Goal: Task Accomplishment & Management: Manage account settings

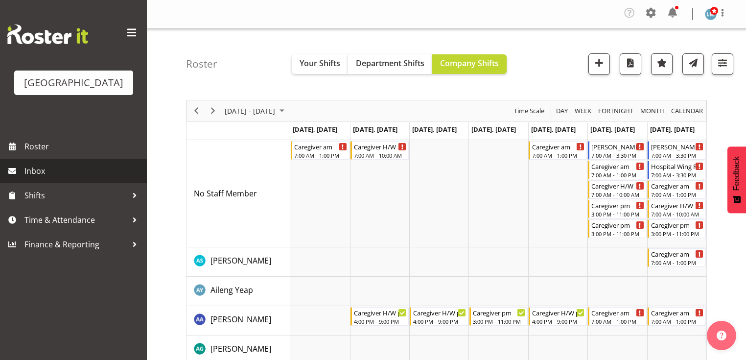
click at [50, 178] on span "Inbox" at bounding box center [83, 171] width 118 height 15
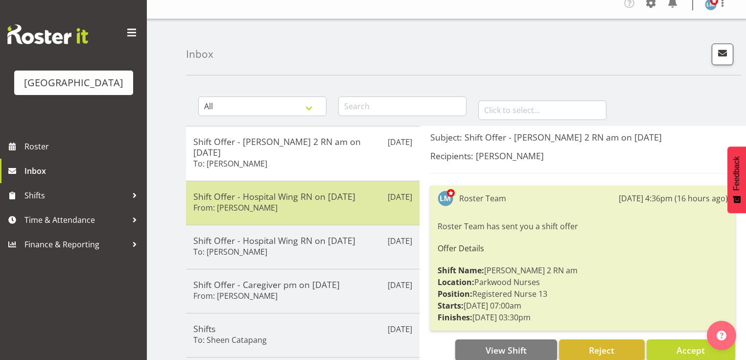
scroll to position [39, 0]
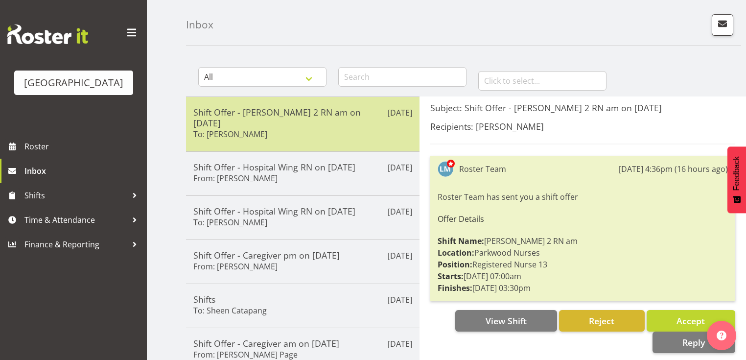
click at [312, 122] on div "Shift Offer - Ressie 2 RN am on 11/10/25 To: Miriam Jones" at bounding box center [302, 124] width 219 height 35
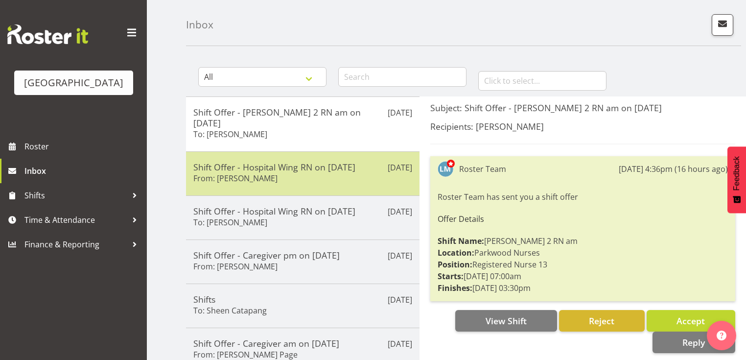
click at [328, 162] on h5 "Shift Offer - Hospital Wing RN on 29/09/25" at bounding box center [302, 167] width 219 height 11
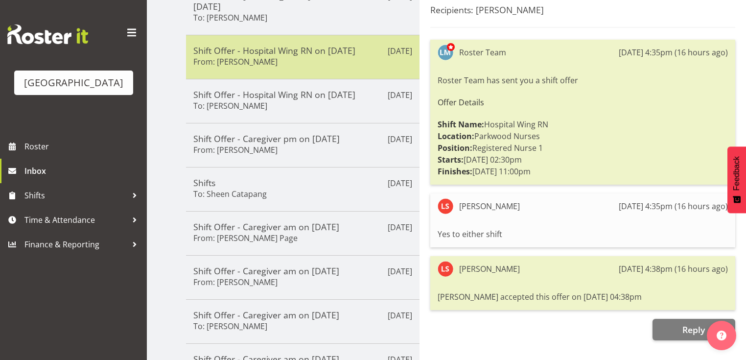
scroll to position [157, 0]
click at [298, 47] on div "Shift Offer - Hospital Wing RN on 29/09/25 From: Linda Shearman" at bounding box center [302, 56] width 219 height 24
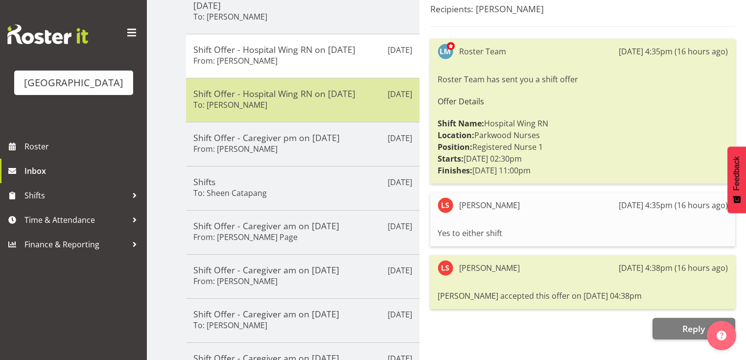
click at [338, 92] on div "Shift Offer - Hospital Wing RN on 29/09/25 To: Linda Shearman" at bounding box center [302, 100] width 219 height 24
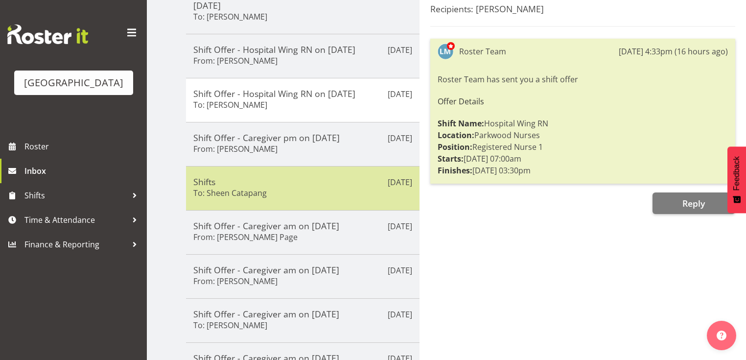
click at [344, 166] on div "Sep 8th Shifts To: Sheen Catapang" at bounding box center [303, 188] width 234 height 44
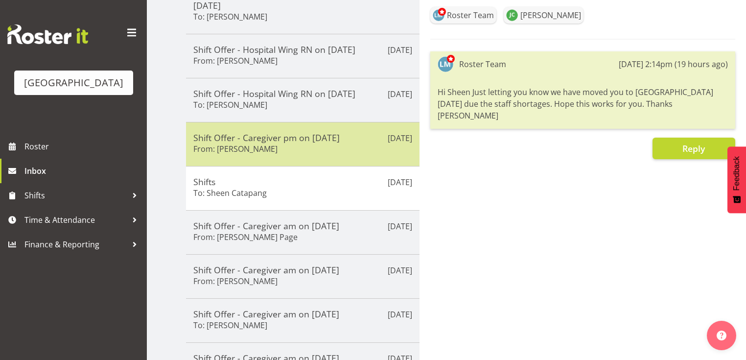
click at [345, 138] on div "Shift Offer - Caregiver pm on 11/10/25 From: Mandy Robertson" at bounding box center [302, 144] width 219 height 24
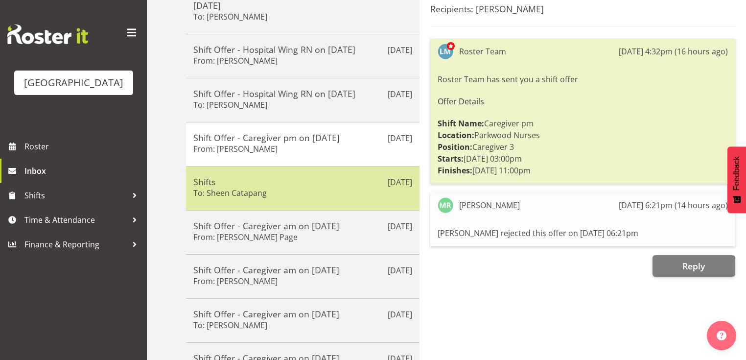
click at [330, 176] on h5 "Shifts" at bounding box center [302, 181] width 219 height 11
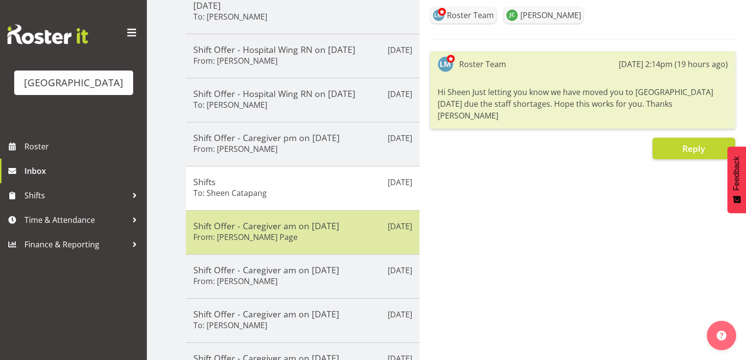
click at [341, 225] on div "Shift Offer - Caregiver am on 09/09/25 From: Robyn Le Page" at bounding box center [302, 232] width 219 height 24
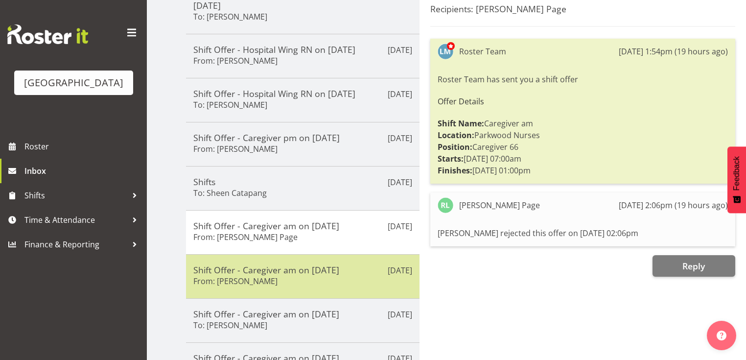
click at [312, 270] on div "Shift Offer - Caregiver am on 09/09/25 From: Mary Smith" at bounding box center [302, 276] width 219 height 24
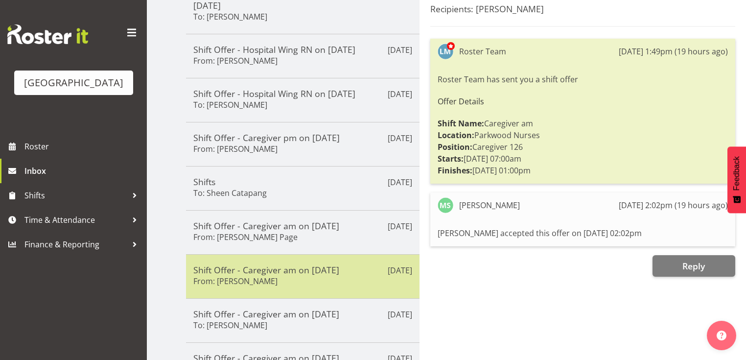
scroll to position [235, 0]
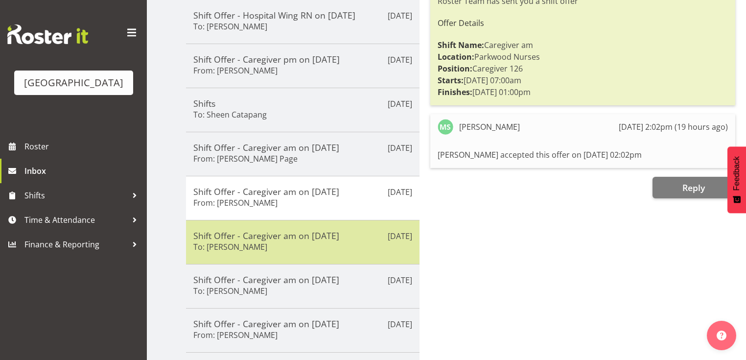
click at [326, 230] on h5 "Shift Offer - Caregiver am on 09/09/25" at bounding box center [302, 235] width 219 height 11
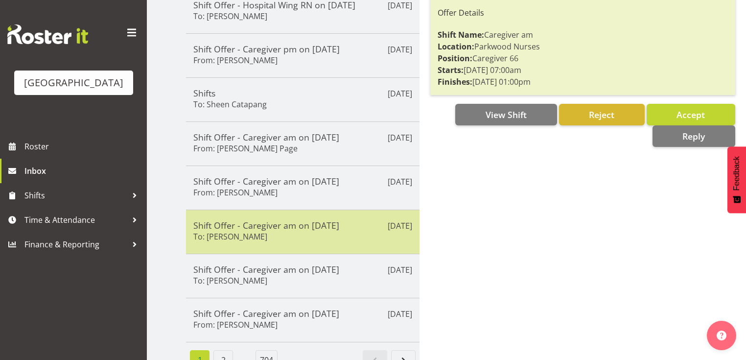
scroll to position [251, 0]
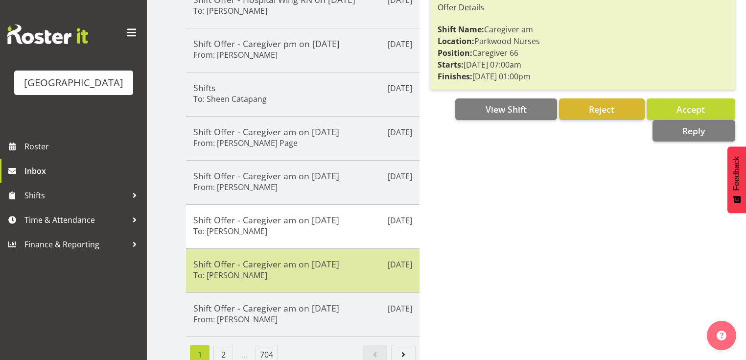
click at [321, 259] on div "Shift Offer - Caregiver am on 09/09/25 To: Belen Flood" at bounding box center [302, 271] width 219 height 24
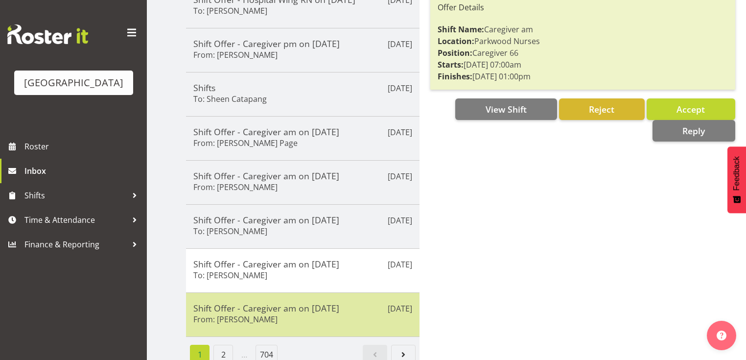
click at [327, 303] on h5 "Shift Offer - Caregiver am on 09/09/25" at bounding box center [302, 308] width 219 height 11
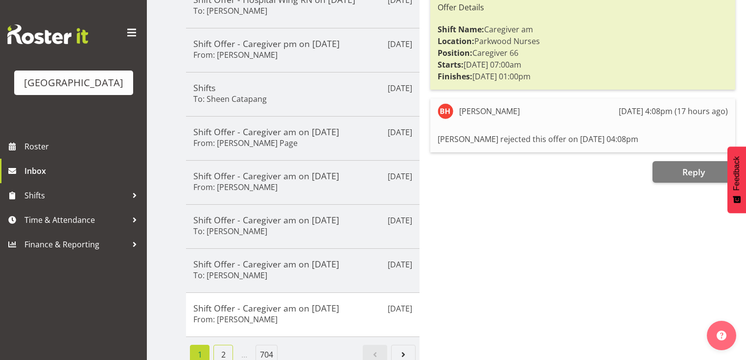
click at [221, 345] on link "2" at bounding box center [223, 355] width 20 height 20
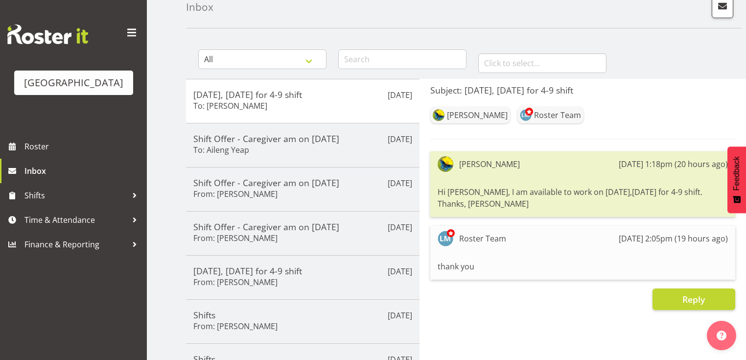
scroll to position [55, 0]
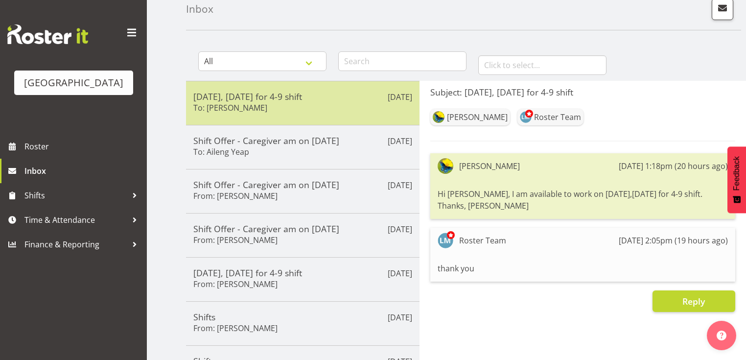
click at [313, 101] on div "Oct 1, Wednesday for 4-9 shift To: Gemma Hall" at bounding box center [302, 103] width 219 height 24
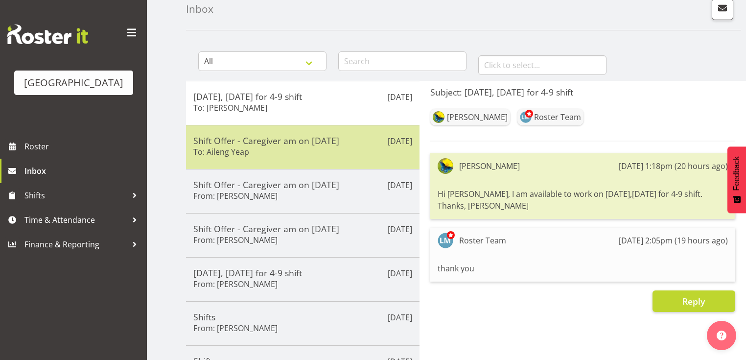
click at [320, 151] on div "Shift Offer - Caregiver am on 09/09/25 To: Aileng Yeap" at bounding box center [302, 147] width 219 height 24
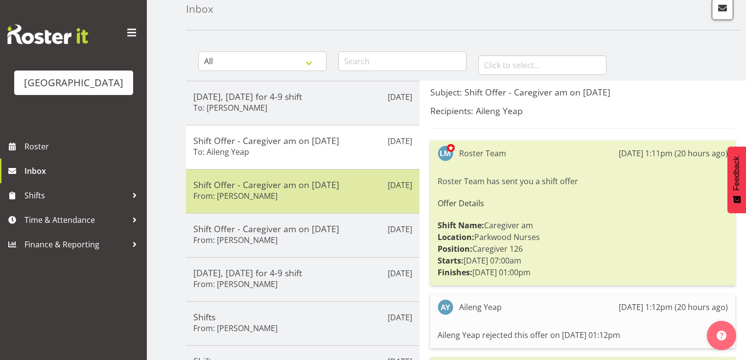
click at [339, 202] on div "Sep 8th Shift Offer - Caregiver am on 09/09/25 From: Ian Ramos" at bounding box center [303, 191] width 234 height 44
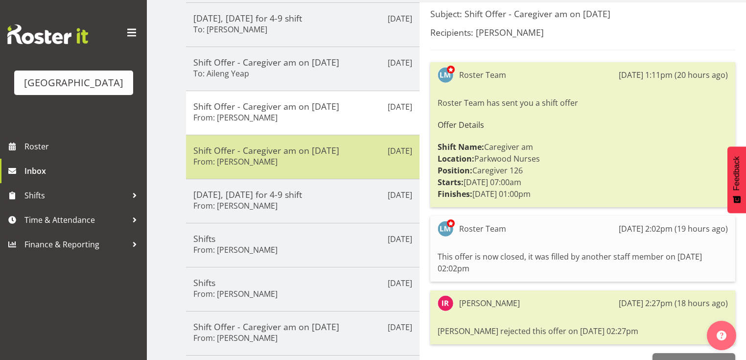
scroll to position [133, 0]
click at [366, 168] on div "Sep 8th Shift Offer - Caregiver am on 09/09/25 From: Abigail Savage" at bounding box center [303, 157] width 234 height 44
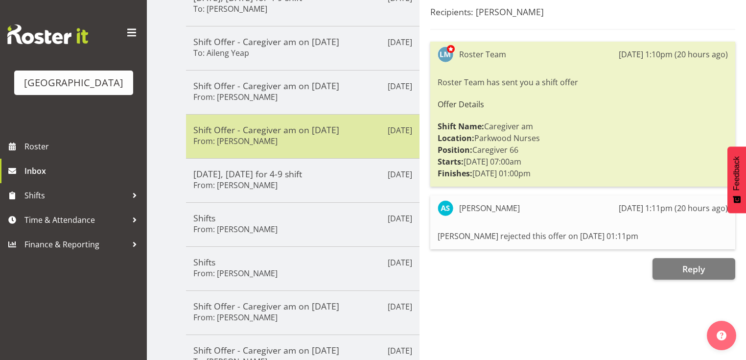
scroll to position [172, 0]
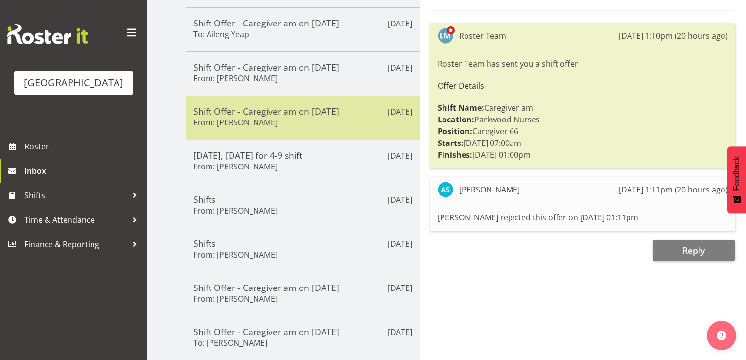
click at [366, 168] on div "Oct 5, Sunday for 4-9 shift From: Gemma Hall" at bounding box center [302, 162] width 219 height 24
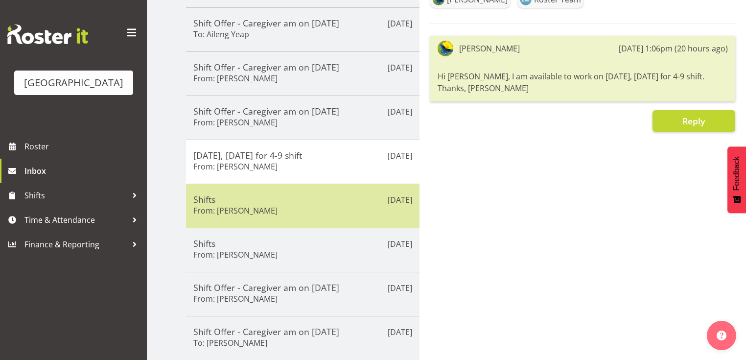
click at [333, 204] on div "Shifts From: Abigail Savage" at bounding box center [302, 206] width 219 height 24
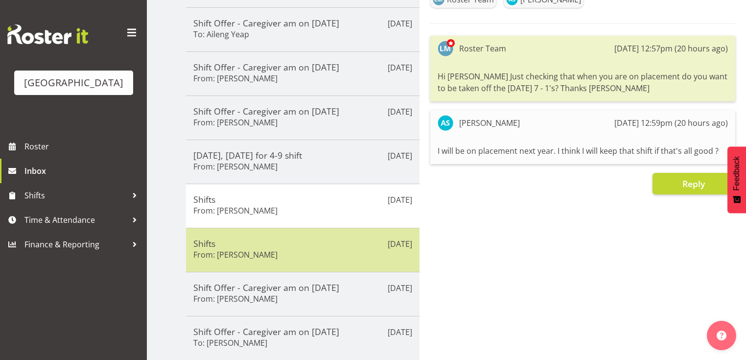
click at [306, 255] on div "Shifts From: Lois Girdwood" at bounding box center [302, 250] width 219 height 24
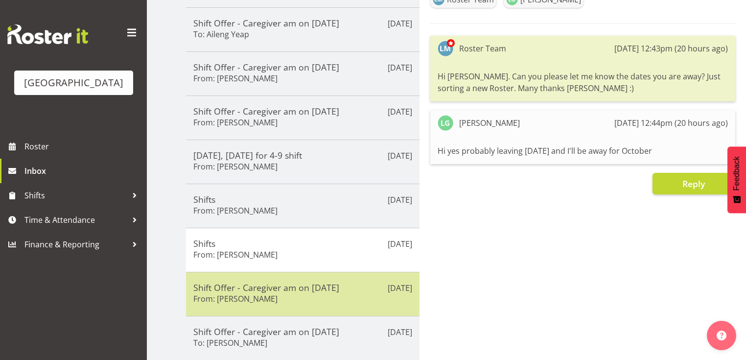
click at [334, 291] on div "Shift Offer - Caregiver am on 14/09/25 From: Maria Morgan" at bounding box center [302, 294] width 219 height 24
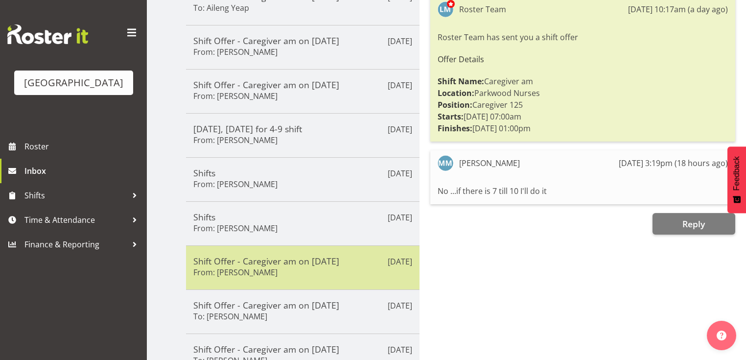
scroll to position [212, 0]
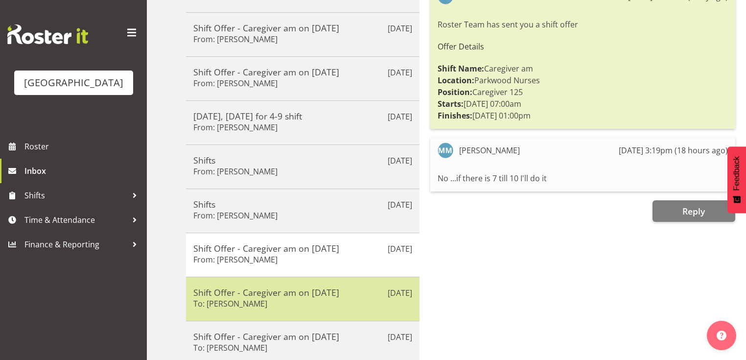
click at [334, 300] on div "Shift Offer - Caregiver am on 14/09/25 To: Maria Kuraem" at bounding box center [302, 299] width 219 height 24
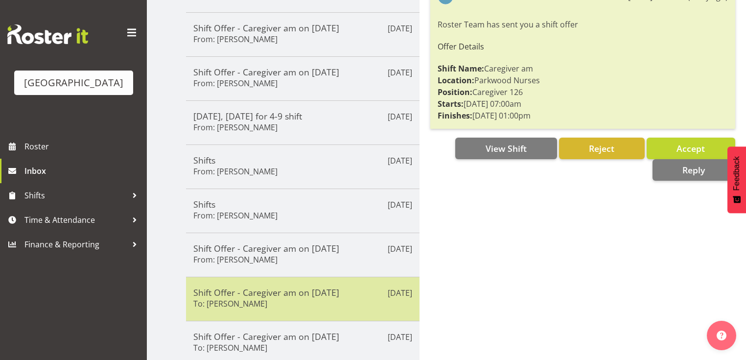
scroll to position [251, 0]
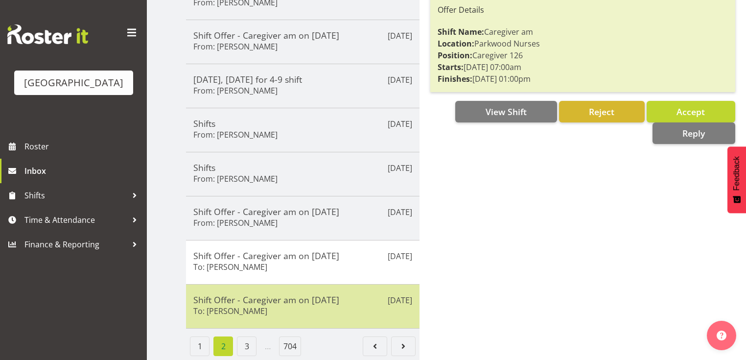
click at [333, 298] on h5 "Shift Offer - Caregiver am on 14/09/25" at bounding box center [302, 299] width 219 height 11
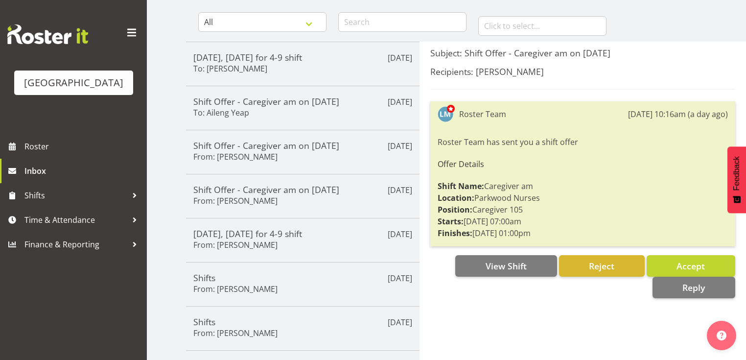
scroll to position [0, 0]
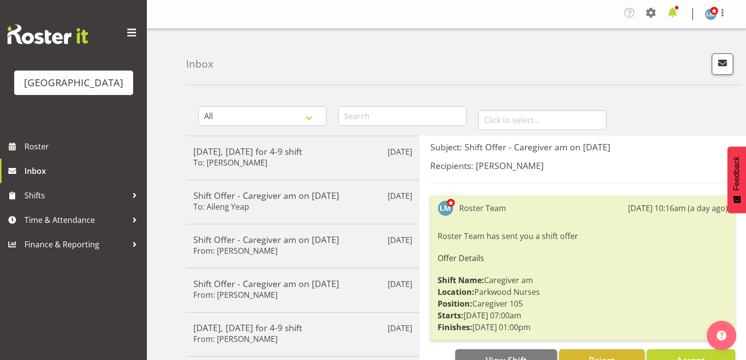
click at [678, 10] on span at bounding box center [673, 13] width 16 height 16
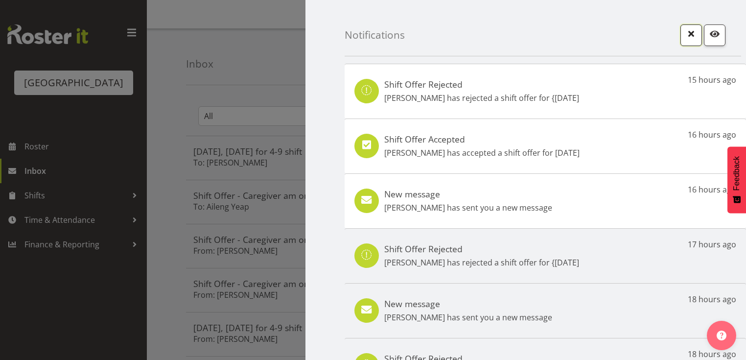
click at [685, 32] on span "button" at bounding box center [691, 33] width 13 height 13
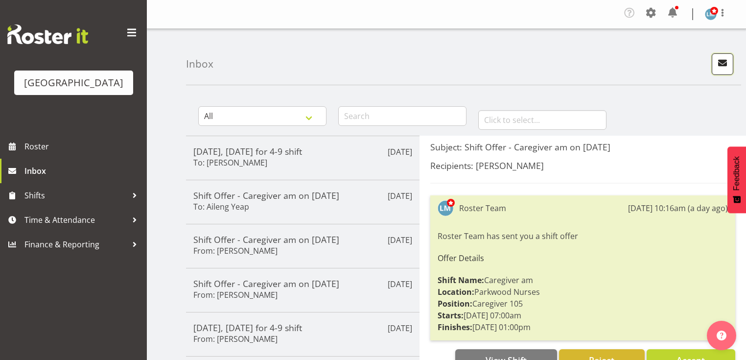
click at [717, 62] on span "button" at bounding box center [722, 62] width 13 height 13
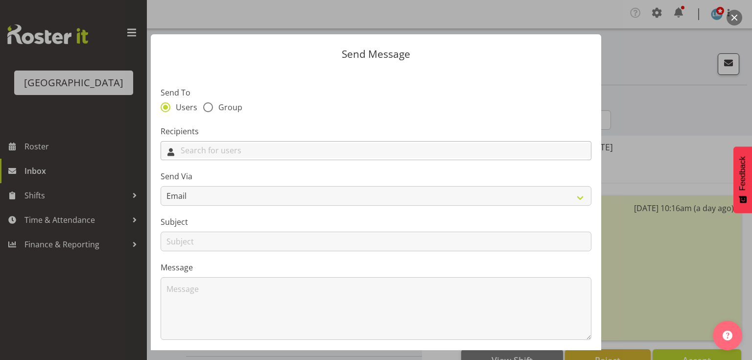
click at [460, 150] on input "text" at bounding box center [376, 150] width 430 height 15
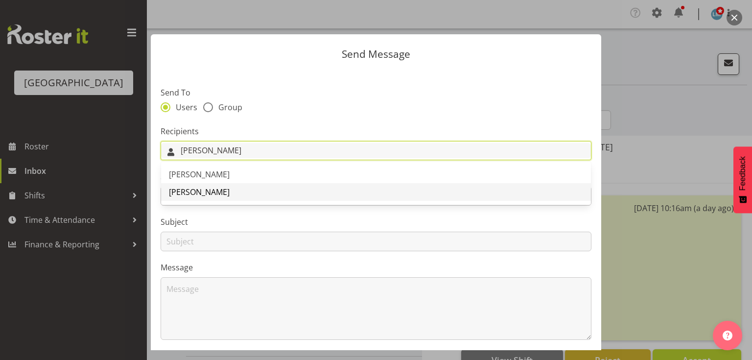
type input "jess"
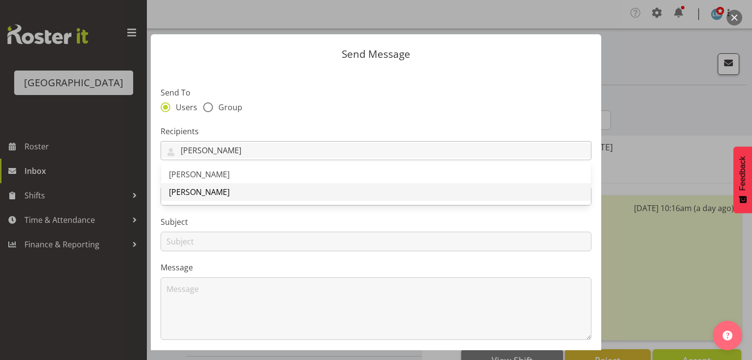
click at [215, 192] on span "[PERSON_NAME]" at bounding box center [199, 192] width 61 height 11
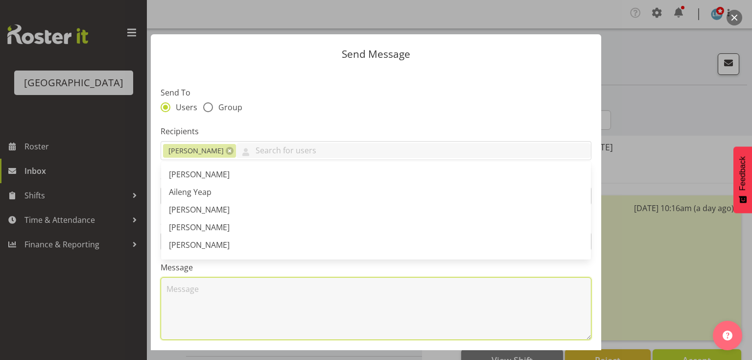
click at [234, 278] on textarea at bounding box center [376, 308] width 431 height 63
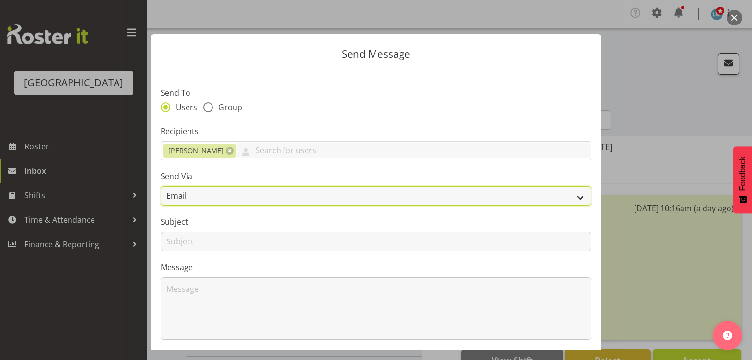
click at [572, 196] on select "Email SMS" at bounding box center [376, 196] width 431 height 20
select select "sms"
click at [161, 186] on select "Email SMS" at bounding box center [376, 196] width 431 height 20
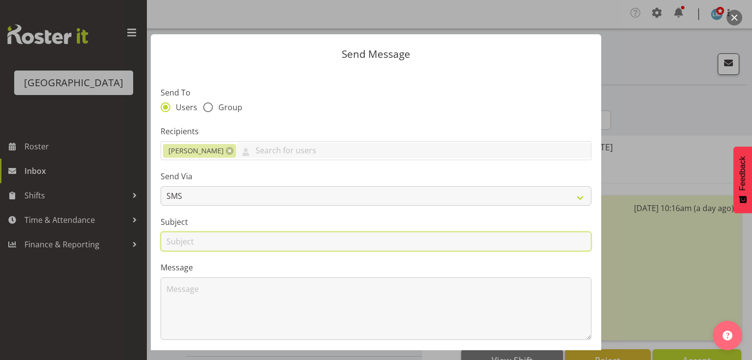
click at [186, 242] on input "text" at bounding box center [376, 242] width 431 height 20
type input "Shifts"
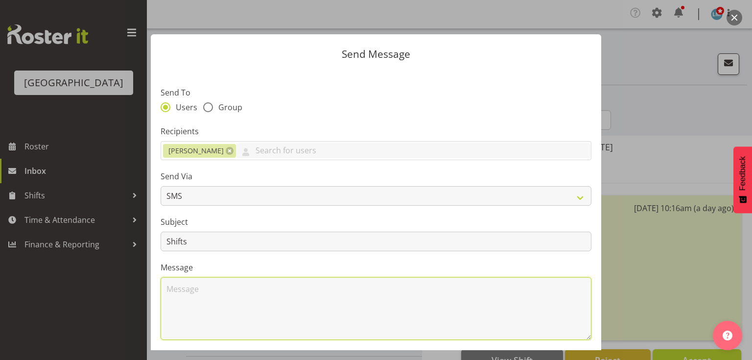
click at [213, 300] on textarea at bounding box center [376, 308] width 431 height 63
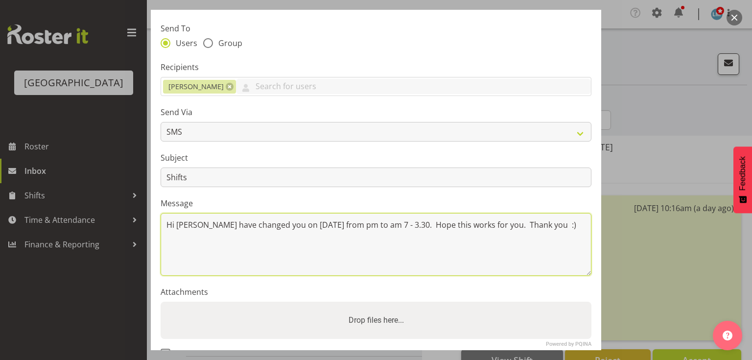
scroll to position [131, 0]
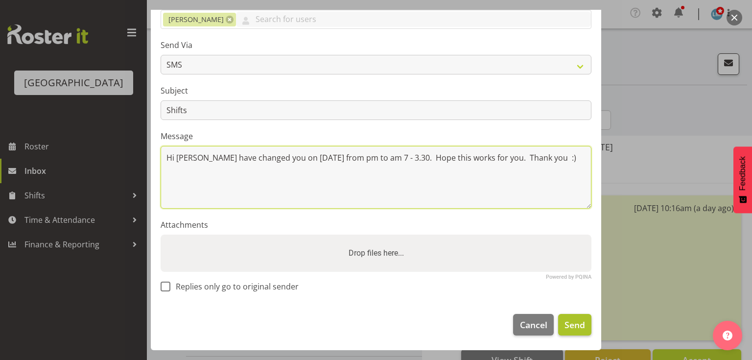
type textarea "Hi Jess I have changed you on 29 Sept from pm to am 7 - 3.30. Hope this works f…"
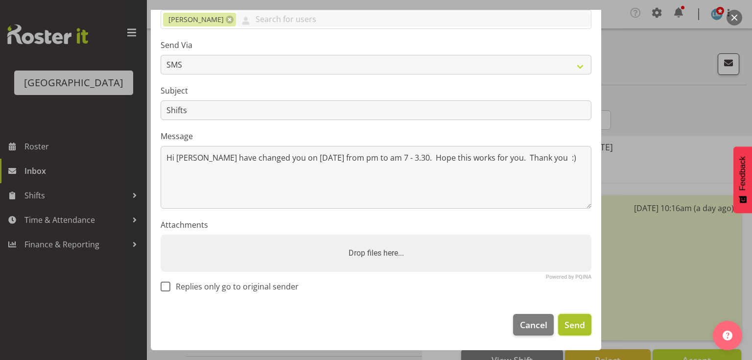
click at [565, 324] on span "Send" at bounding box center [575, 324] width 21 height 13
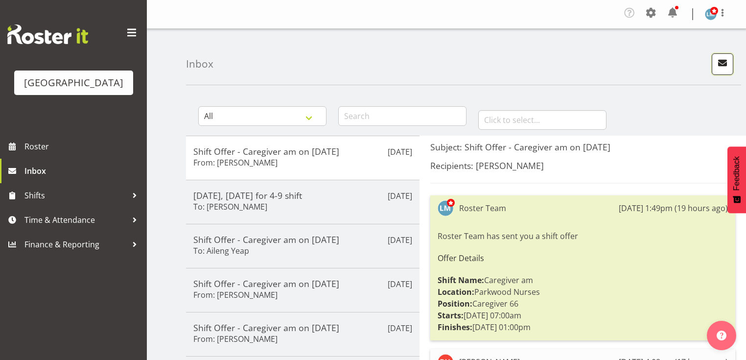
click at [722, 62] on span "button" at bounding box center [722, 62] width 13 height 13
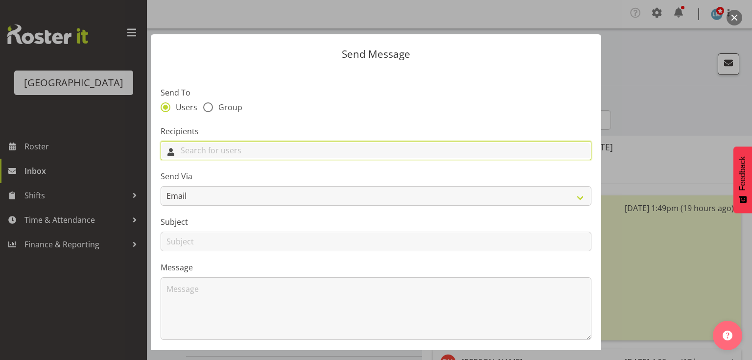
click at [349, 150] on input "text" at bounding box center [376, 150] width 430 height 15
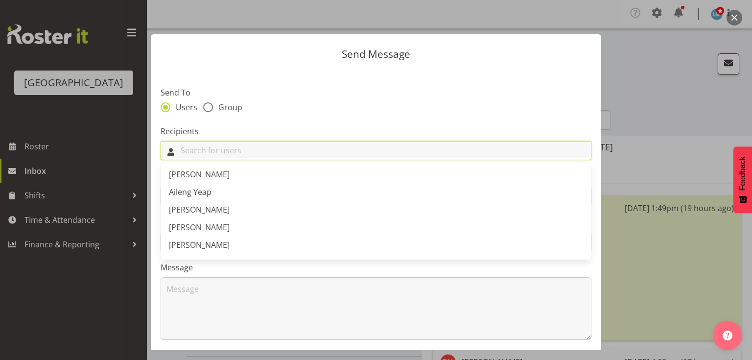
type input "r"
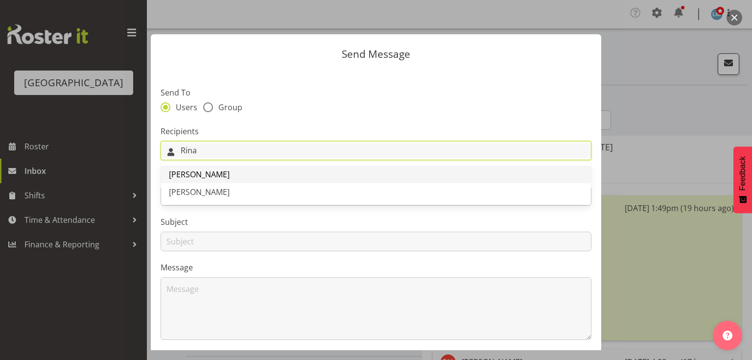
type input "Rina"
click at [204, 172] on span "[PERSON_NAME]" at bounding box center [199, 174] width 61 height 11
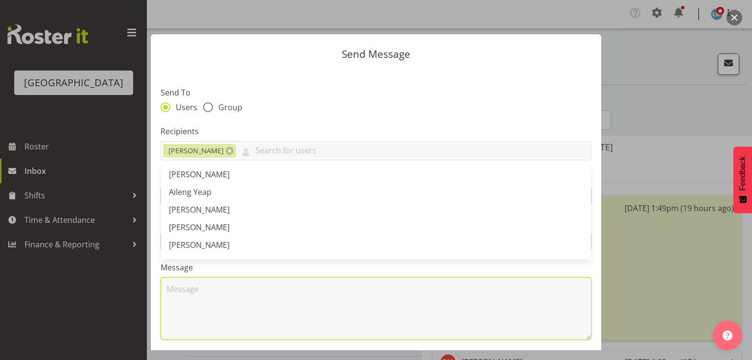
click at [196, 310] on textarea at bounding box center [376, 308] width 431 height 63
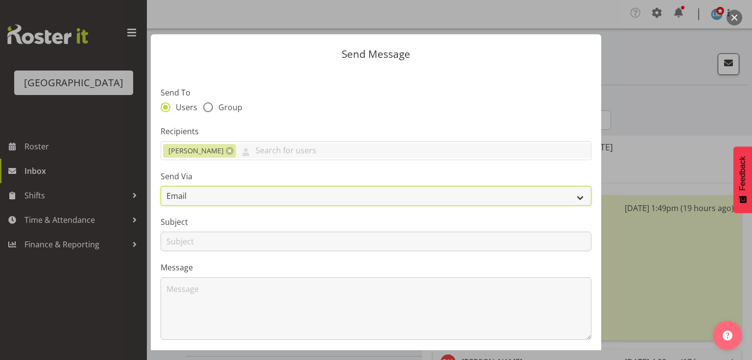
click at [576, 197] on select "Email SMS" at bounding box center [376, 196] width 431 height 20
select select "sms"
click at [161, 186] on select "Email SMS" at bounding box center [376, 196] width 431 height 20
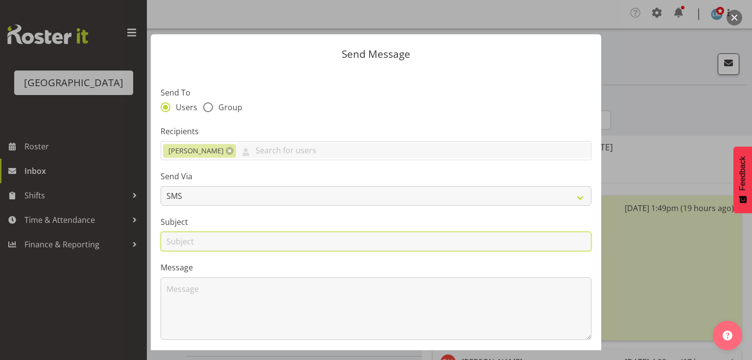
click at [174, 239] on input "text" at bounding box center [376, 242] width 431 height 20
type input "Shifts"
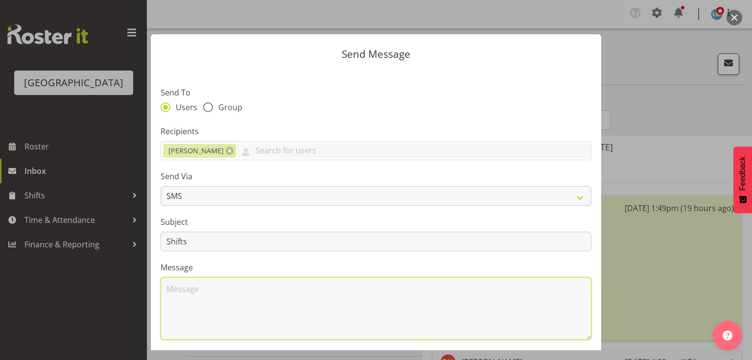
click at [194, 298] on textarea at bounding box center [376, 308] width 431 height 63
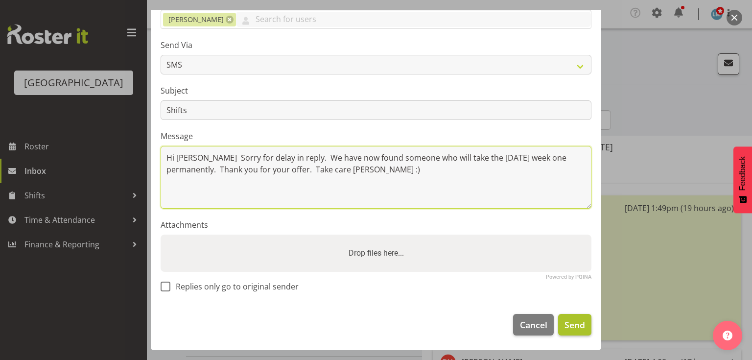
type textarea "Hi Rina Sorry for delay in reply. We have now found someone who will take the T…"
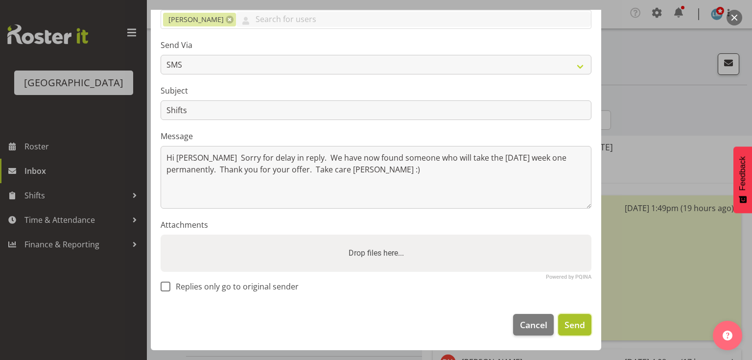
click at [567, 325] on span "Send" at bounding box center [575, 324] width 21 height 13
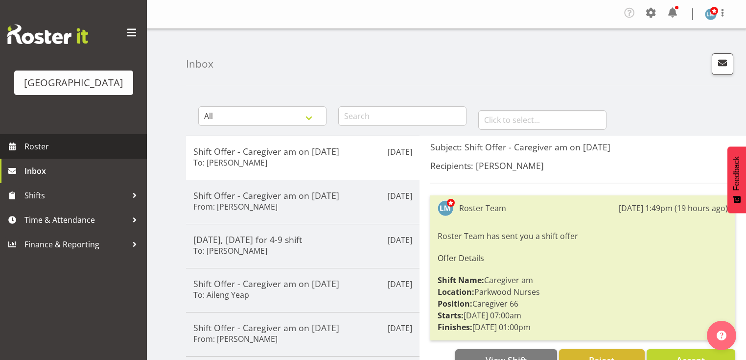
click at [41, 154] on span "Roster" at bounding box center [83, 146] width 118 height 15
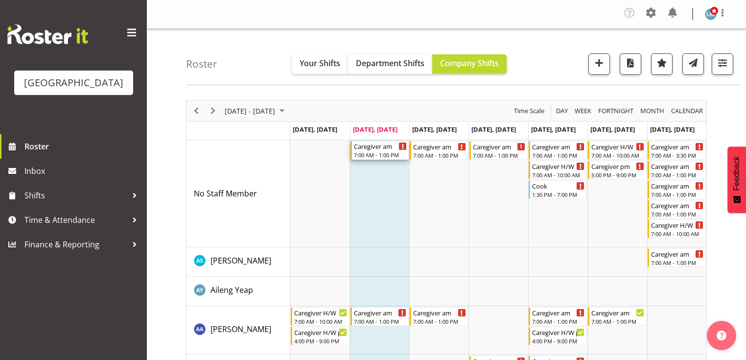
click at [384, 153] on div "7:00 AM - 1:00 PM" at bounding box center [380, 155] width 53 height 8
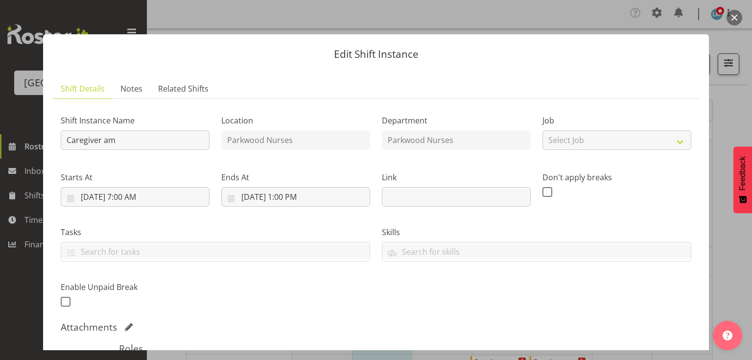
scroll to position [196, 0]
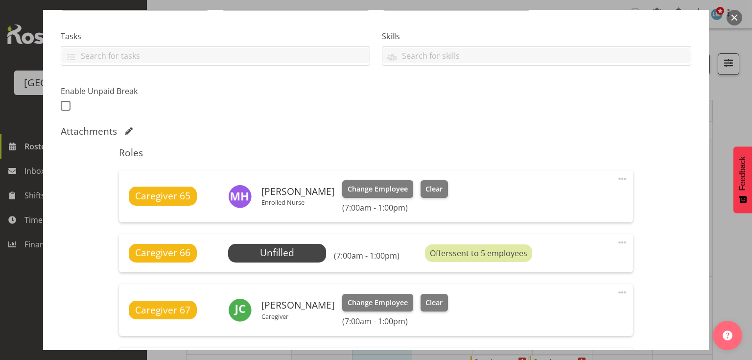
click at [616, 241] on span at bounding box center [622, 243] width 12 height 12
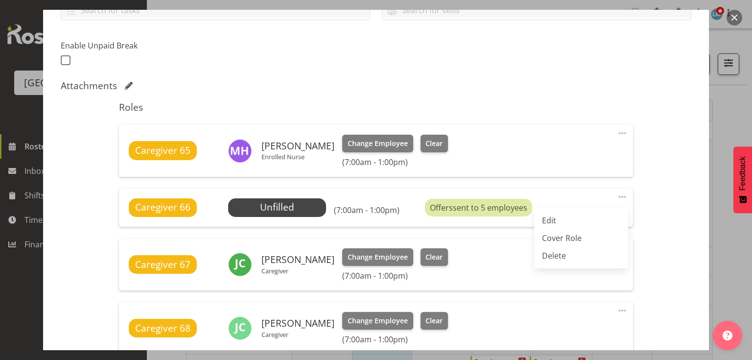
scroll to position [274, 0]
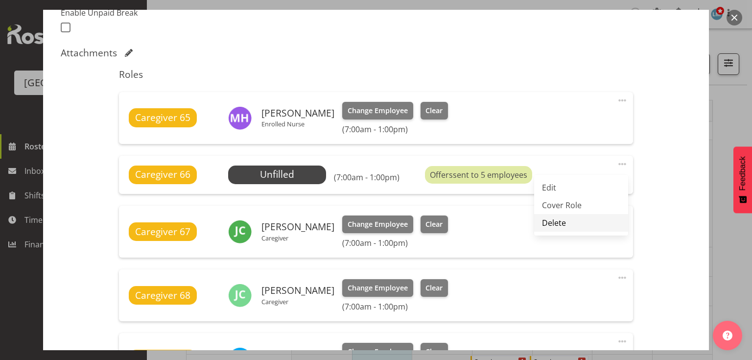
click at [549, 222] on link "Delete" at bounding box center [581, 223] width 94 height 18
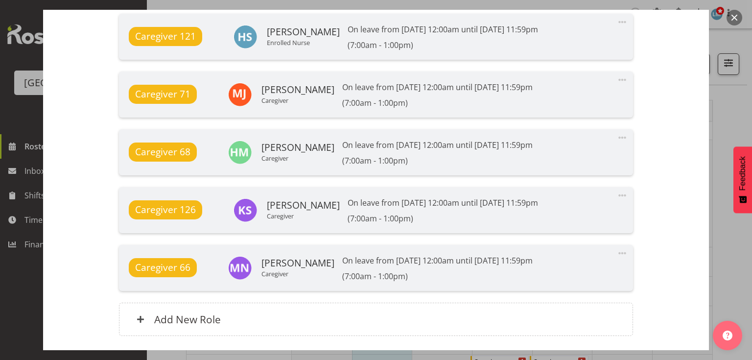
scroll to position [934, 0]
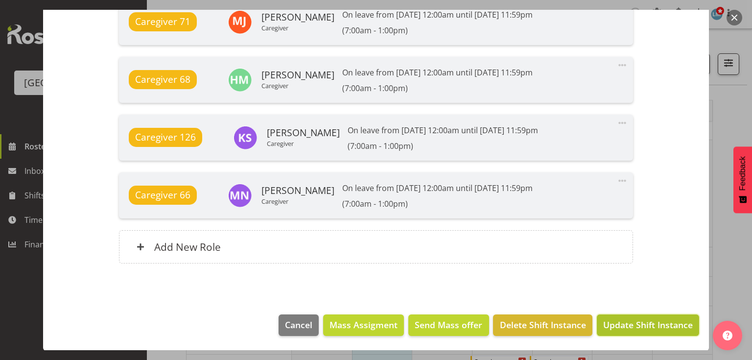
click at [647, 326] on span "Update Shift Instance" at bounding box center [648, 324] width 90 height 13
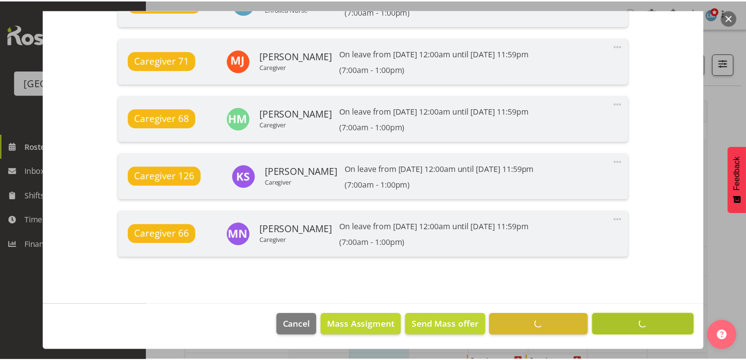
scroll to position [895, 0]
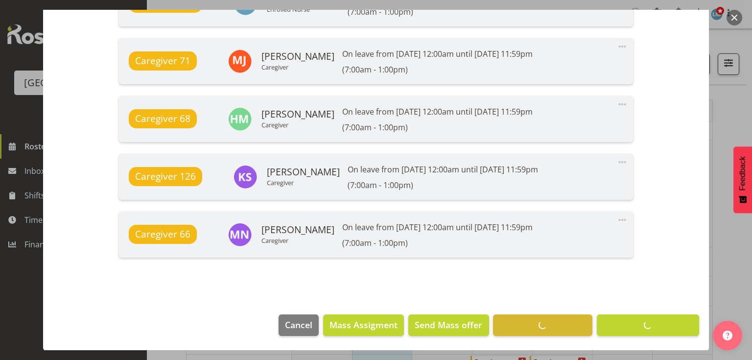
click at [732, 17] on button "button" at bounding box center [735, 18] width 16 height 16
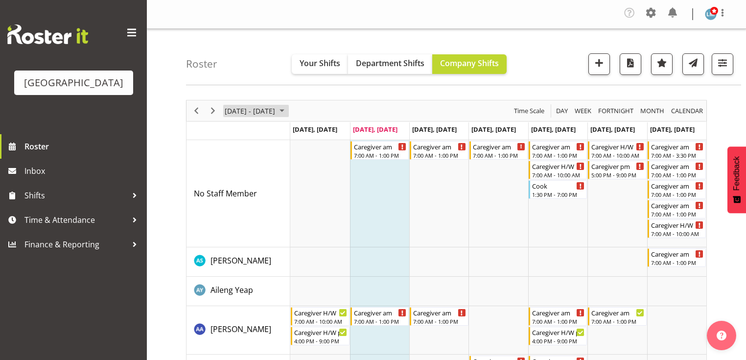
click at [288, 109] on span "September 08 - 14, 2025" at bounding box center [282, 111] width 12 height 12
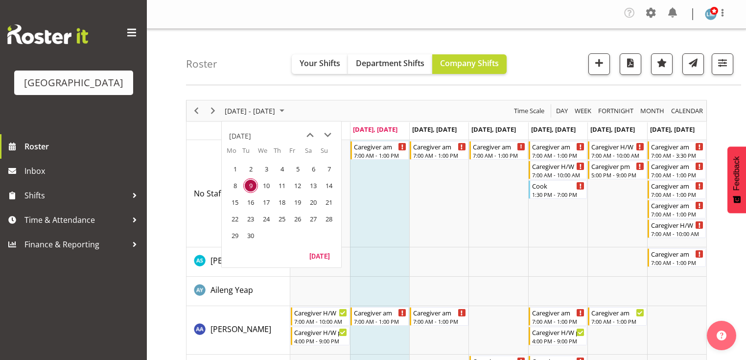
click at [363, 221] on td "Timeline Week of September 9, 2025" at bounding box center [379, 193] width 59 height 107
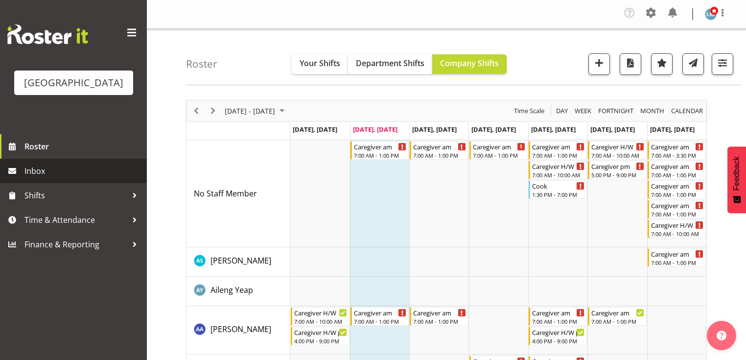
click at [46, 178] on span "Inbox" at bounding box center [83, 171] width 118 height 15
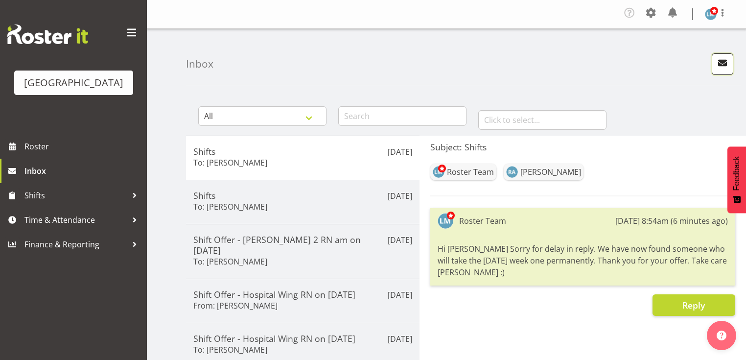
click at [720, 60] on span "button" at bounding box center [722, 62] width 13 height 13
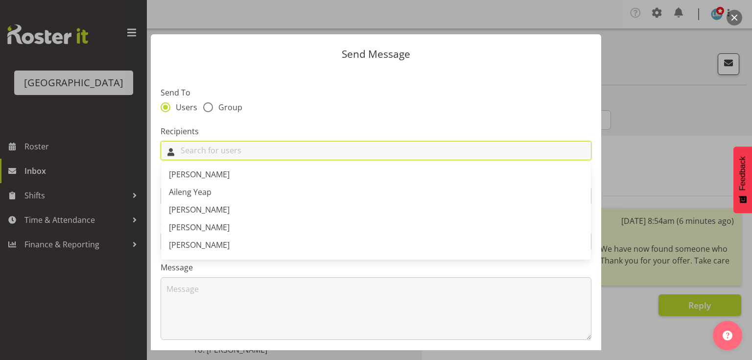
click at [418, 152] on input "text" at bounding box center [376, 150] width 430 height 15
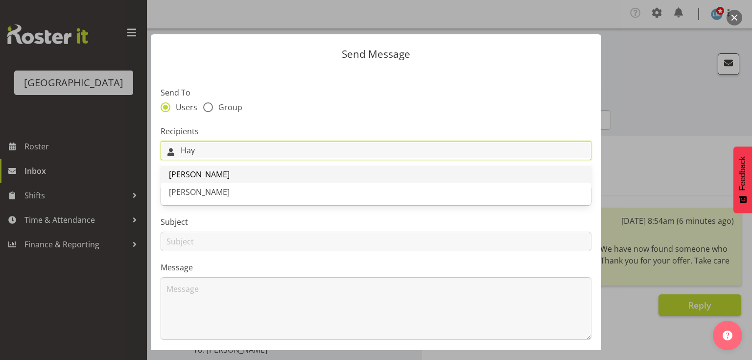
type input "Hay"
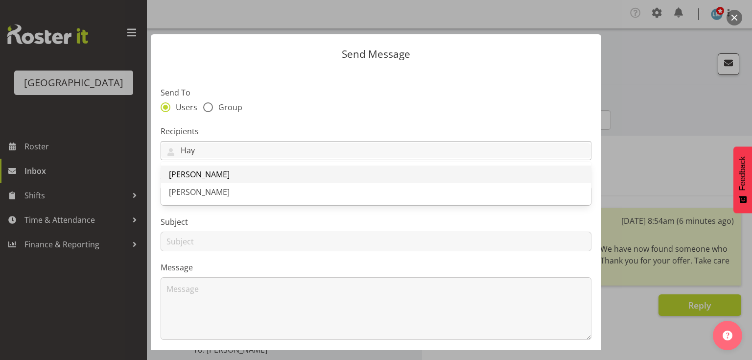
click at [208, 174] on span "[PERSON_NAME]" at bounding box center [199, 174] width 61 height 11
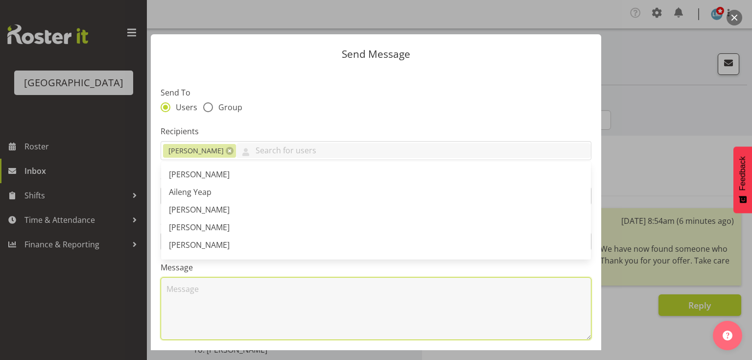
click at [238, 282] on textarea at bounding box center [376, 308] width 431 height 63
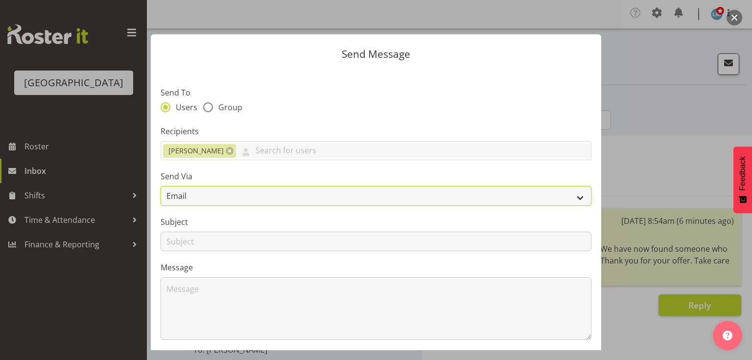
click at [575, 196] on select "Email SMS" at bounding box center [376, 196] width 431 height 20
select select "sms"
click at [161, 186] on select "Email SMS" at bounding box center [376, 196] width 431 height 20
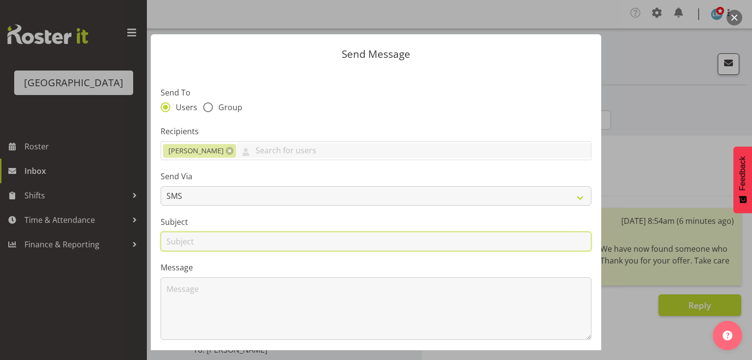
click at [180, 244] on input "text" at bounding box center [376, 242] width 431 height 20
type input "Shifts"
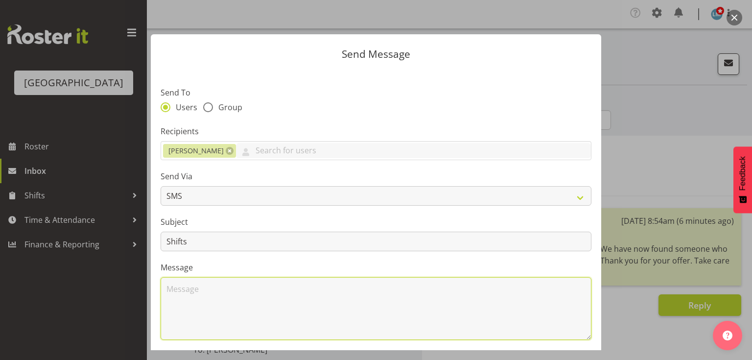
click at [218, 291] on textarea at bounding box center [376, 308] width 431 height 63
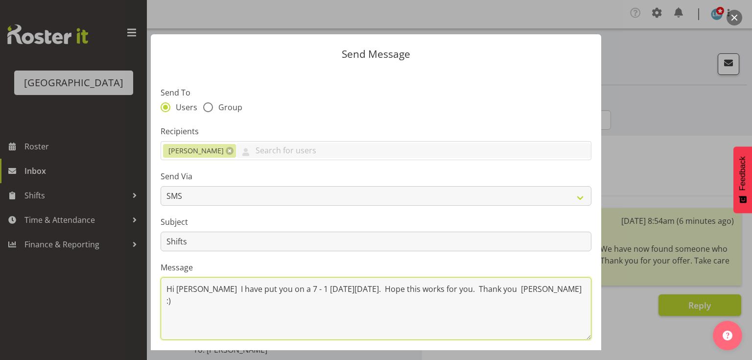
click at [485, 287] on textarea "Hi Hayley I have put you on a 7 - 1 on Wednesday 8 October. Hope this works for…" at bounding box center [376, 308] width 431 height 63
click at [264, 304] on textarea "Hi Hayley I have put you on a 7 - 1 on Wednesday 8 October. Hope this works for…" at bounding box center [376, 308] width 431 height 63
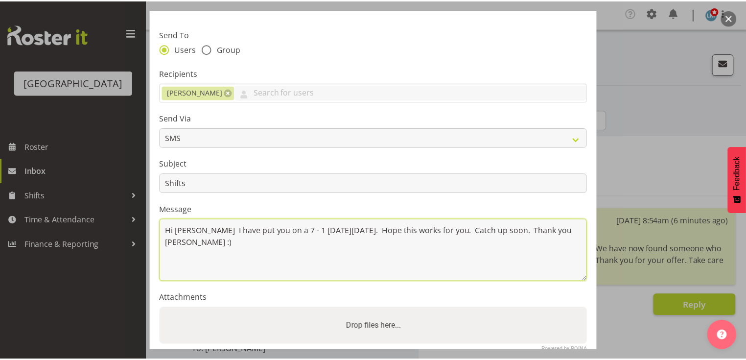
scroll to position [118, 0]
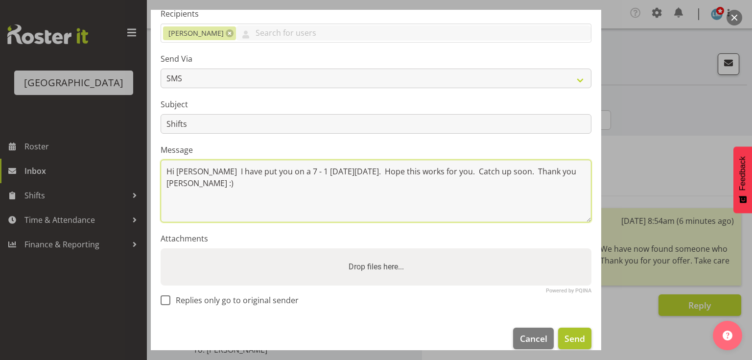
type textarea "Hi Hayley I have put you on a 7 - 1 on Wednesday 8 October. Hope this works for…"
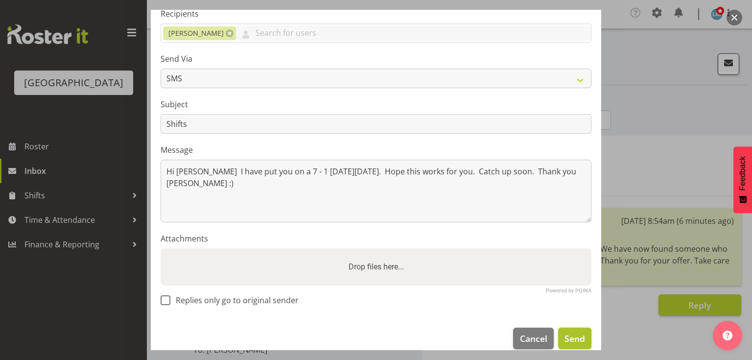
click at [568, 340] on span "Send" at bounding box center [575, 338] width 21 height 13
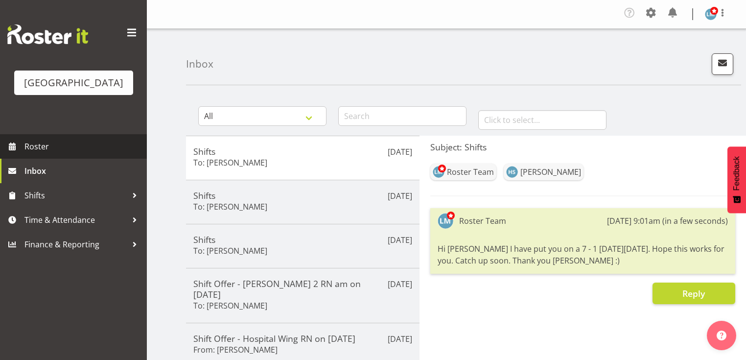
click at [44, 154] on span "Roster" at bounding box center [83, 146] width 118 height 15
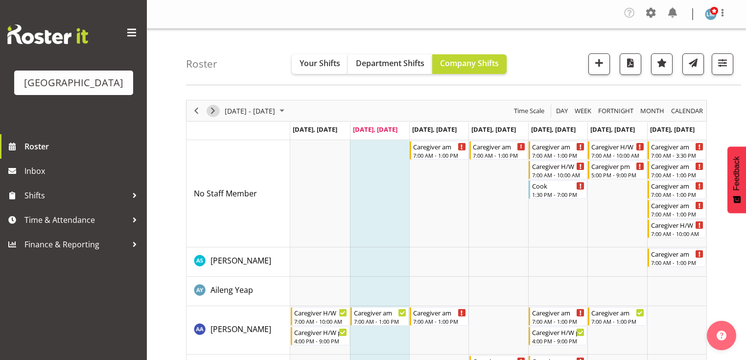
click at [215, 110] on span "Next" at bounding box center [213, 111] width 12 height 12
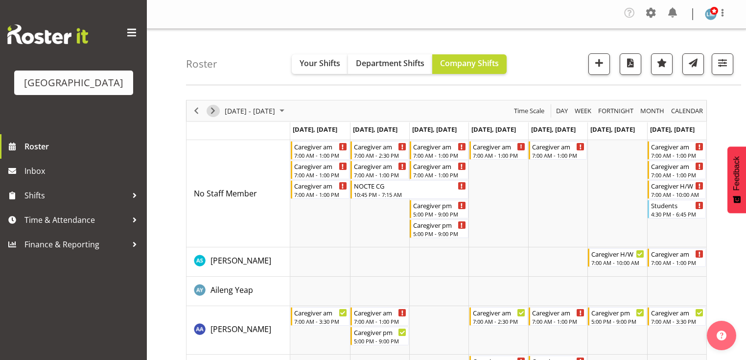
click at [209, 106] on span "Next" at bounding box center [213, 111] width 12 height 12
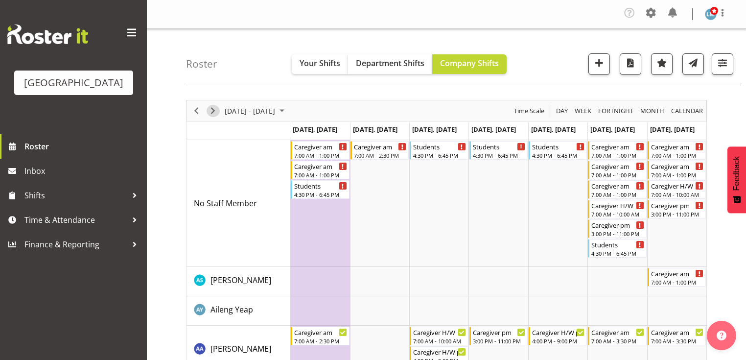
click at [213, 111] on span "Next" at bounding box center [213, 111] width 12 height 12
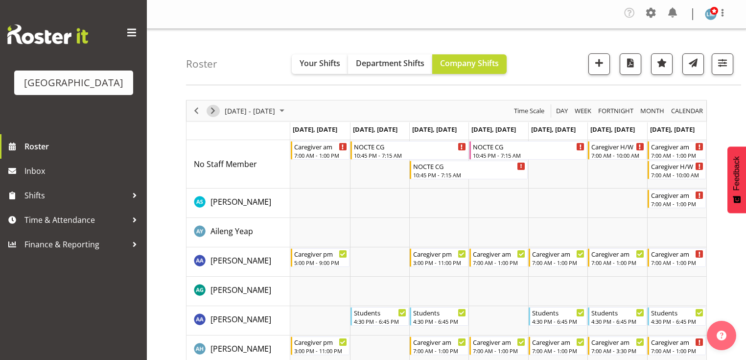
click at [213, 108] on span "Next" at bounding box center [213, 111] width 12 height 12
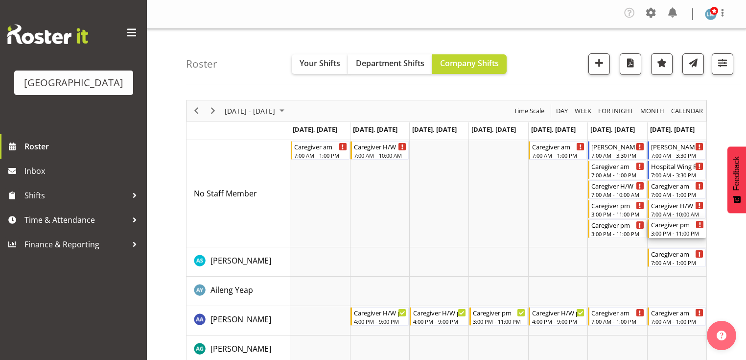
click at [666, 230] on div "3:00 PM - 11:00 PM" at bounding box center [677, 233] width 53 height 8
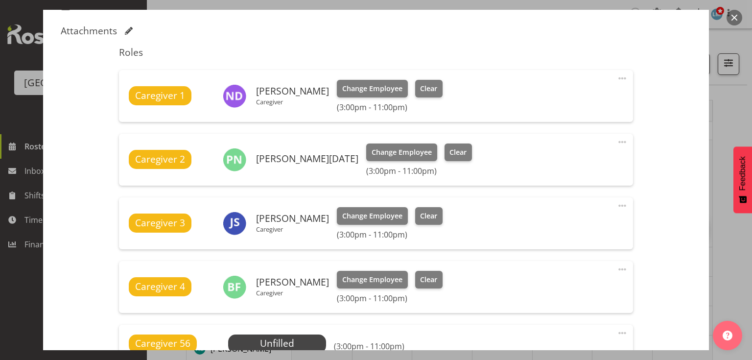
scroll to position [118, 0]
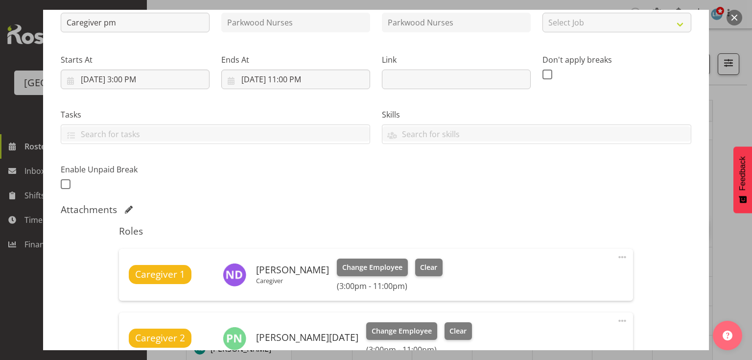
click at [735, 14] on button "button" at bounding box center [735, 18] width 16 height 16
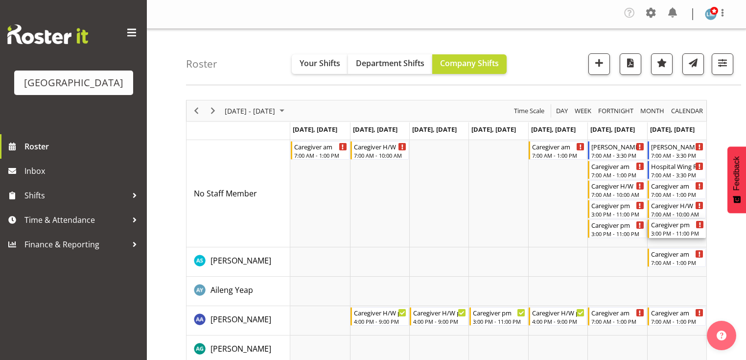
click at [666, 231] on div "3:00 PM - 11:00 PM" at bounding box center [677, 233] width 53 height 8
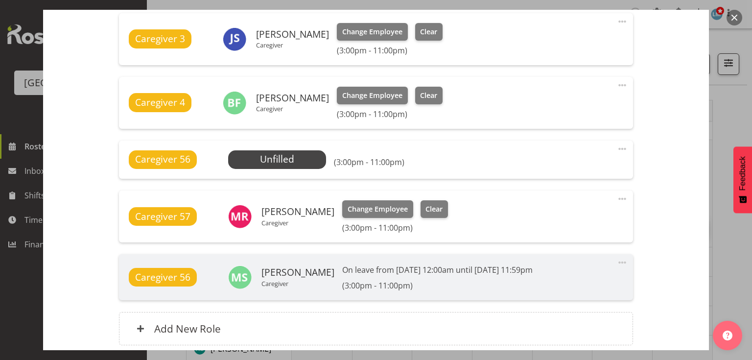
scroll to position [509, 0]
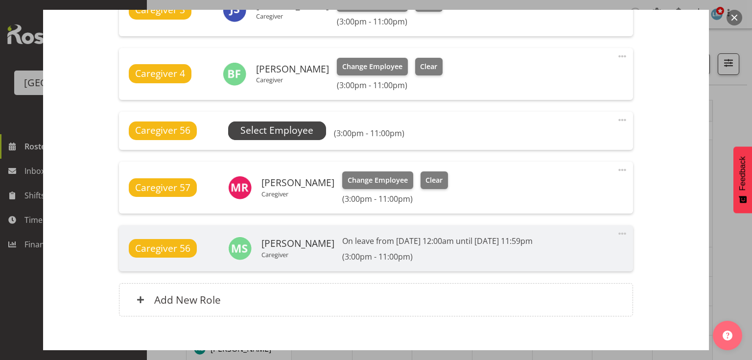
click at [280, 125] on span "Select Employee" at bounding box center [276, 130] width 73 height 14
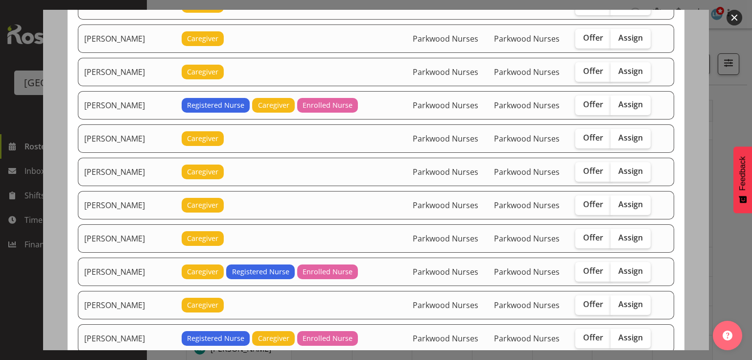
scroll to position [196, 0]
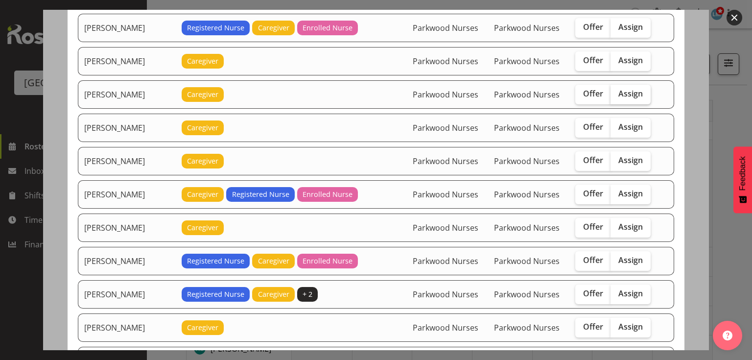
click at [620, 90] on span "Assign" at bounding box center [630, 94] width 24 height 10
click at [617, 91] on input "Assign" at bounding box center [614, 94] width 6 height 6
checkbox input "true"
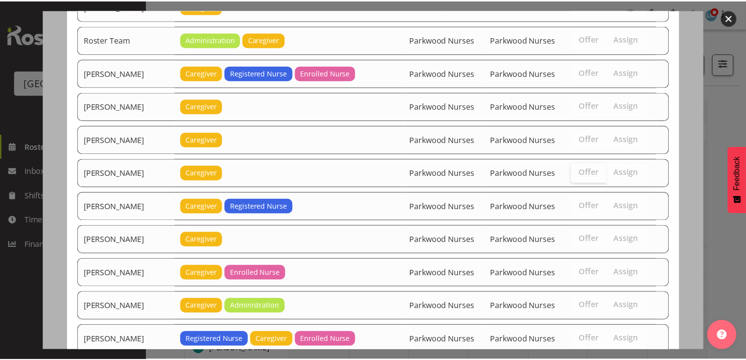
scroll to position [1439, 0]
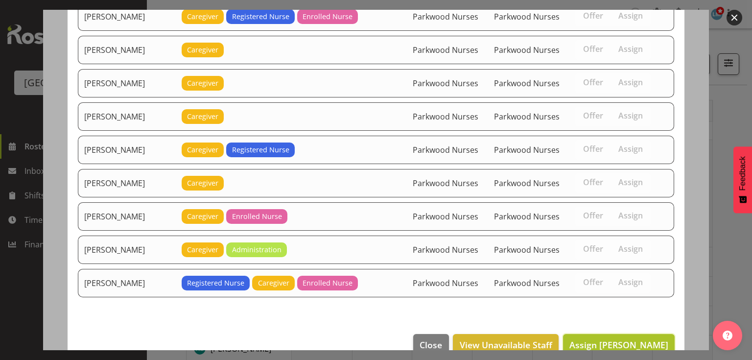
click at [620, 339] on span "Assign Bobby Catapang" at bounding box center [618, 345] width 99 height 12
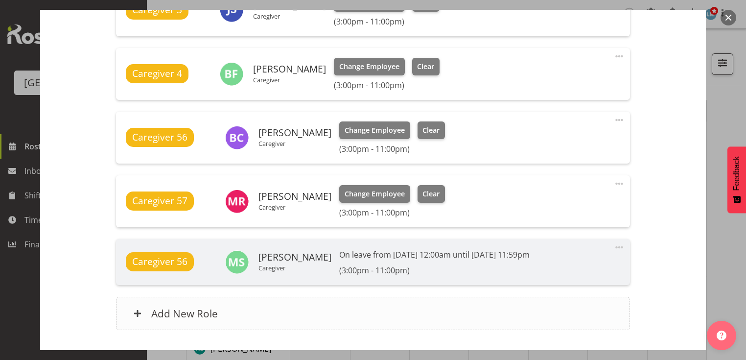
scroll to position [576, 0]
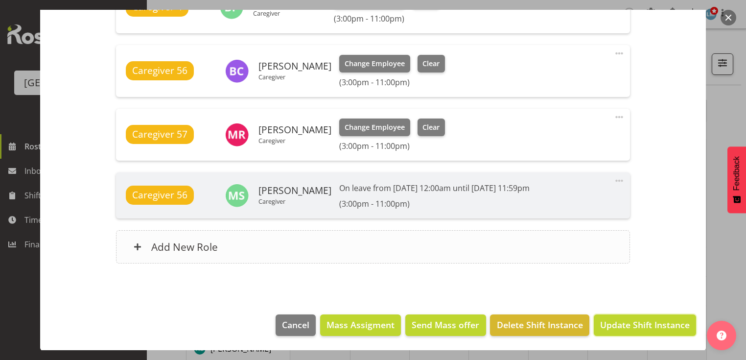
click at [619, 325] on span "Update Shift Instance" at bounding box center [645, 324] width 90 height 13
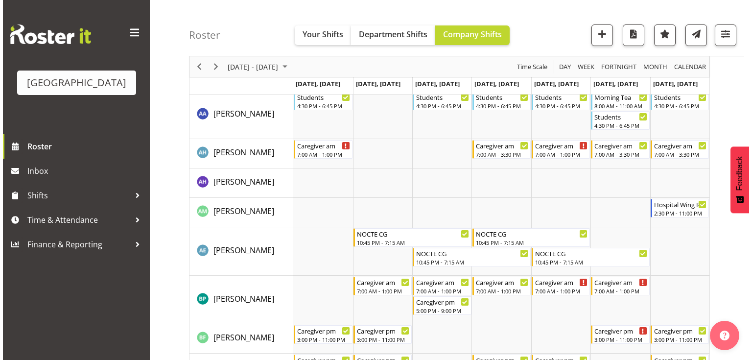
scroll to position [431, 0]
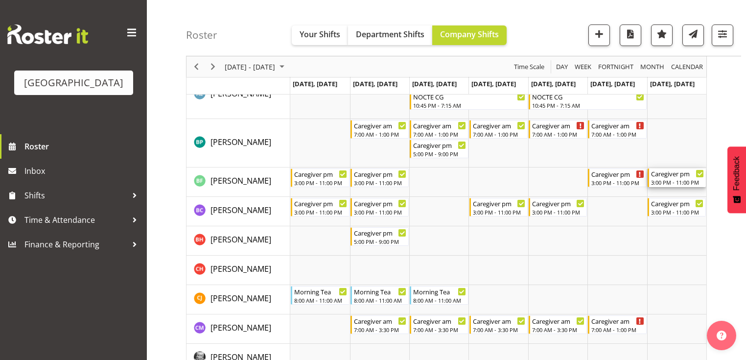
click at [662, 177] on div "Caregiver pm" at bounding box center [677, 173] width 53 height 10
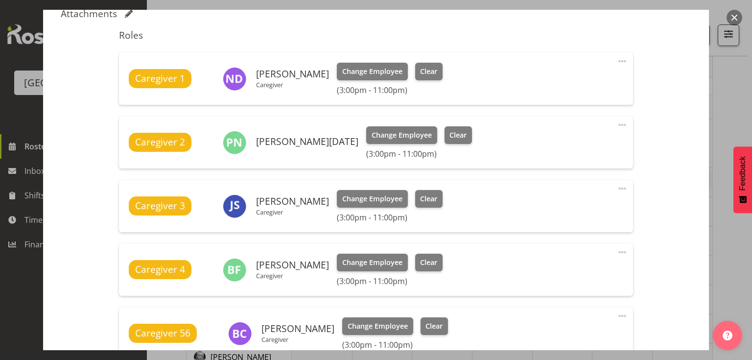
scroll to position [509, 0]
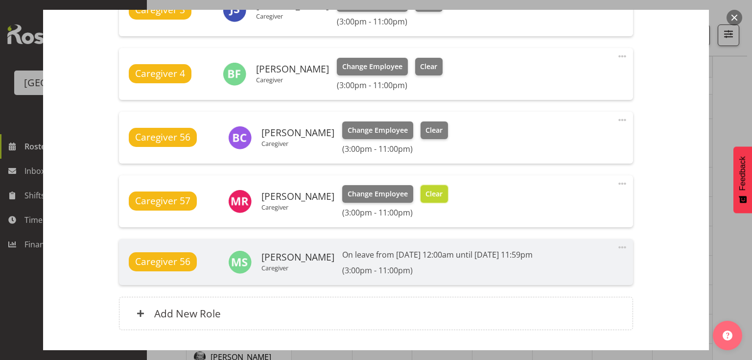
click at [427, 194] on span "Clear" at bounding box center [434, 194] width 17 height 11
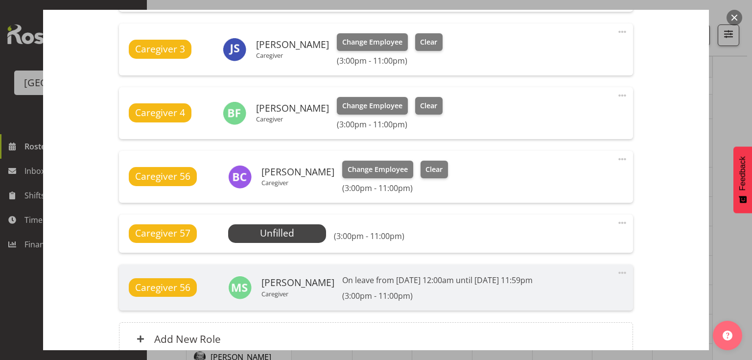
scroll to position [562, 0]
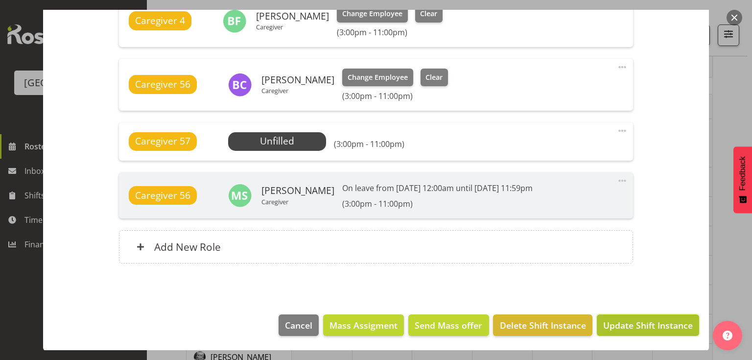
click at [626, 321] on span "Update Shift Instance" at bounding box center [648, 325] width 90 height 13
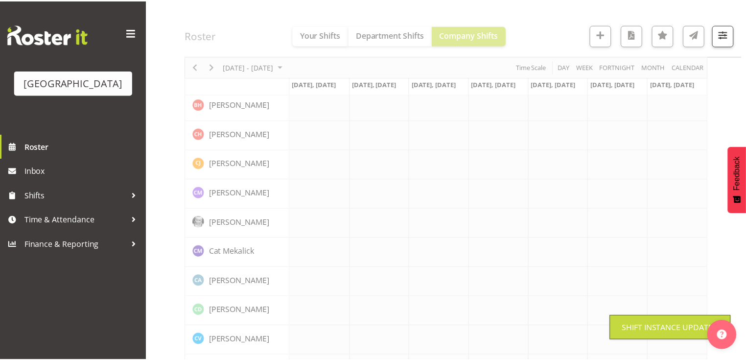
scroll to position [334, 0]
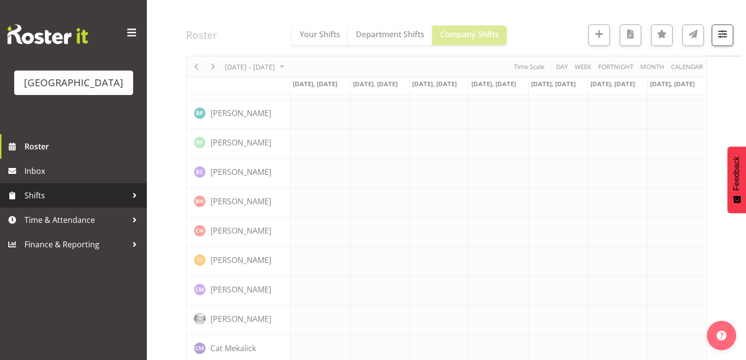
click at [135, 203] on div at bounding box center [134, 195] width 15 height 15
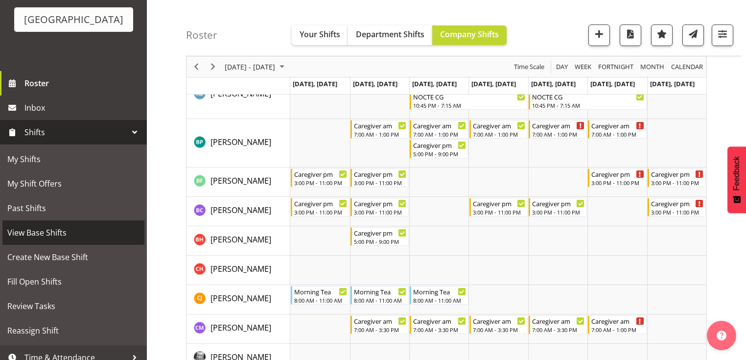
scroll to position [112, 0]
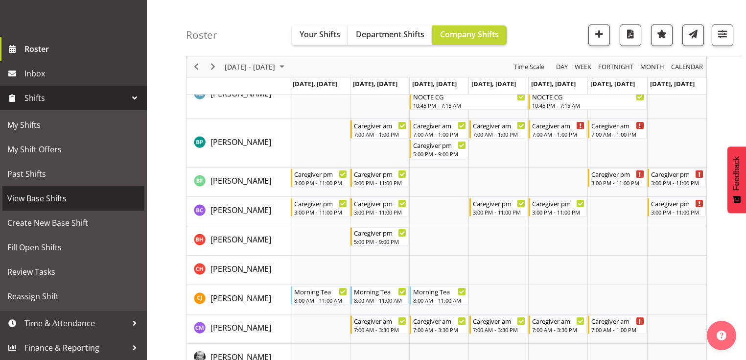
click at [99, 197] on span "View Base Shifts" at bounding box center [73, 198] width 132 height 15
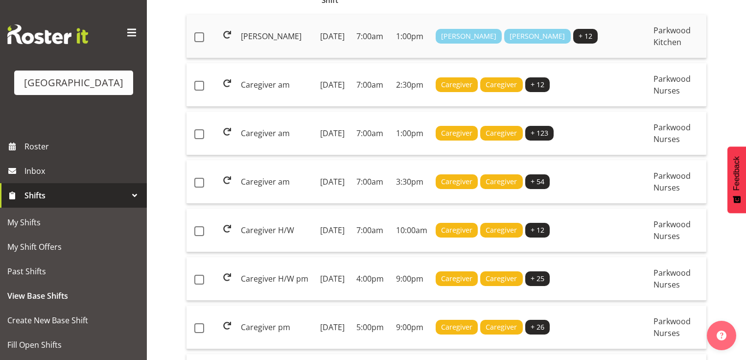
scroll to position [313, 0]
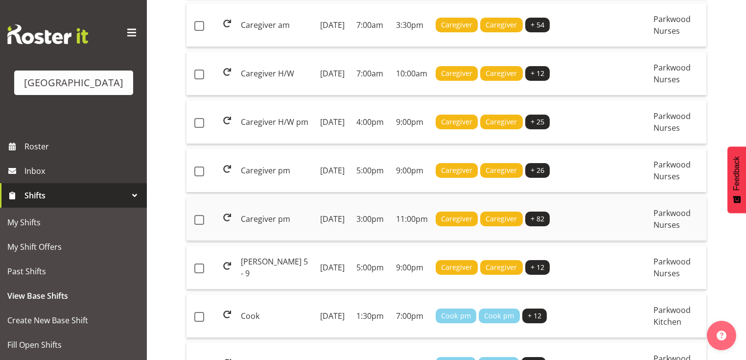
click at [351, 241] on td "[DATE]" at bounding box center [334, 219] width 36 height 44
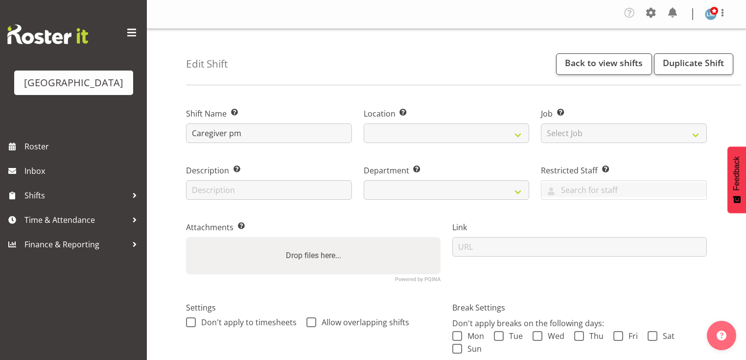
select select
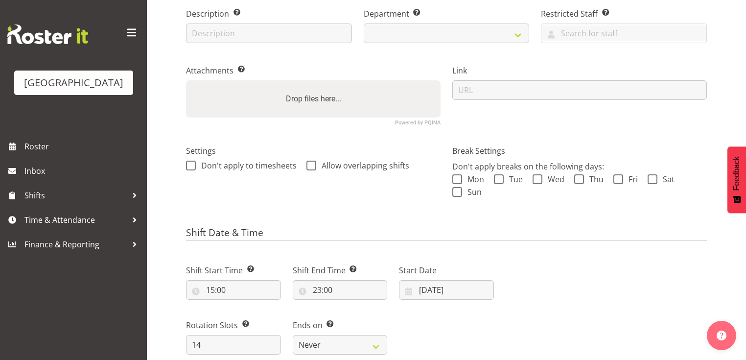
select select
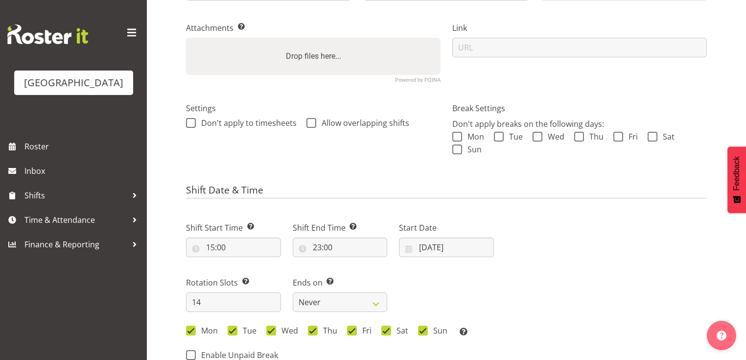
scroll to position [313, 0]
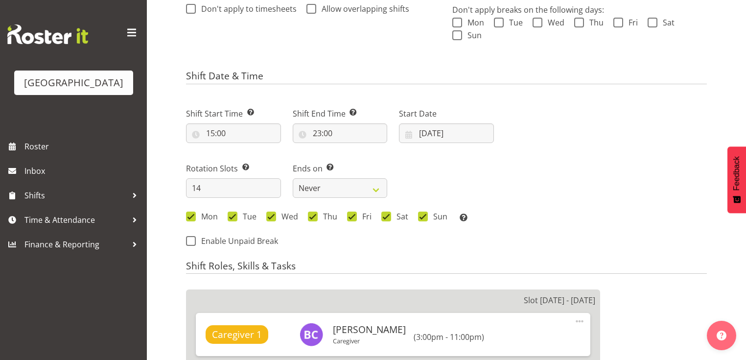
select select
select select "104"
select select "102"
click at [409, 136] on input "04/08/2025" at bounding box center [446, 133] width 95 height 20
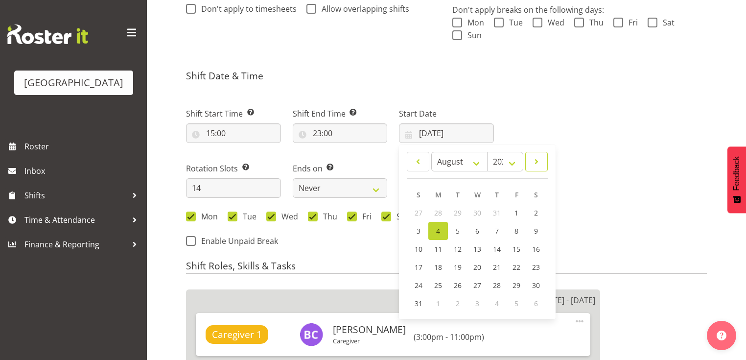
click at [537, 159] on span at bounding box center [537, 162] width 10 height 12
select select "9"
click at [436, 268] on span "20" at bounding box center [438, 266] width 8 height 9
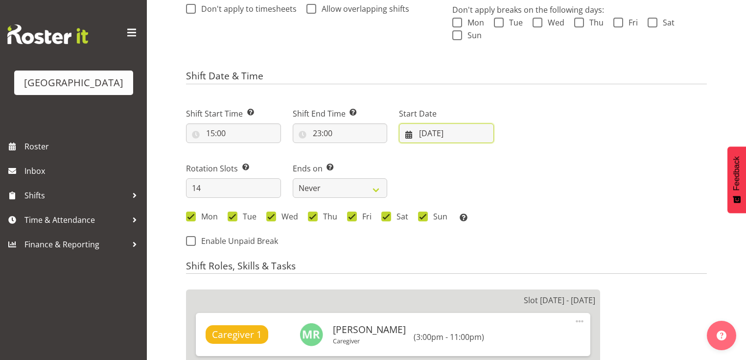
click at [407, 134] on input "20/10/2025" at bounding box center [446, 133] width 95 height 20
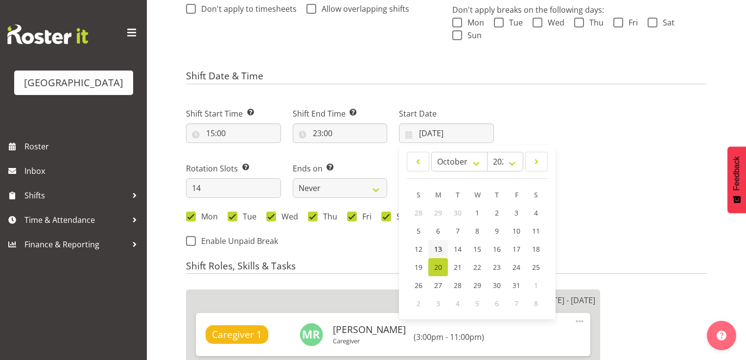
click at [437, 246] on span "13" at bounding box center [438, 248] width 8 height 9
type input "13/10/2025"
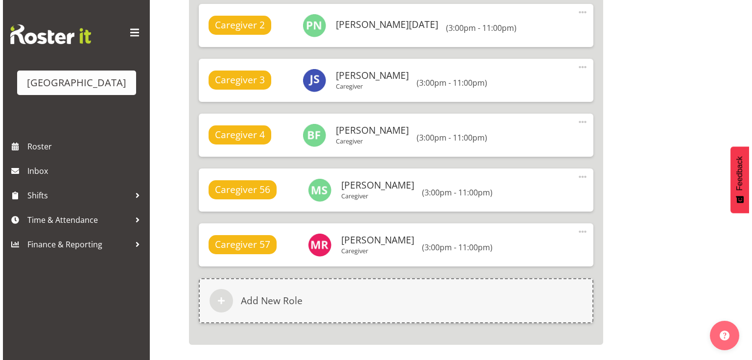
scroll to position [6303, 0]
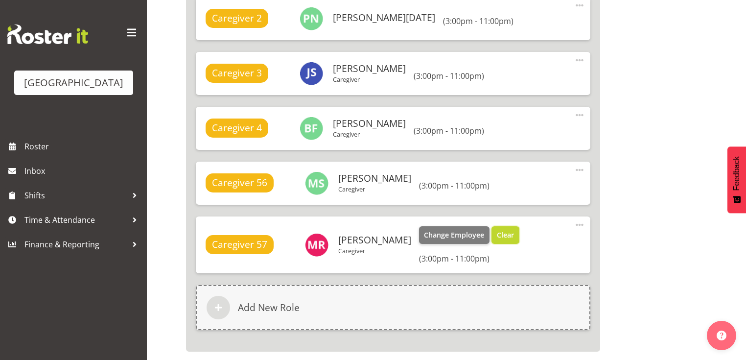
click at [497, 230] on span "Clear" at bounding box center [505, 235] width 17 height 11
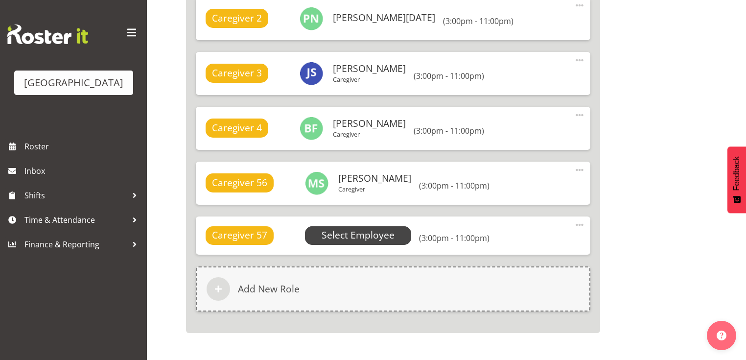
click at [367, 228] on span "Select Employee" at bounding box center [358, 235] width 73 height 14
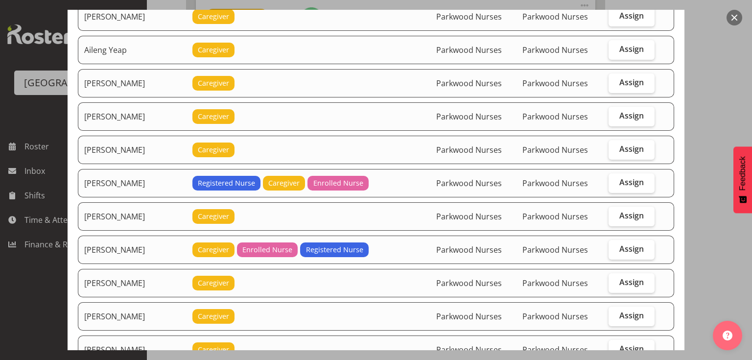
scroll to position [118, 0]
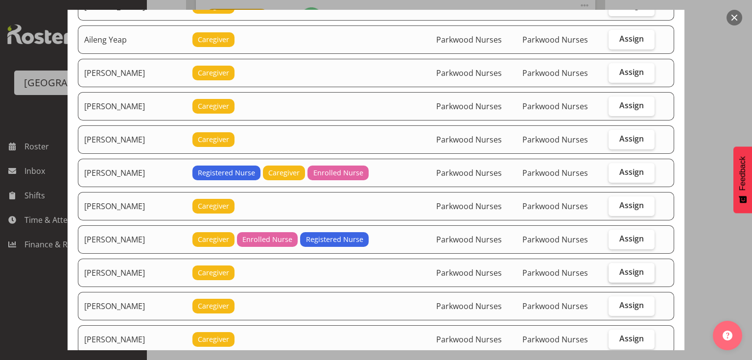
click at [628, 267] on span "Assign" at bounding box center [631, 272] width 24 height 10
click at [615, 269] on input "Assign" at bounding box center [612, 272] width 6 height 6
checkbox input "true"
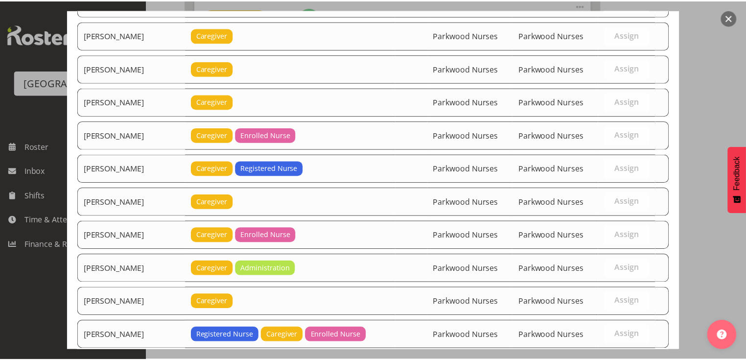
scroll to position [2163, 0]
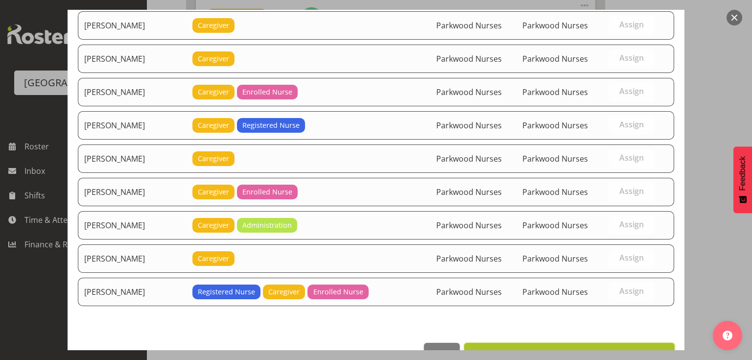
click at [613, 348] on span "Set Bobby Catapang as default for this position" at bounding box center [570, 354] width 198 height 12
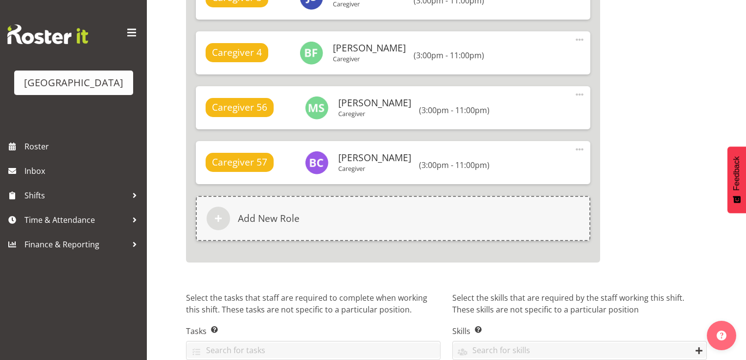
scroll to position [6420, 0]
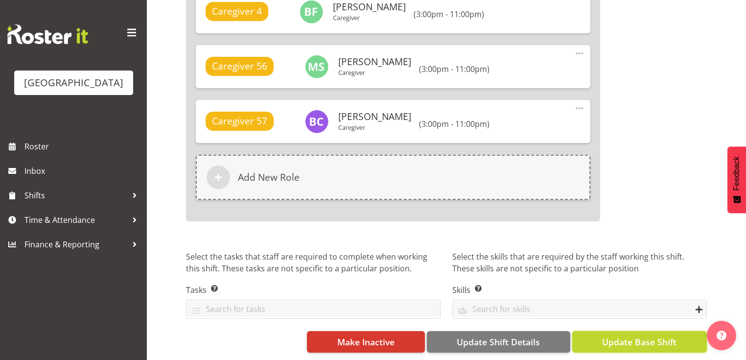
click at [613, 335] on span "Update Base Shift" at bounding box center [639, 341] width 74 height 13
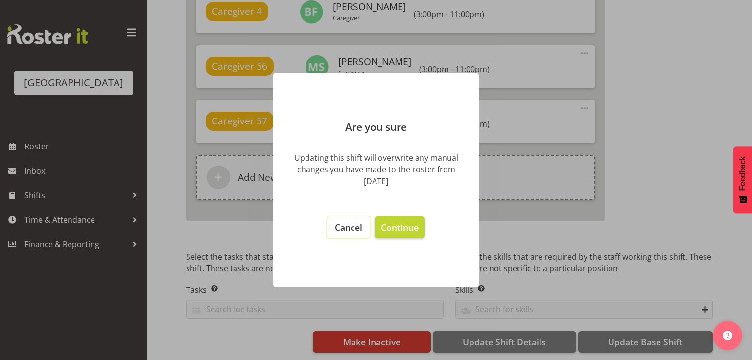
click at [349, 228] on span "Cancel" at bounding box center [348, 227] width 27 height 12
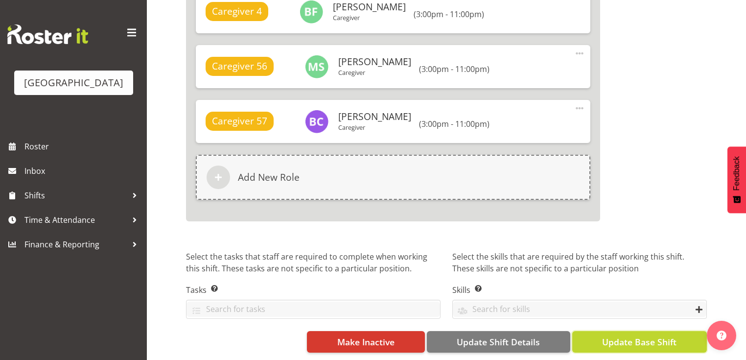
click at [626, 335] on span "Update Base Shift" at bounding box center [639, 341] width 74 height 13
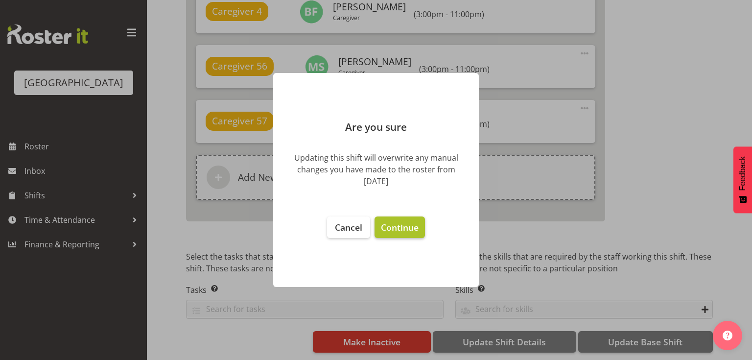
click at [396, 229] on span "Continue" at bounding box center [400, 227] width 38 height 12
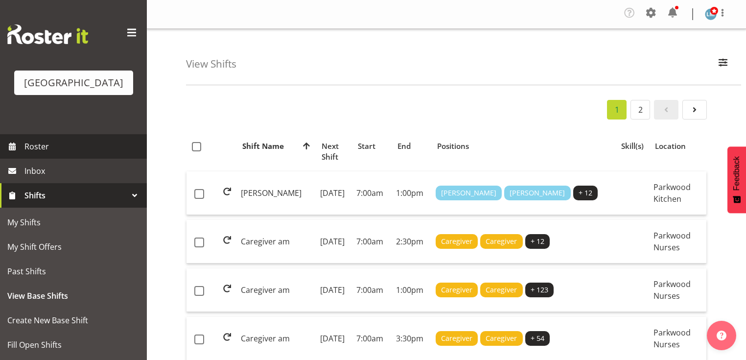
click at [33, 154] on span "Roster" at bounding box center [83, 146] width 118 height 15
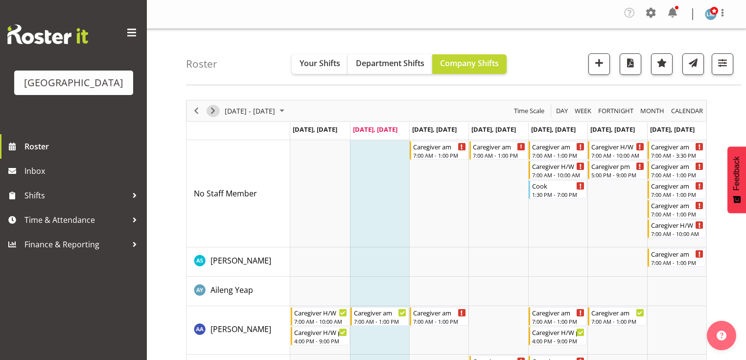
click at [213, 112] on span "Next" at bounding box center [213, 111] width 12 height 12
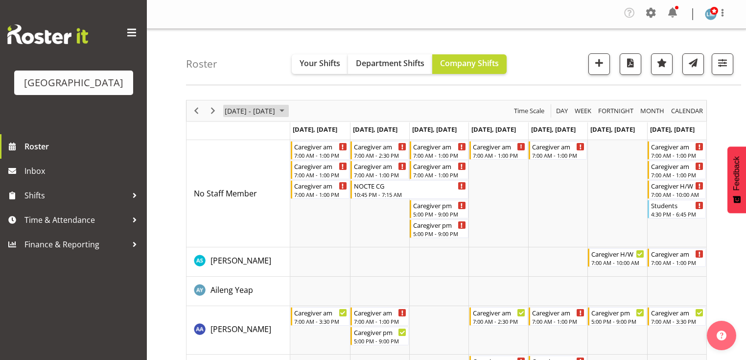
click at [288, 110] on span "September 15 - 21, 2025" at bounding box center [282, 111] width 12 height 12
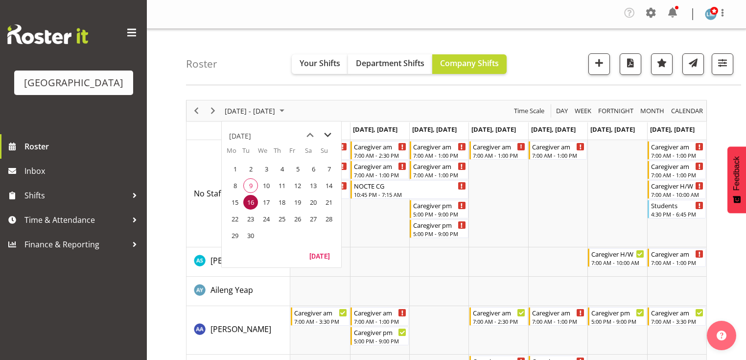
click at [333, 133] on span "next month" at bounding box center [327, 135] width 17 height 18
click at [233, 182] on span "6" at bounding box center [235, 185] width 15 height 15
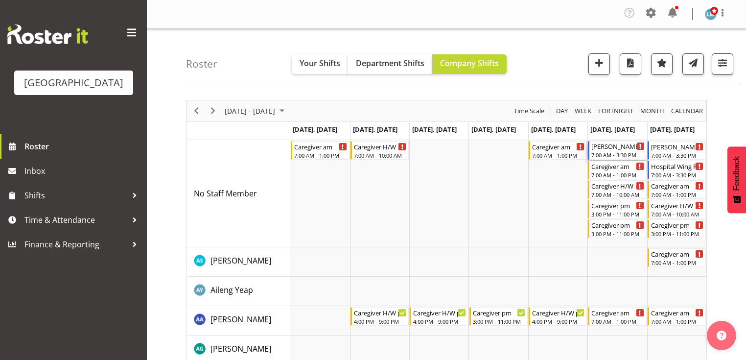
click at [612, 151] on div "7:00 AM - 3:30 PM" at bounding box center [618, 155] width 53 height 8
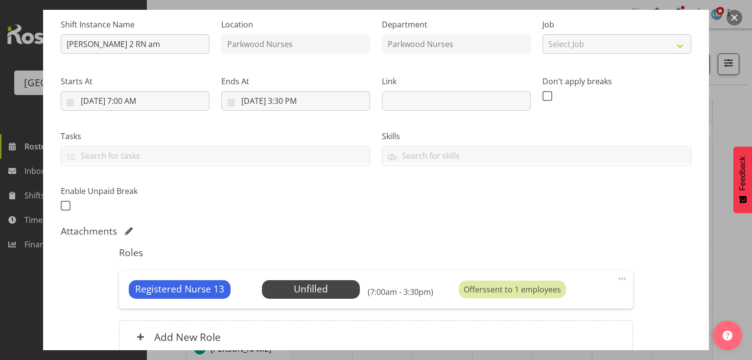
scroll to position [157, 0]
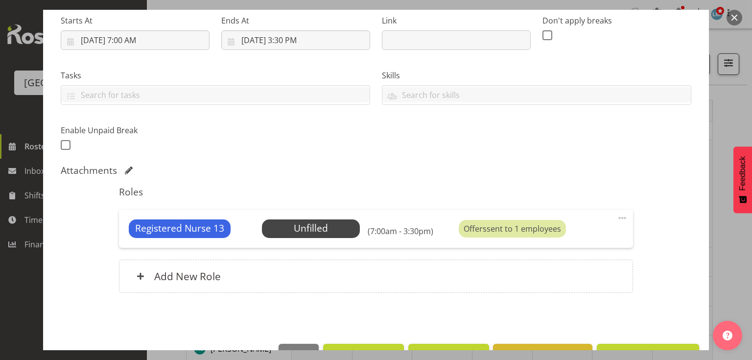
click at [730, 14] on button "button" at bounding box center [735, 18] width 16 height 16
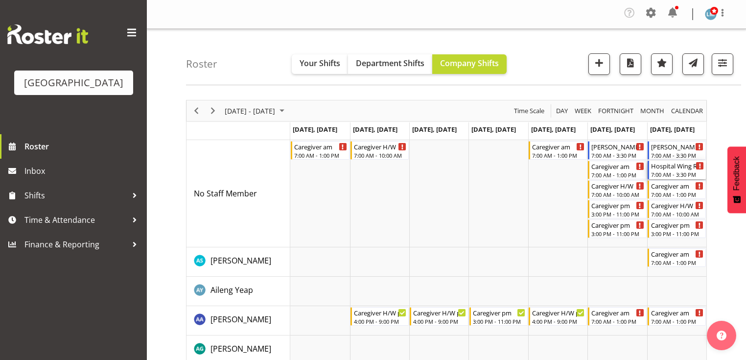
click at [669, 168] on div "Hospital Wing RN" at bounding box center [677, 166] width 53 height 10
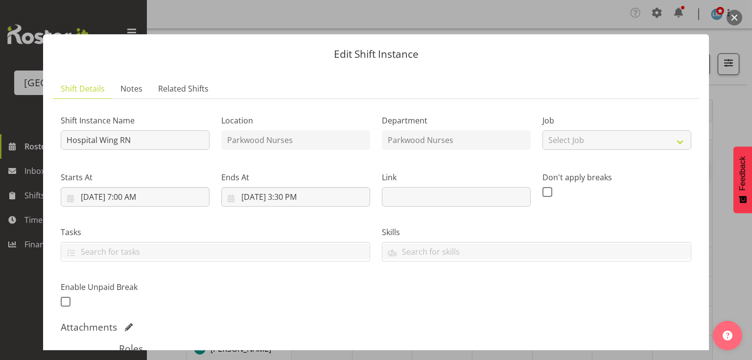
scroll to position [186, 0]
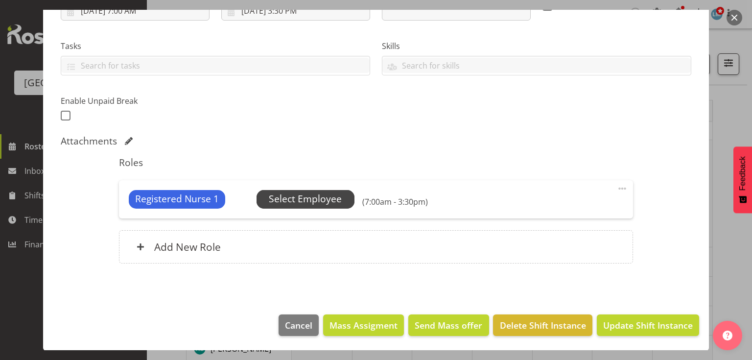
click at [333, 196] on span "Select Employee" at bounding box center [305, 199] width 73 height 14
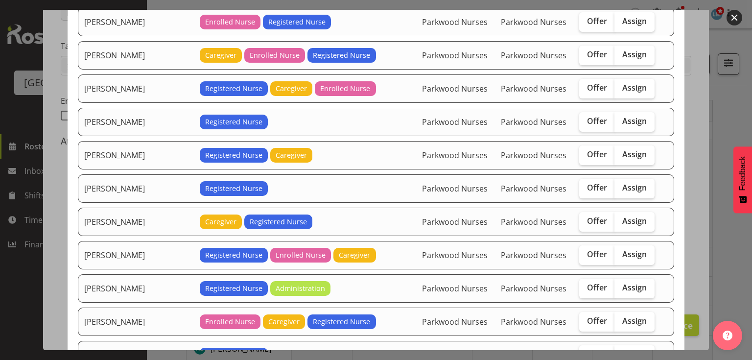
scroll to position [353, 0]
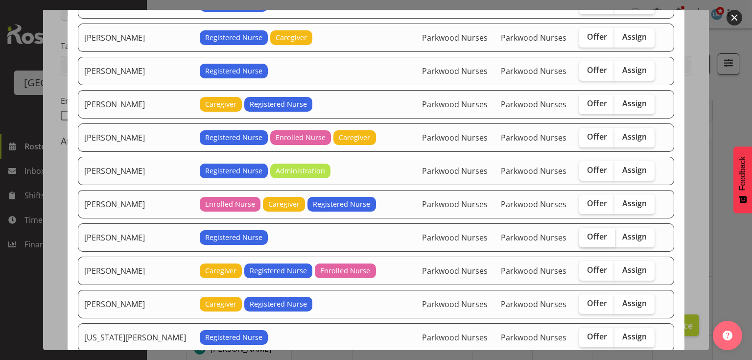
click at [587, 232] on span "Offer" at bounding box center [597, 237] width 20 height 10
click at [581, 234] on input "Offer" at bounding box center [582, 237] width 6 height 6
checkbox input "true"
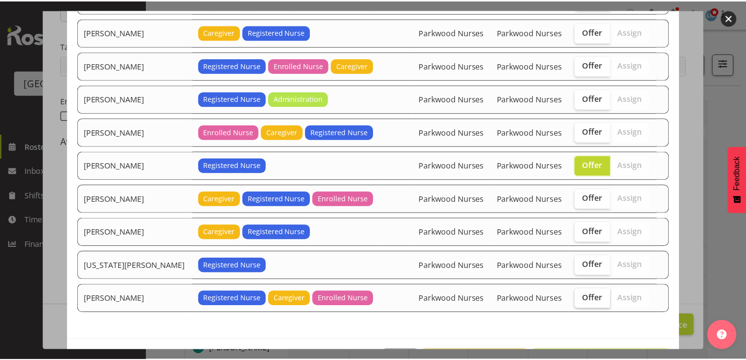
scroll to position [452, 0]
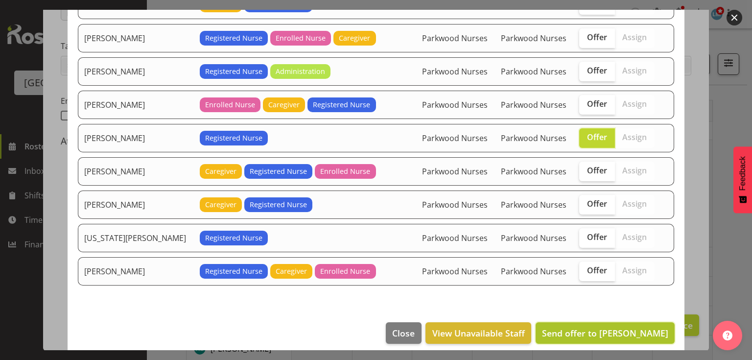
click at [611, 327] on span "Send offer to [PERSON_NAME]" at bounding box center [605, 333] width 126 height 12
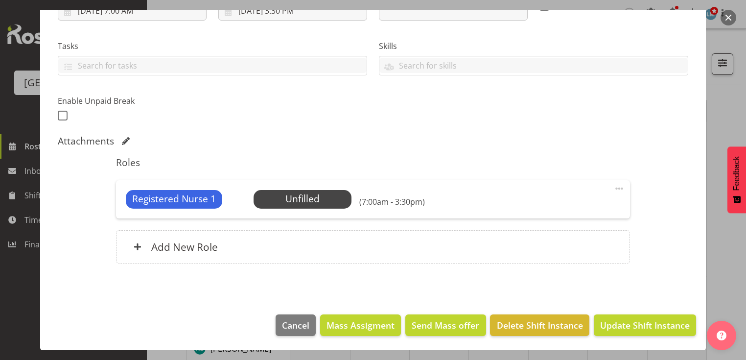
scroll to position [196, 0]
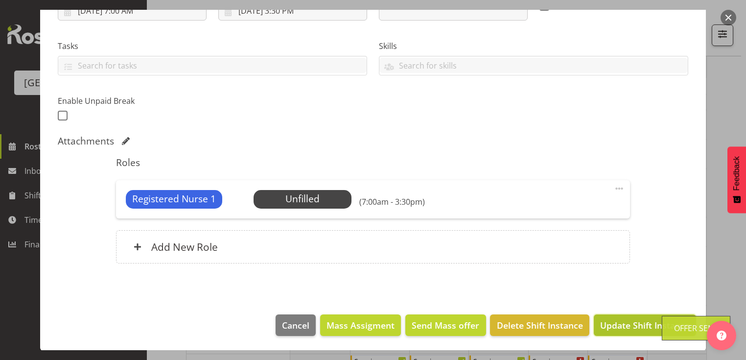
click at [611, 322] on span "Update Shift Instance" at bounding box center [645, 325] width 90 height 13
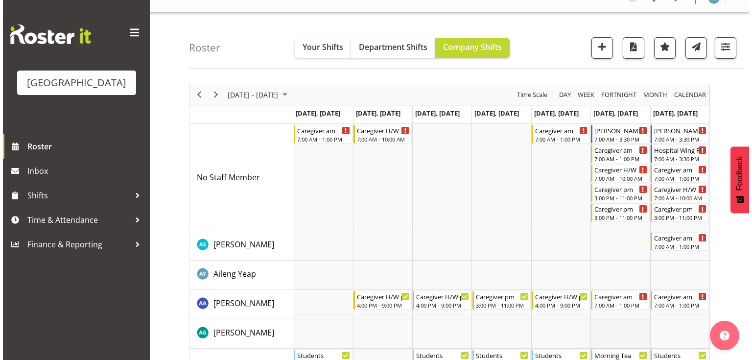
scroll to position [0, 0]
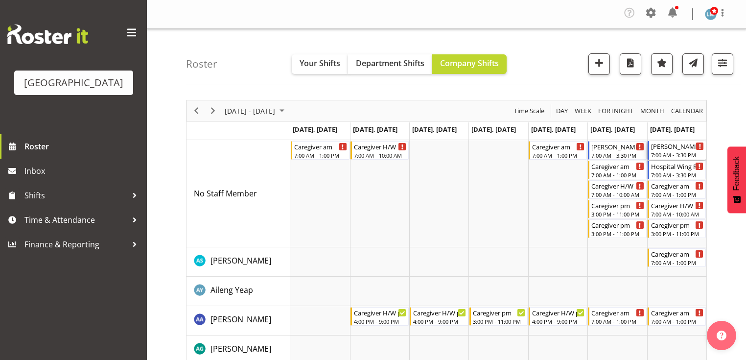
click at [667, 149] on div "[PERSON_NAME] 2 RN am" at bounding box center [677, 146] width 53 height 10
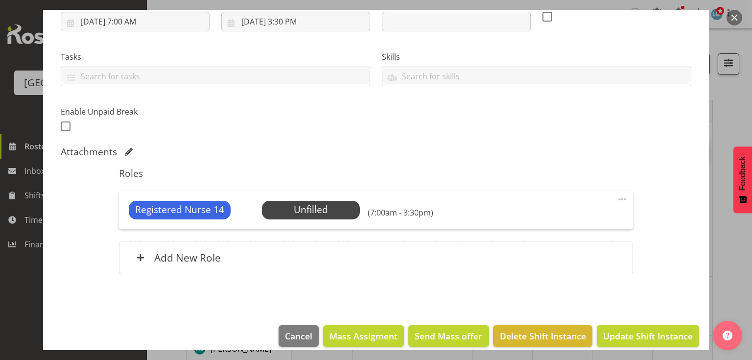
scroll to position [186, 0]
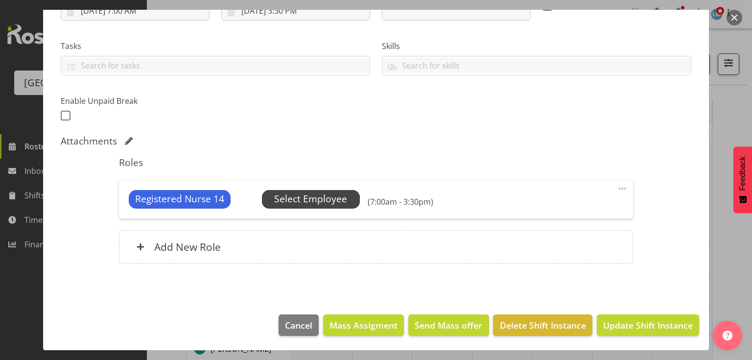
click at [315, 200] on span "Select Employee" at bounding box center [310, 199] width 73 height 14
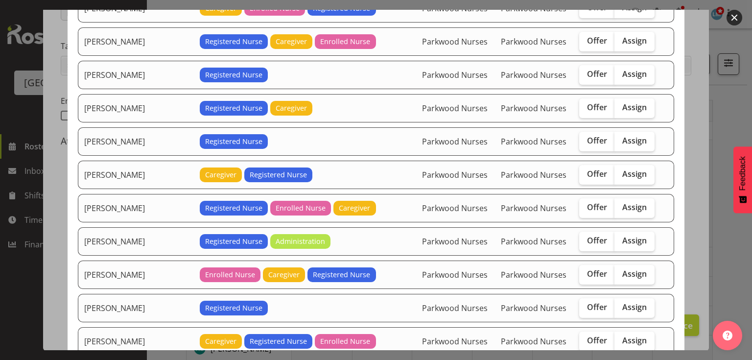
scroll to position [353, 0]
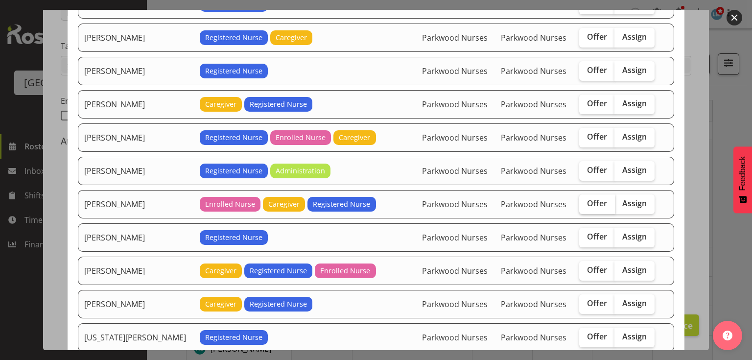
click at [587, 198] on span "Offer" at bounding box center [597, 203] width 20 height 10
click at [586, 200] on input "Offer" at bounding box center [582, 203] width 6 height 6
checkbox input "true"
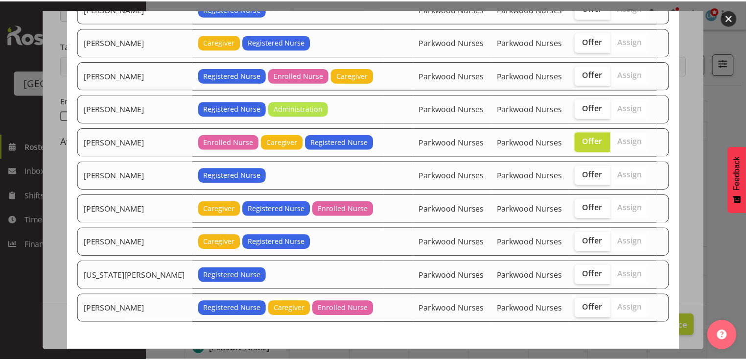
scroll to position [452, 0]
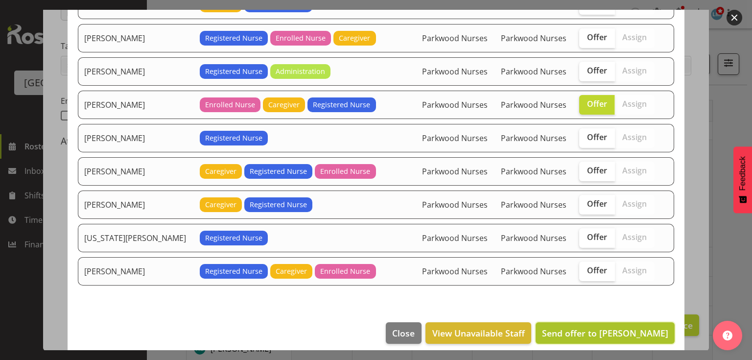
click at [614, 327] on span "Send offer to Marisa Hales" at bounding box center [605, 333] width 126 height 12
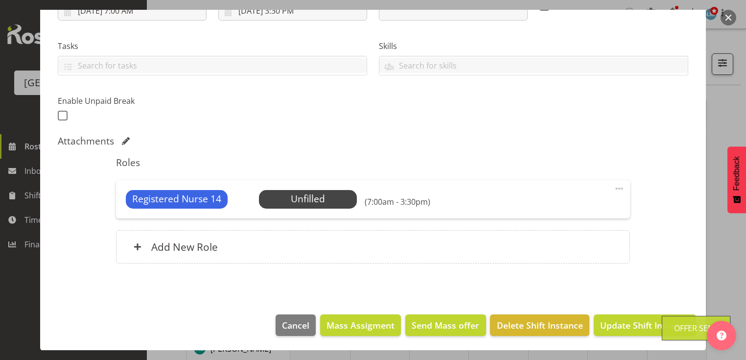
scroll to position [196, 0]
click at [614, 322] on span "Update Shift Instance" at bounding box center [645, 325] width 90 height 13
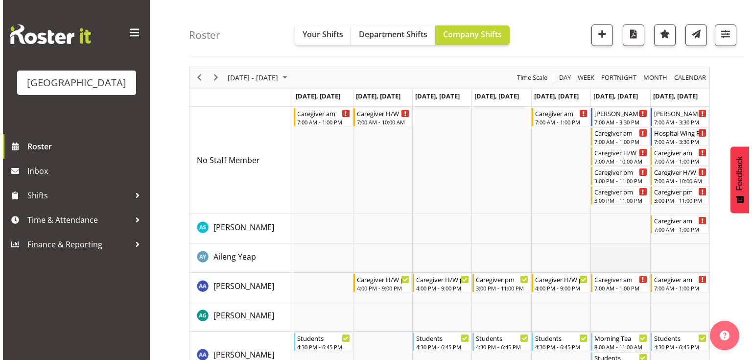
scroll to position [0, 0]
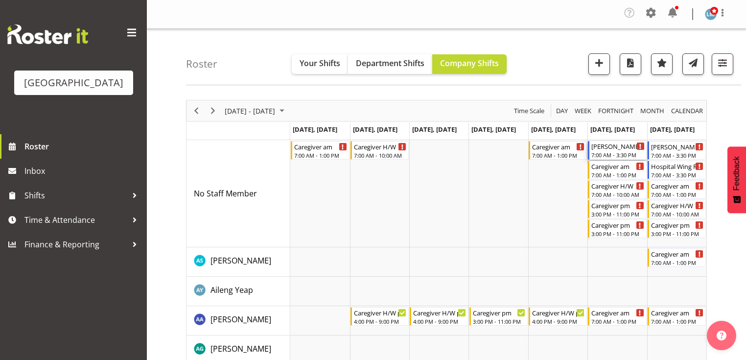
click at [597, 151] on div "Ressie 2 RN am 7:00 AM - 3:30 PM" at bounding box center [618, 150] width 53 height 19
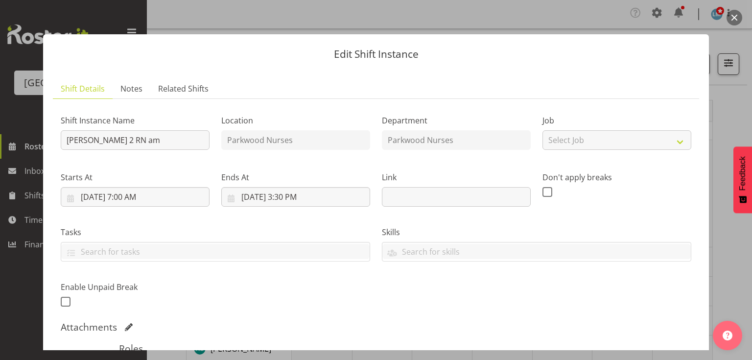
scroll to position [186, 0]
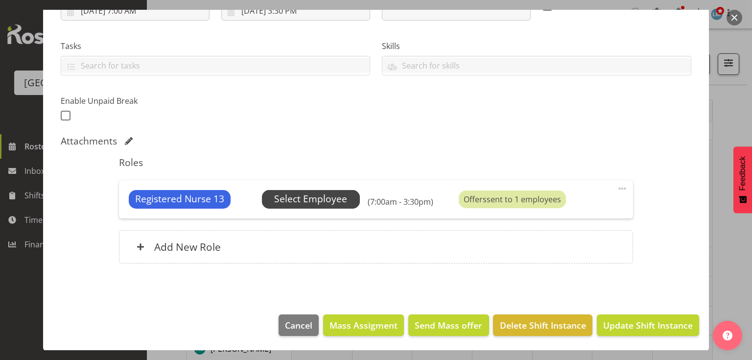
click at [306, 195] on span "Select Employee" at bounding box center [310, 199] width 73 height 14
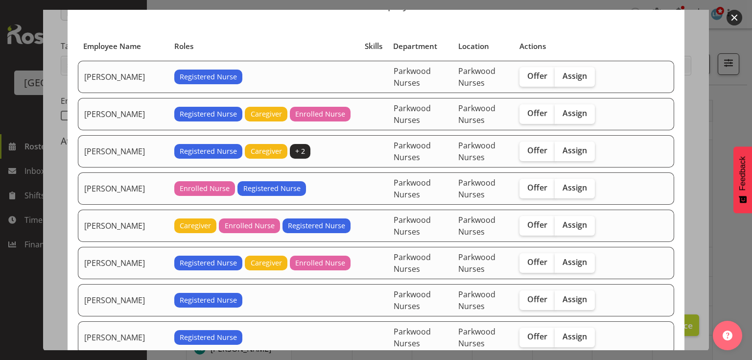
scroll to position [78, 0]
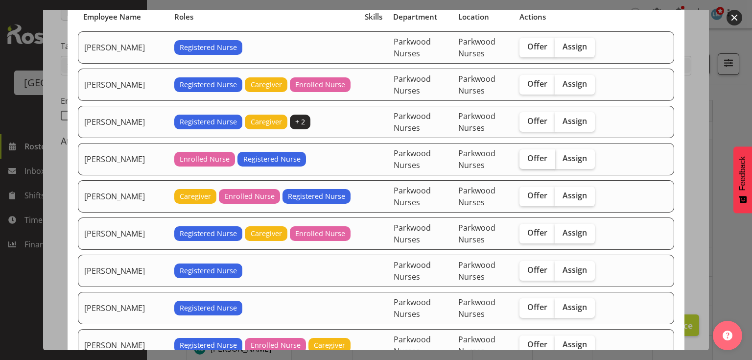
click at [536, 159] on span "Offer" at bounding box center [537, 158] width 20 height 10
click at [526, 159] on input "Offer" at bounding box center [523, 158] width 6 height 6
checkbox input "true"
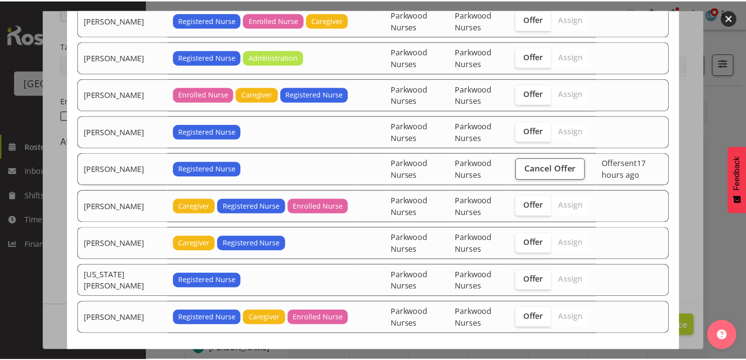
scroll to position [452, 0]
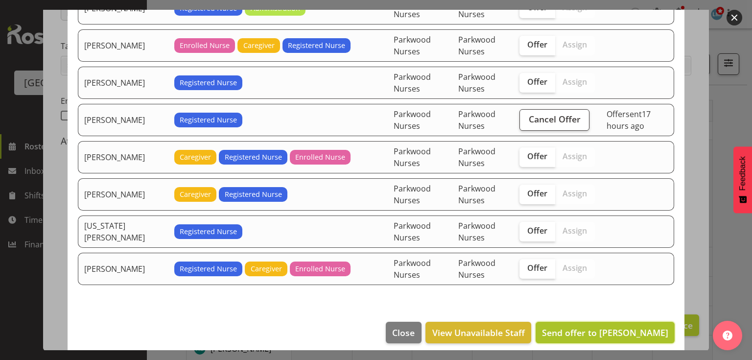
click at [613, 327] on span "Send offer to Freya Horder" at bounding box center [605, 333] width 126 height 12
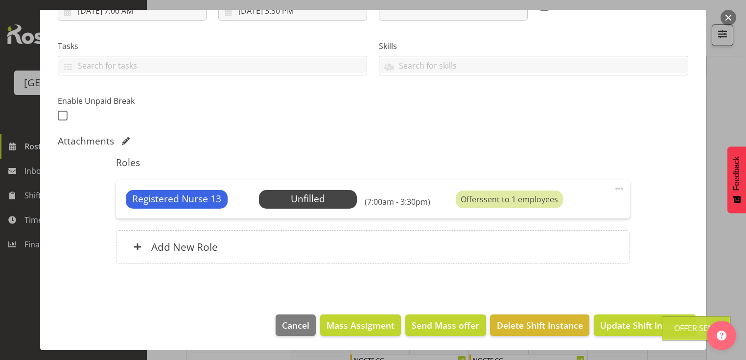
scroll to position [196, 0]
click at [613, 320] on span "Update Shift Instance" at bounding box center [645, 325] width 90 height 13
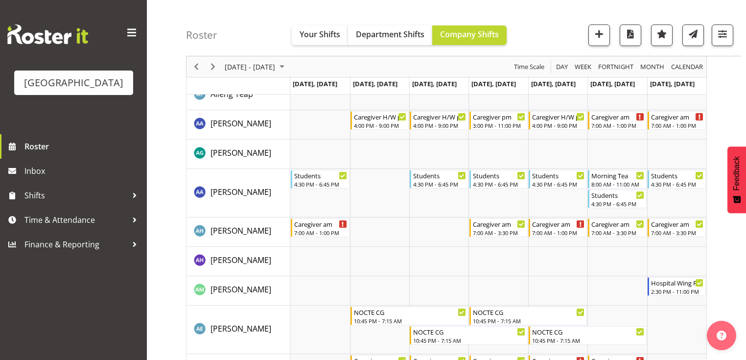
scroll to position [274, 0]
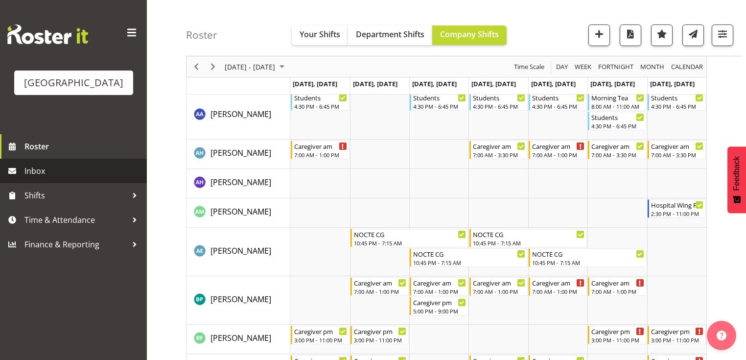
click at [53, 178] on span "Inbox" at bounding box center [83, 171] width 118 height 15
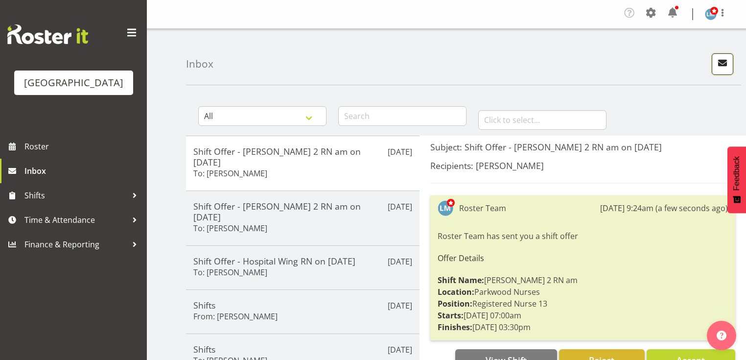
click at [724, 63] on span "button" at bounding box center [722, 62] width 13 height 13
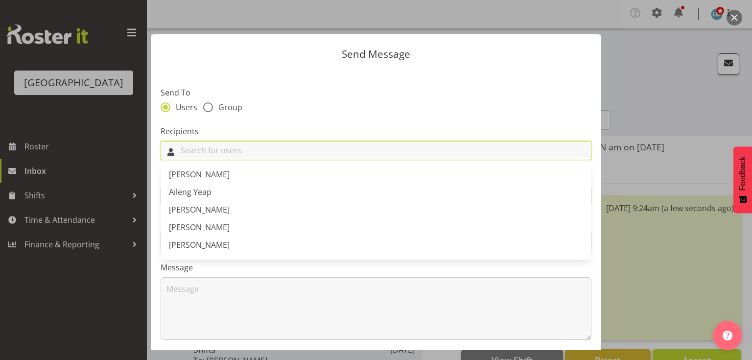
click at [405, 145] on input "text" at bounding box center [376, 150] width 430 height 15
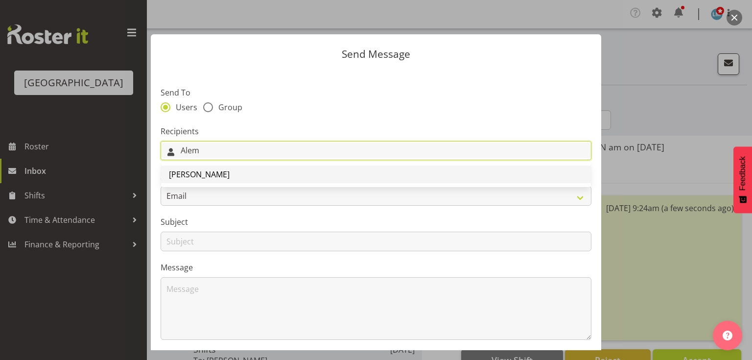
type input "Alem"
click at [189, 173] on span "[PERSON_NAME]" at bounding box center [199, 174] width 61 height 11
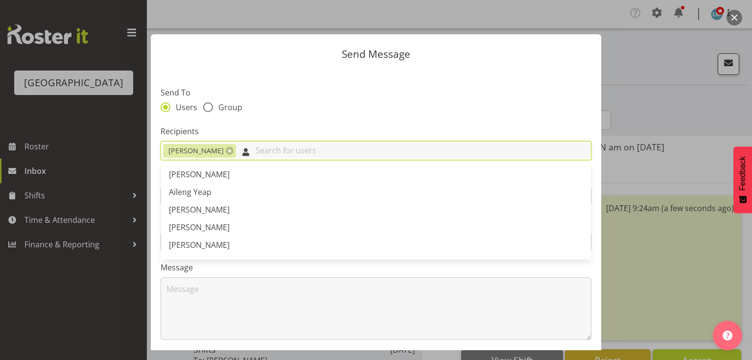
click at [255, 152] on input "text" at bounding box center [413, 150] width 355 height 15
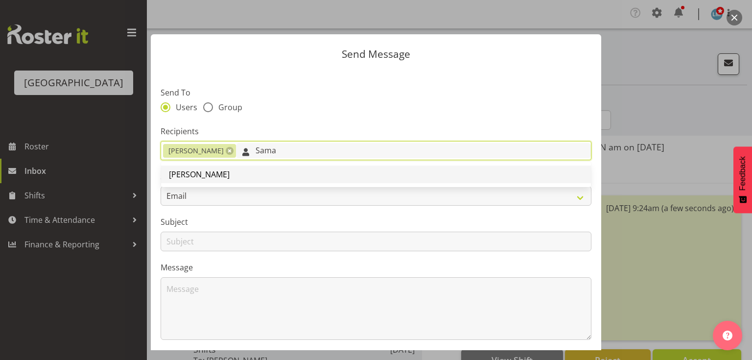
type input "Sama"
click at [190, 176] on span "[PERSON_NAME]" at bounding box center [199, 174] width 61 height 11
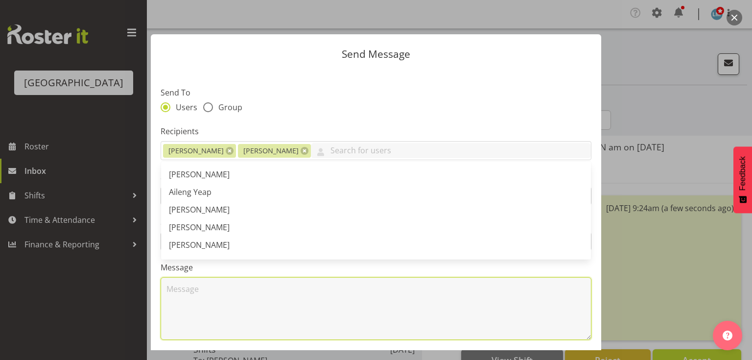
click at [215, 295] on textarea at bounding box center [376, 308] width 431 height 63
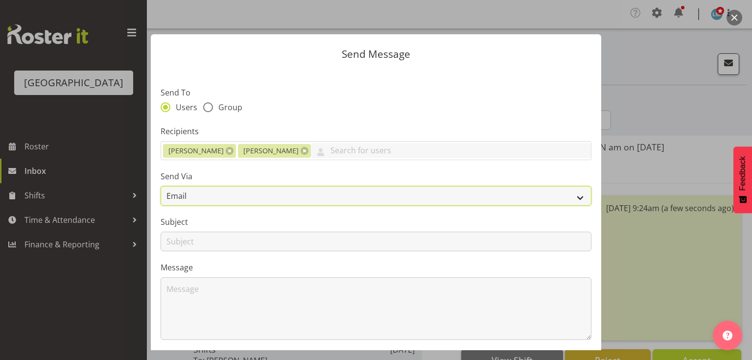
drag, startPoint x: 576, startPoint y: 196, endPoint x: 548, endPoint y: 198, distance: 28.0
click at [576, 196] on select "Email SMS" at bounding box center [376, 196] width 431 height 20
select select "sms"
click at [161, 186] on select "Email SMS" at bounding box center [376, 196] width 431 height 20
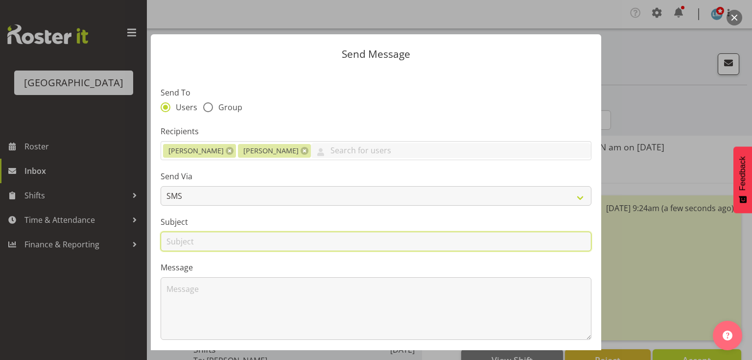
drag, startPoint x: 175, startPoint y: 242, endPoint x: 185, endPoint y: 246, distance: 10.5
click at [175, 242] on input "text" at bounding box center [376, 242] width 431 height 20
type input "Shifts"
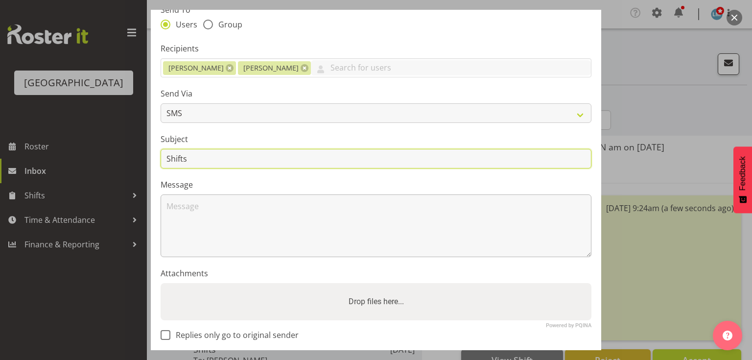
scroll to position [131, 0]
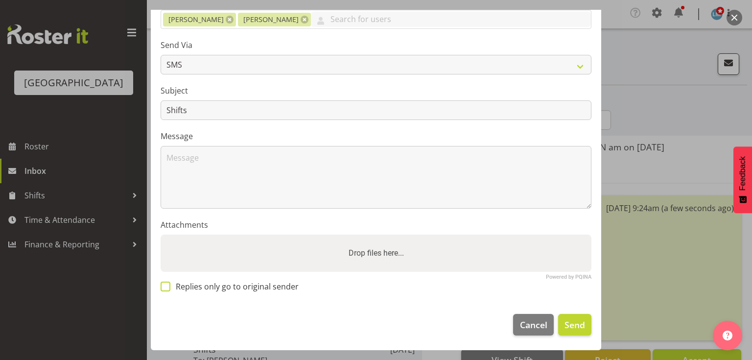
click at [165, 285] on span at bounding box center [166, 287] width 10 height 10
click at [165, 285] on input "Replies only go to original sender" at bounding box center [164, 287] width 6 height 6
checkbox input "true"
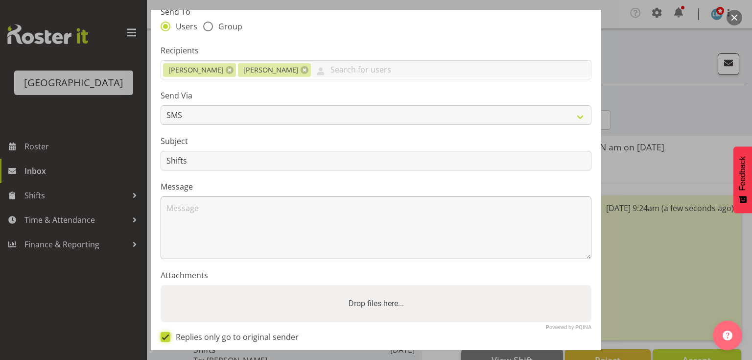
scroll to position [14, 0]
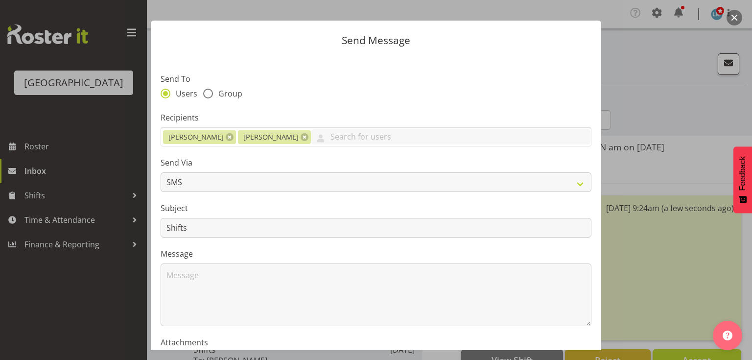
click at [195, 258] on label "Message" at bounding box center [376, 254] width 431 height 12
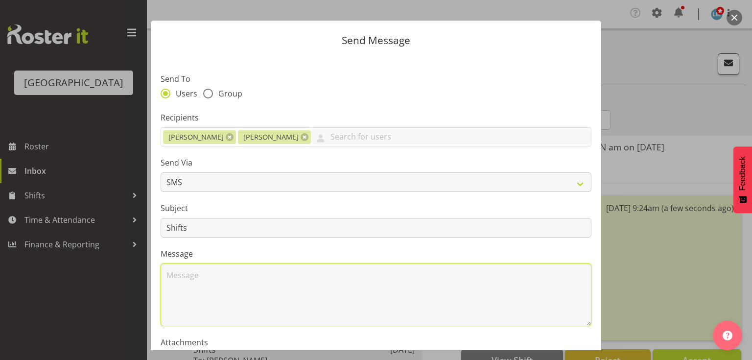
click at [190, 276] on textarea at bounding box center [376, 294] width 431 height 63
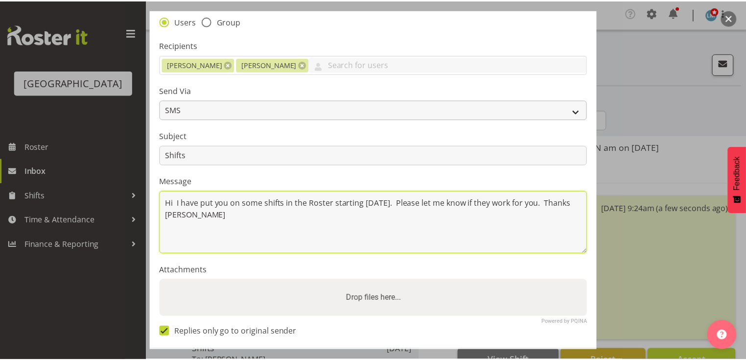
scroll to position [131, 0]
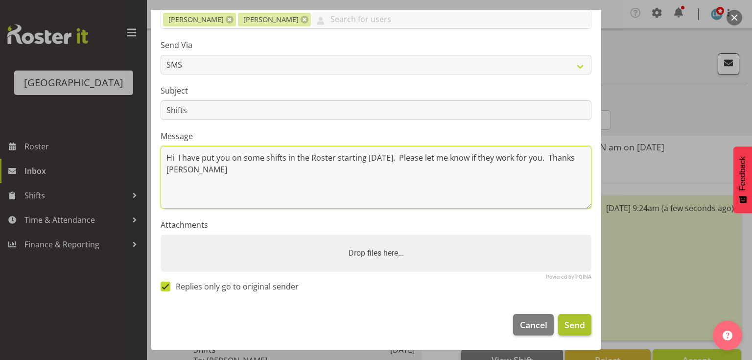
type textarea "Hi I have put you on some shifts in the Roster starting 29 September. Please le…"
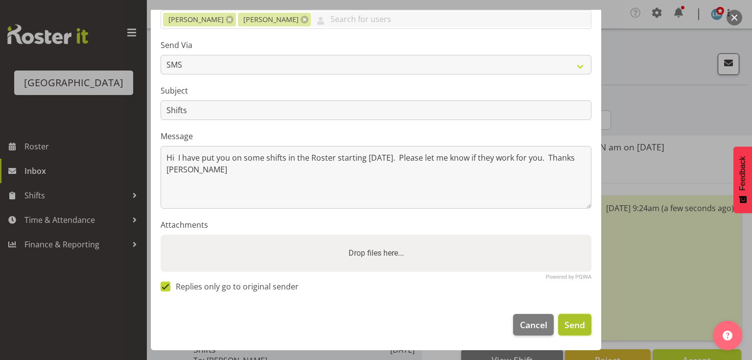
click at [572, 324] on span "Send" at bounding box center [575, 324] width 21 height 13
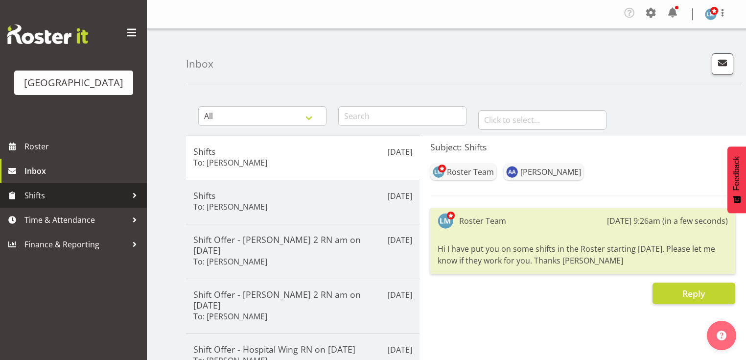
click at [137, 203] on div at bounding box center [134, 195] width 15 height 15
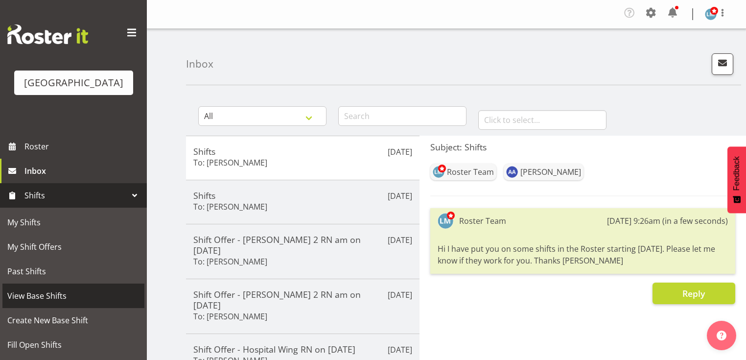
click at [80, 303] on span "View Base Shifts" at bounding box center [73, 295] width 132 height 15
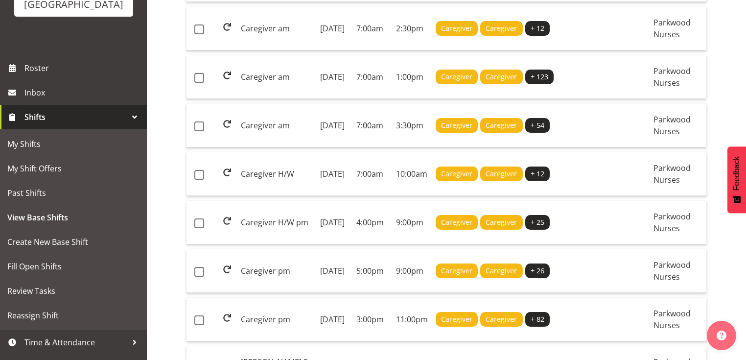
scroll to position [157, 0]
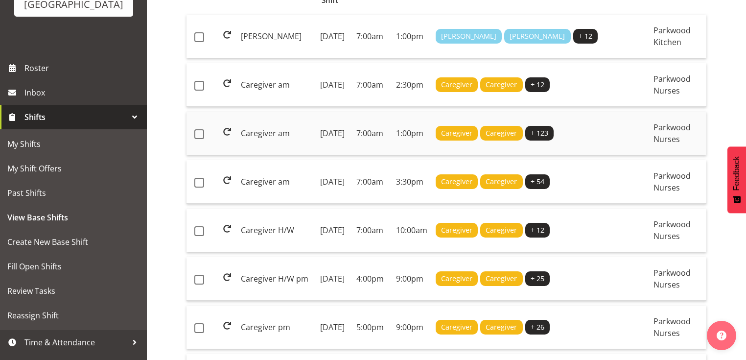
click at [353, 134] on td "7:00am" at bounding box center [373, 134] width 40 height 44
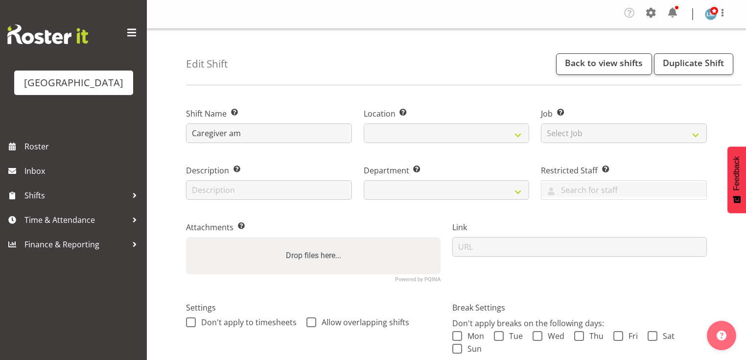
select select
select select "104"
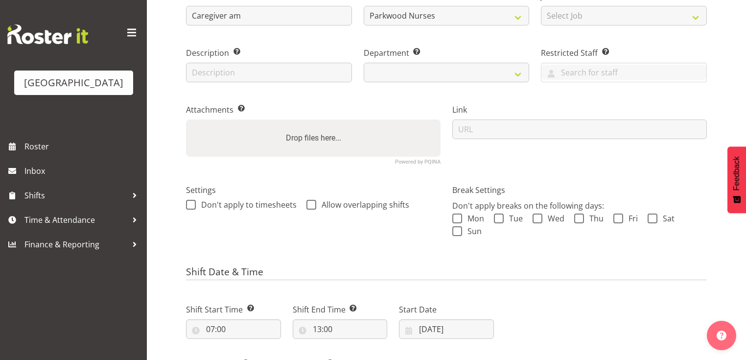
select select "102"
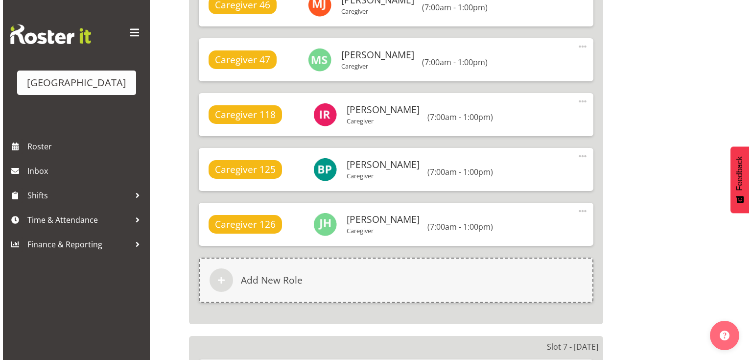
scroll to position [3839, 0]
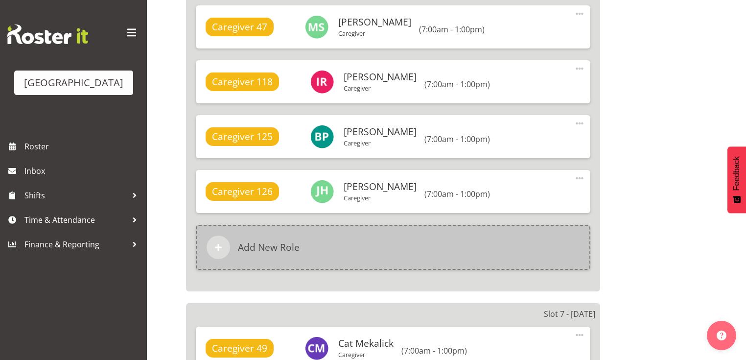
click at [219, 245] on span at bounding box center [219, 247] width 12 height 12
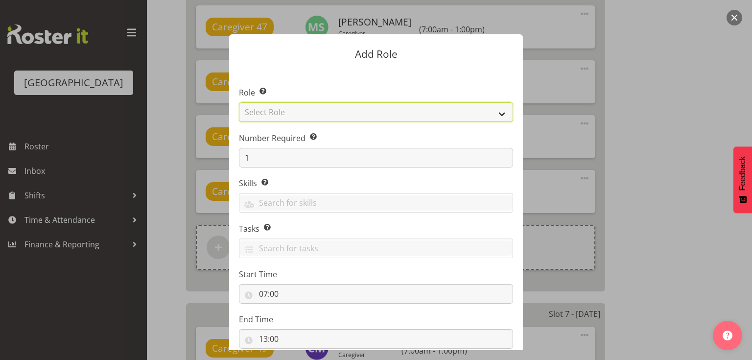
click at [499, 114] on select "Select Role Administration [PERSON_NAME] Caregiver Cook am Cook pm Dishwasher E…" at bounding box center [376, 112] width 274 height 20
select select "159"
click at [239, 102] on select "Select Role Administration [PERSON_NAME] Caregiver Cook am Cook pm Dishwasher E…" at bounding box center [376, 112] width 274 height 20
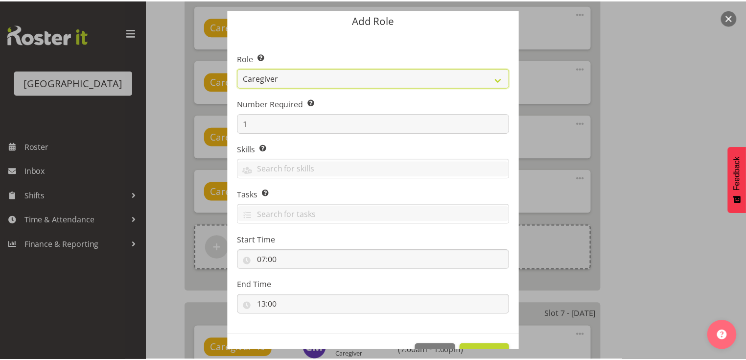
scroll to position [64, 0]
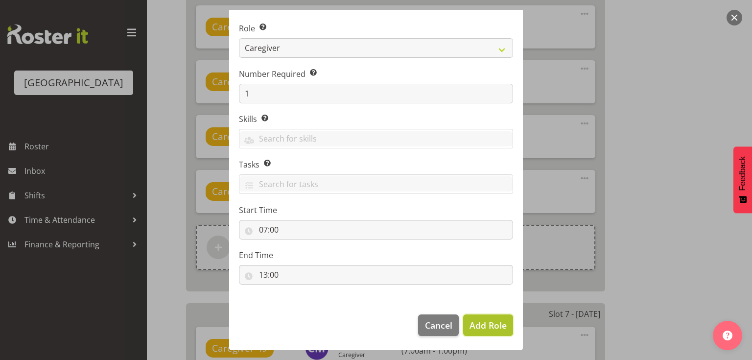
click at [489, 327] on span "Add Role" at bounding box center [488, 325] width 37 height 12
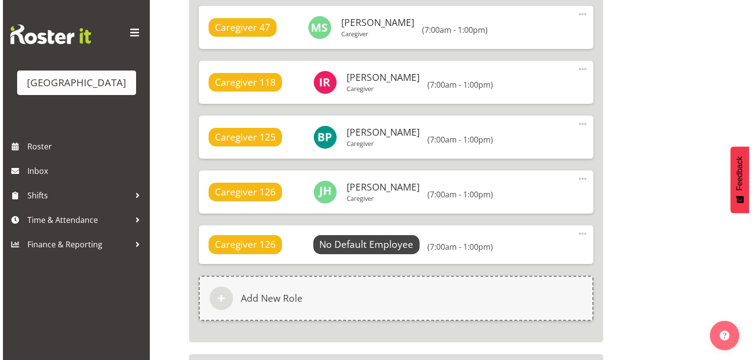
scroll to position [3839, 0]
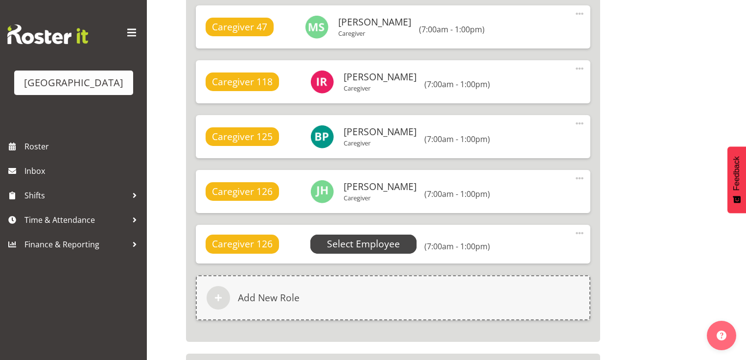
click at [353, 243] on span "Select Employee" at bounding box center [363, 244] width 73 height 14
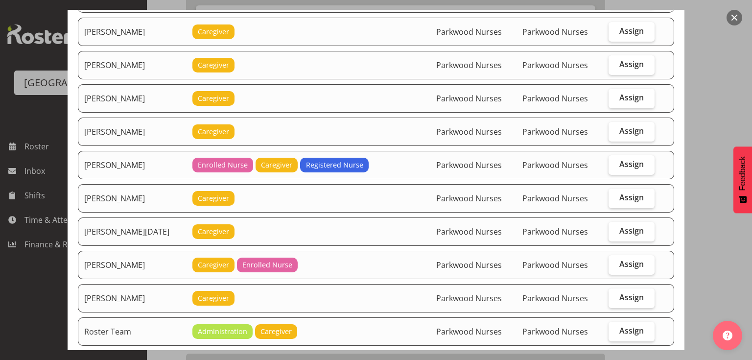
scroll to position [1175, 0]
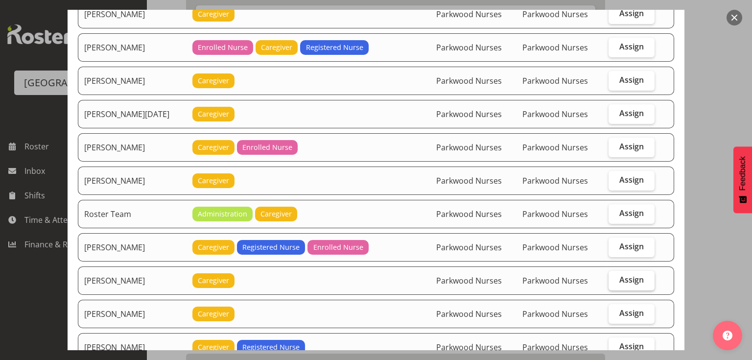
click at [623, 271] on label "Assign" at bounding box center [632, 281] width 46 height 20
click at [615, 277] on input "Assign" at bounding box center [612, 280] width 6 height 6
checkbox input "true"
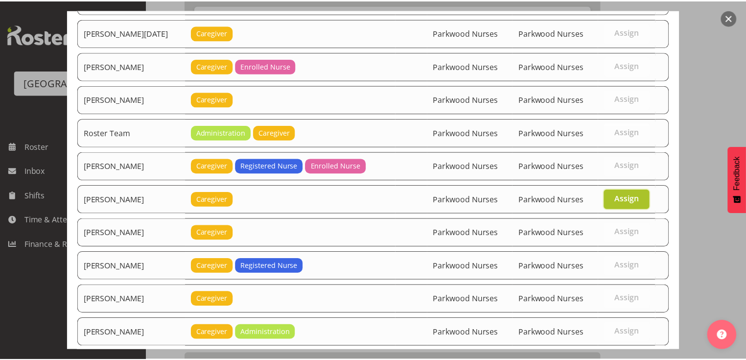
scroll to position [1340, 0]
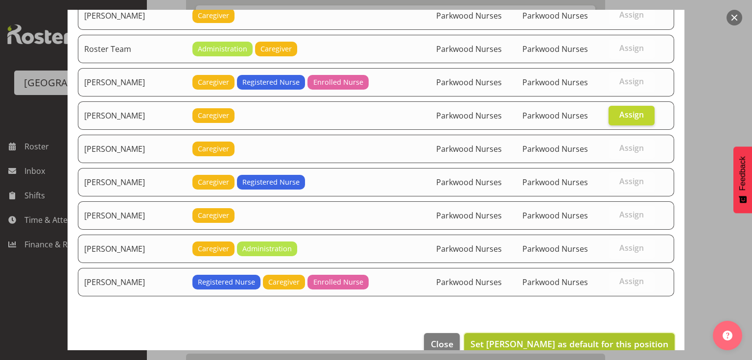
click at [602, 338] on span "Set [PERSON_NAME] as default for this position" at bounding box center [570, 344] width 198 height 12
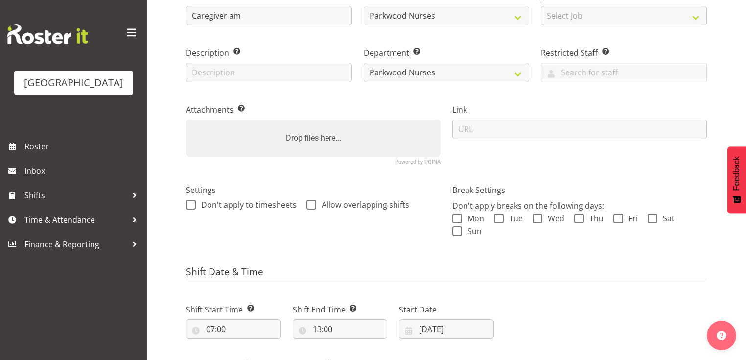
scroll to position [235, 0]
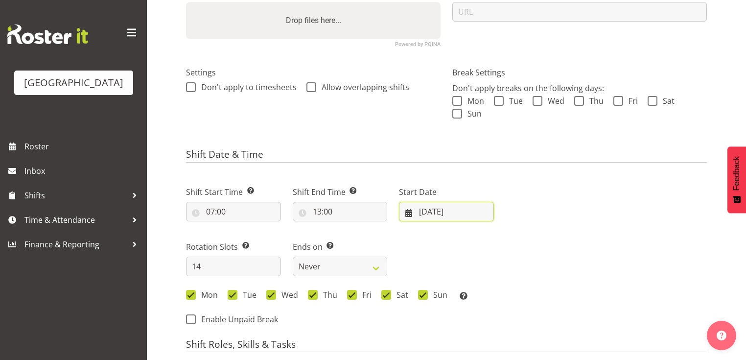
click at [407, 211] on input "[DATE]" at bounding box center [446, 212] width 95 height 20
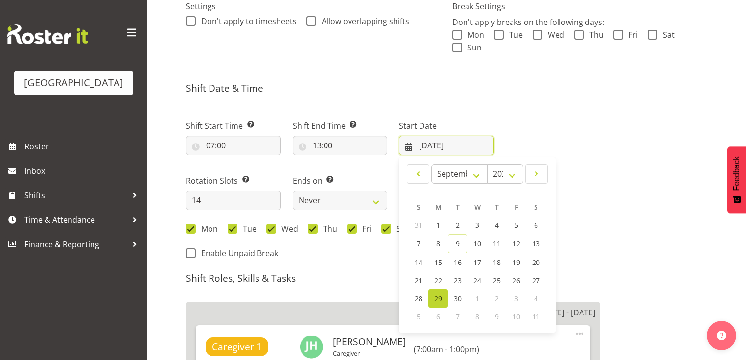
scroll to position [313, 0]
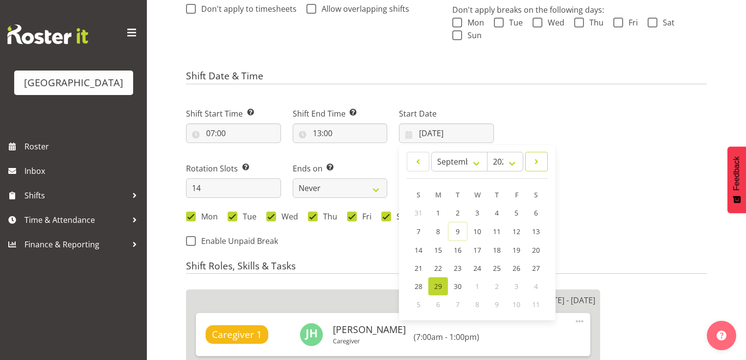
click at [538, 157] on span at bounding box center [537, 162] width 10 height 12
select select "9"
click at [439, 248] on span "13" at bounding box center [438, 248] width 8 height 9
type input "[DATE]"
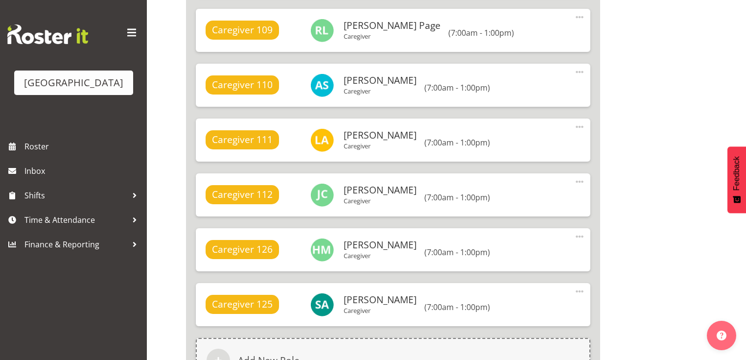
scroll to position [8724, 0]
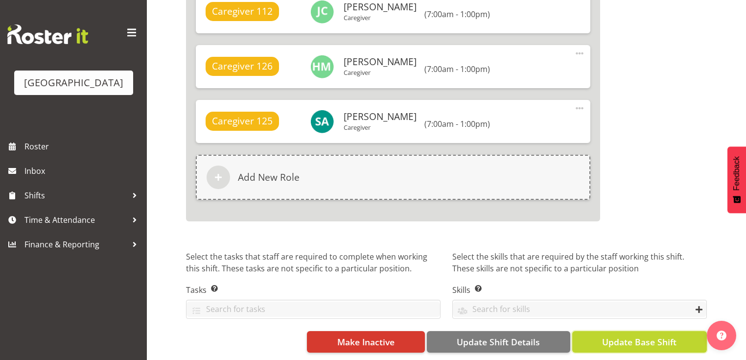
click at [636, 335] on span "Update Base Shift" at bounding box center [639, 341] width 74 height 13
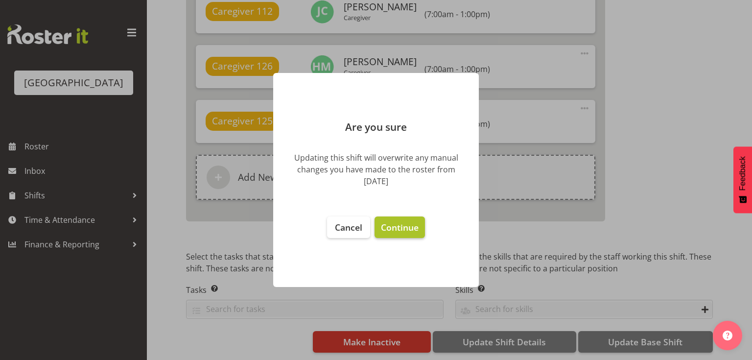
click at [405, 222] on span "Continue" at bounding box center [400, 227] width 38 height 12
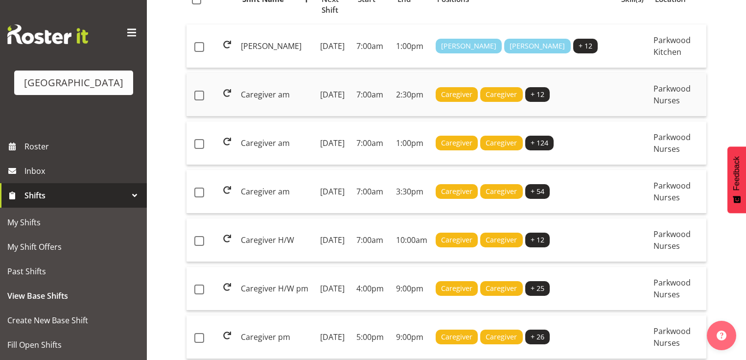
scroll to position [196, 0]
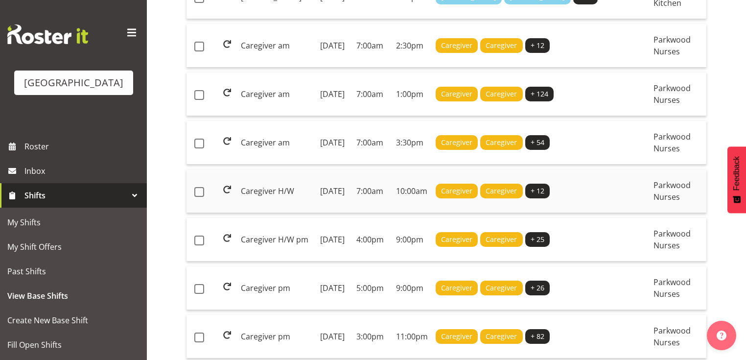
click at [278, 213] on td "Caregiver H/W" at bounding box center [276, 191] width 79 height 44
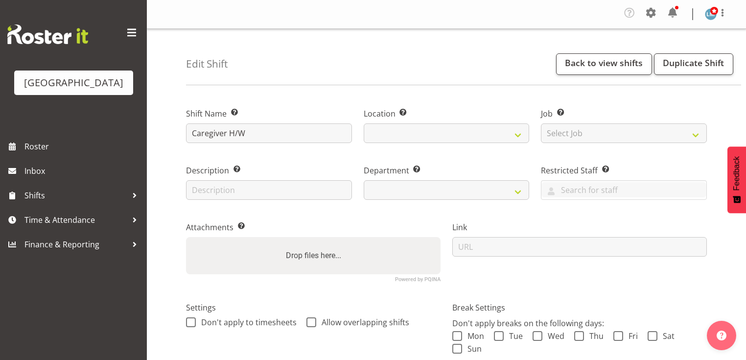
select select
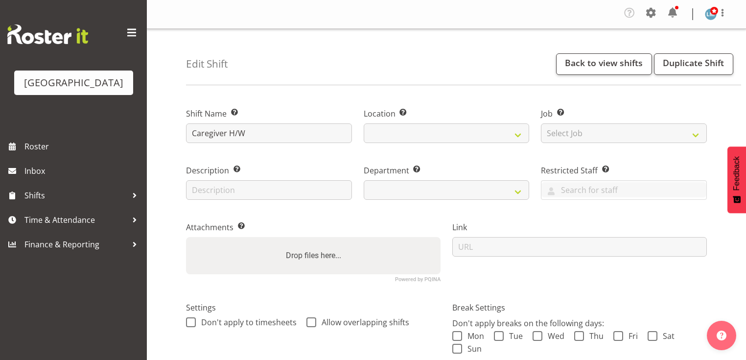
select select "102"
select select "104"
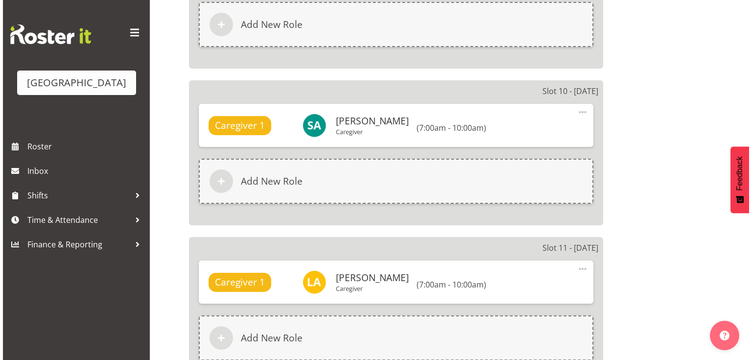
scroll to position [1818, 0]
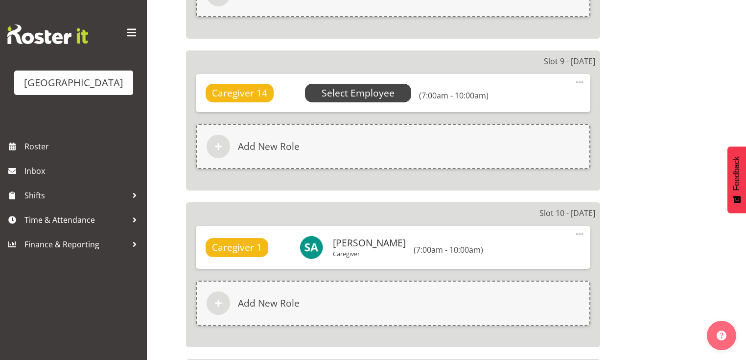
click at [358, 90] on span "Select Employee" at bounding box center [358, 93] width 73 height 14
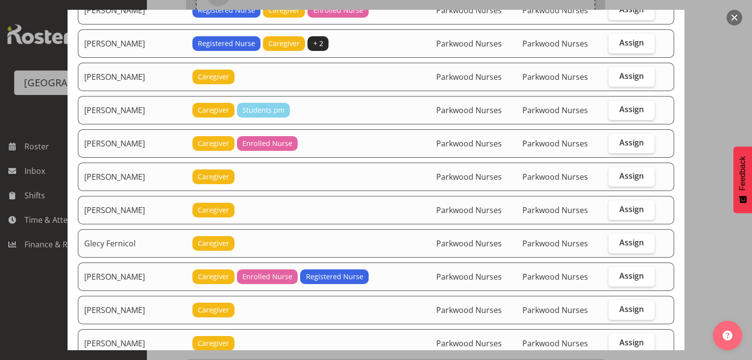
scroll to position [627, 0]
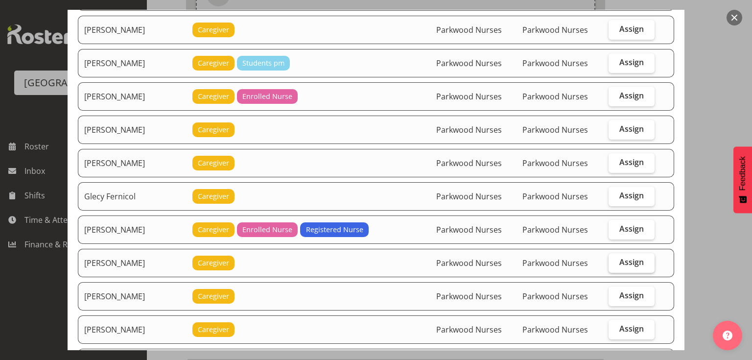
click at [625, 257] on span "Assign" at bounding box center [631, 262] width 24 height 10
click at [615, 259] on input "Assign" at bounding box center [612, 262] width 6 height 6
checkbox input "true"
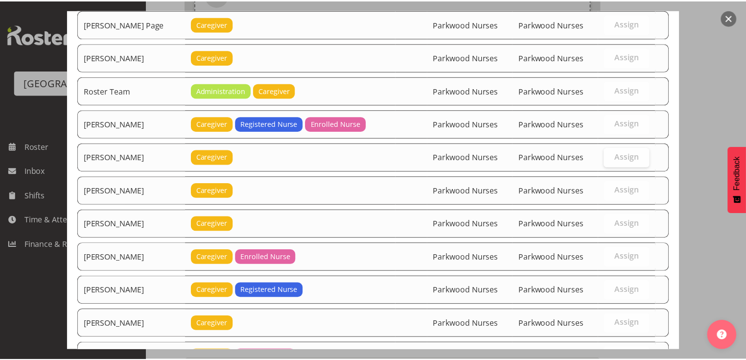
scroll to position [2163, 0]
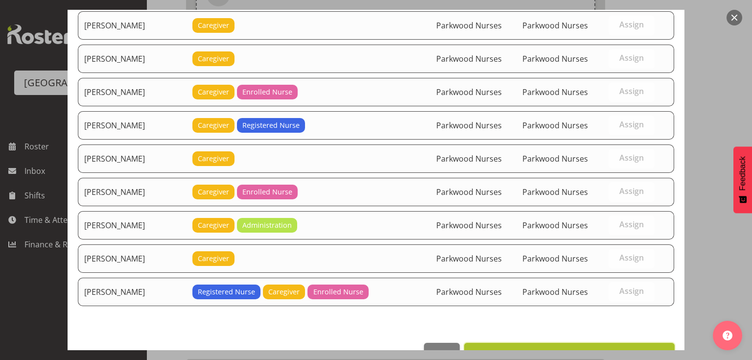
click at [588, 348] on span "Set [PERSON_NAME] as default for this position" at bounding box center [570, 354] width 198 height 12
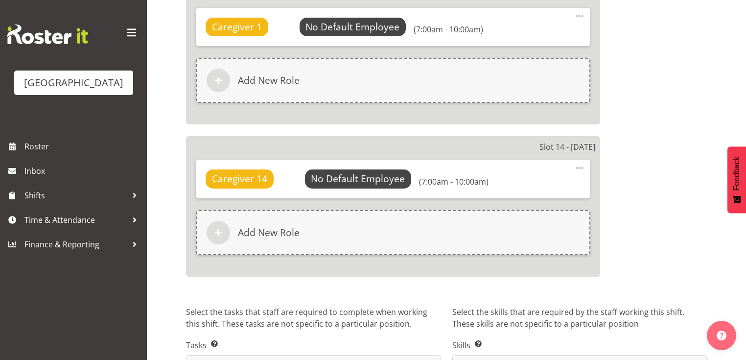
scroll to position [2567, 0]
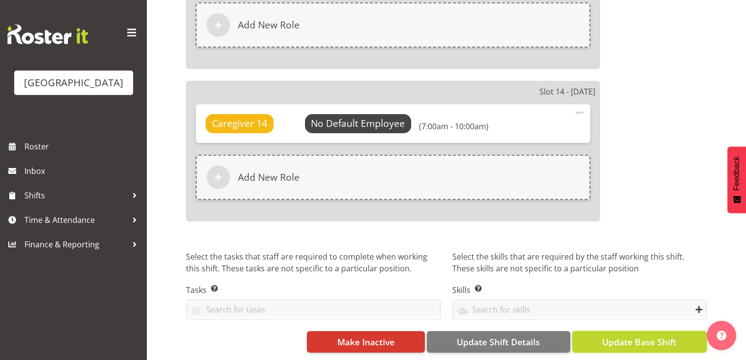
click at [629, 335] on span "Update Base Shift" at bounding box center [639, 341] width 74 height 13
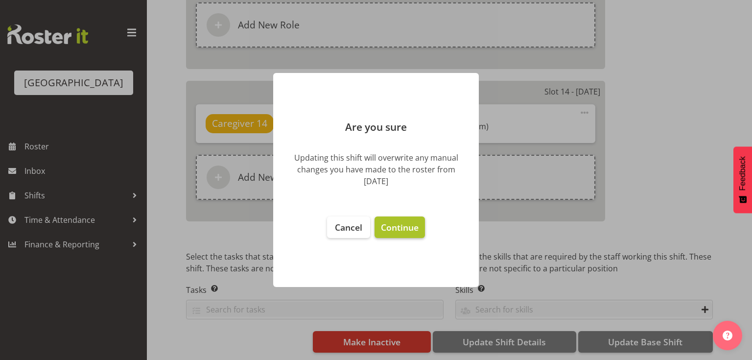
click at [395, 225] on span "Continue" at bounding box center [400, 227] width 38 height 12
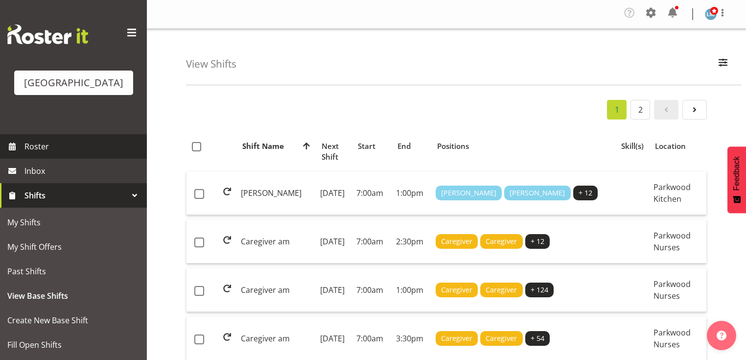
click at [40, 154] on span "Roster" at bounding box center [83, 146] width 118 height 15
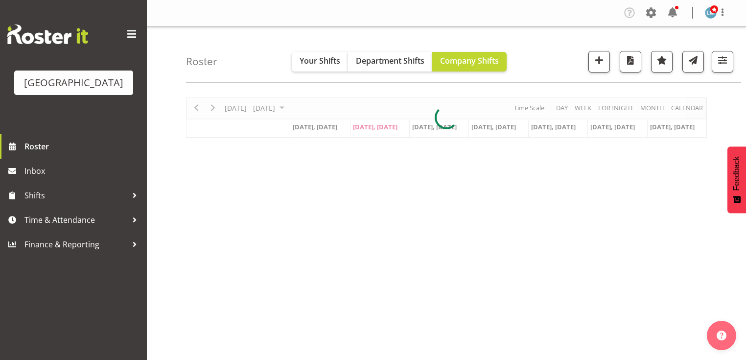
click at [308, 111] on div at bounding box center [446, 120] width 521 height 41
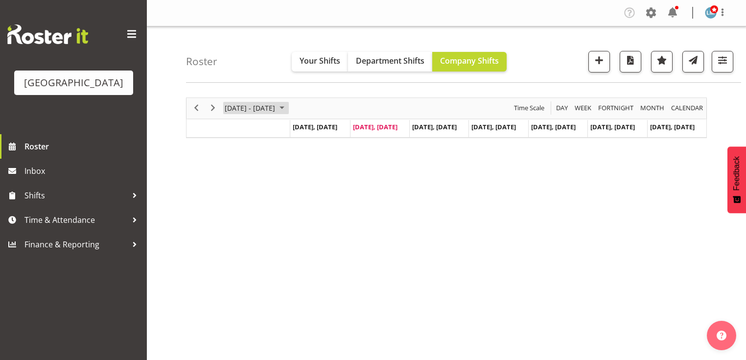
click at [288, 111] on span "September 08 - 14, 2025" at bounding box center [282, 111] width 12 height 12
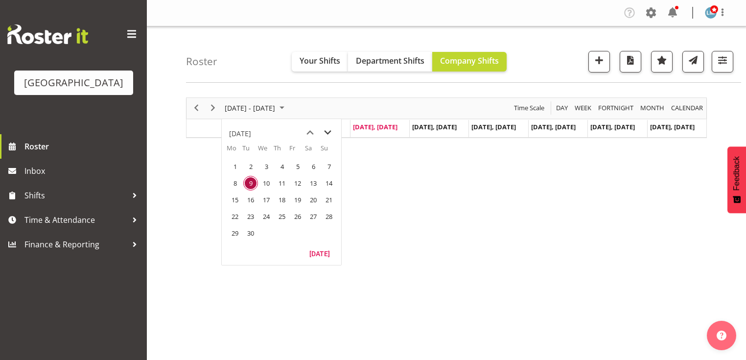
click at [327, 130] on span "next month" at bounding box center [327, 135] width 17 height 18
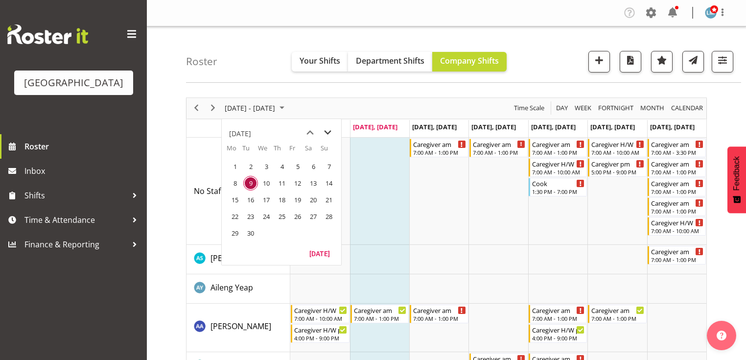
click at [329, 134] on span "next month" at bounding box center [327, 135] width 17 height 18
click at [235, 185] on span "6" at bounding box center [235, 185] width 15 height 15
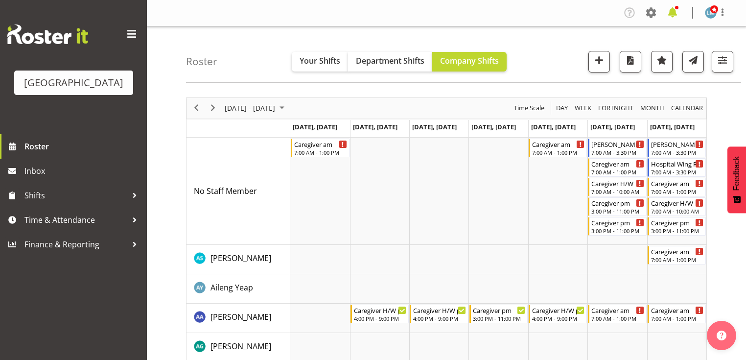
click at [674, 10] on span at bounding box center [673, 13] width 16 height 16
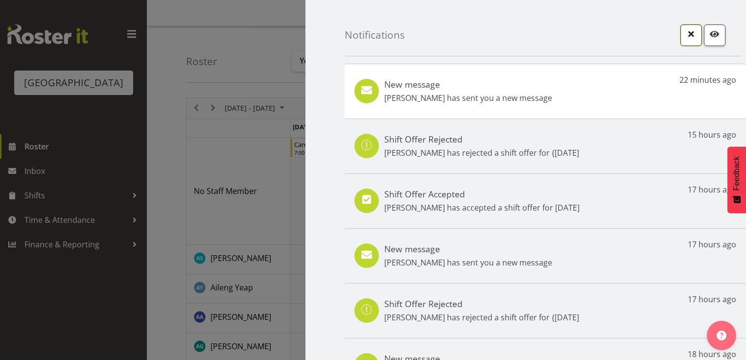
click at [685, 36] on span "button" at bounding box center [691, 33] width 13 height 13
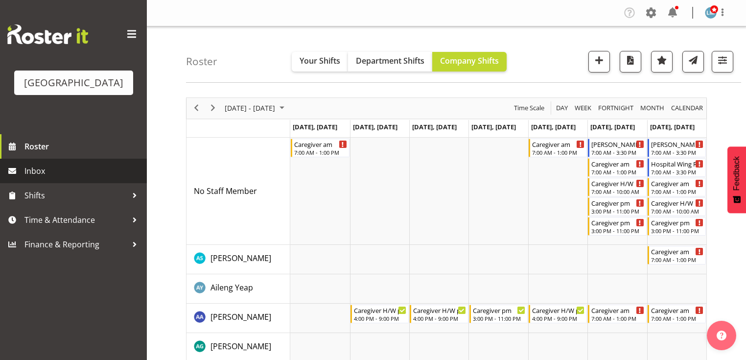
click at [36, 178] on span "Inbox" at bounding box center [83, 171] width 118 height 15
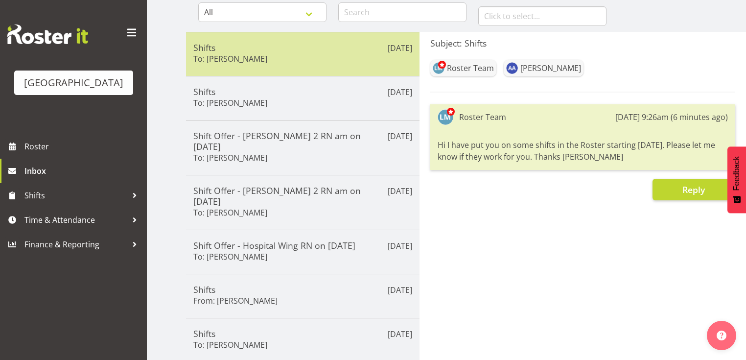
scroll to position [118, 0]
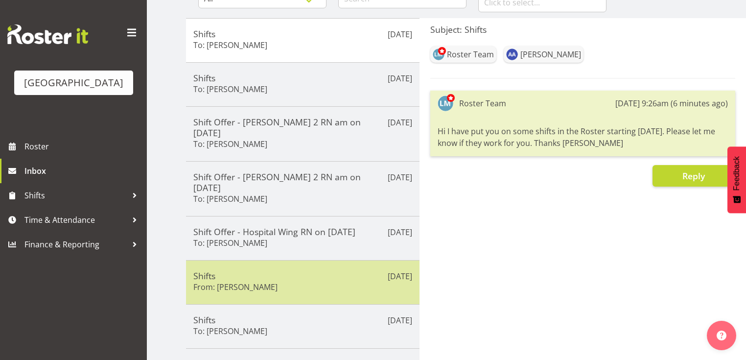
click at [327, 270] on h5 "Shifts" at bounding box center [302, 275] width 219 height 11
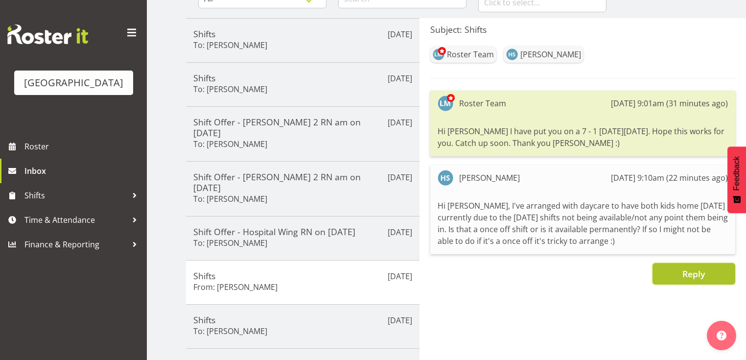
click at [694, 271] on span "Reply" at bounding box center [694, 274] width 23 height 12
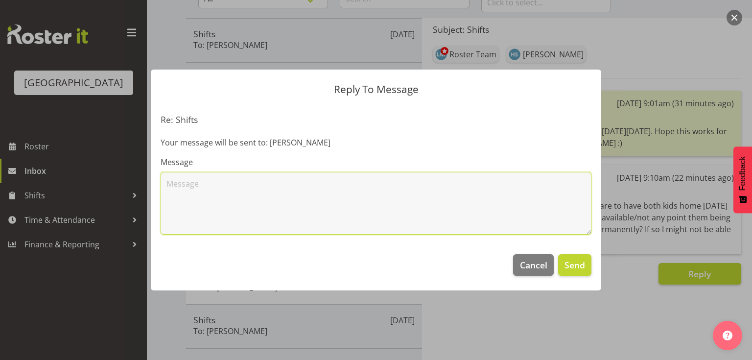
click at [190, 188] on textarea at bounding box center [376, 203] width 431 height 63
type textarea "[PERSON_NAME]. It is a once off. I will take you off. Catch up soon."
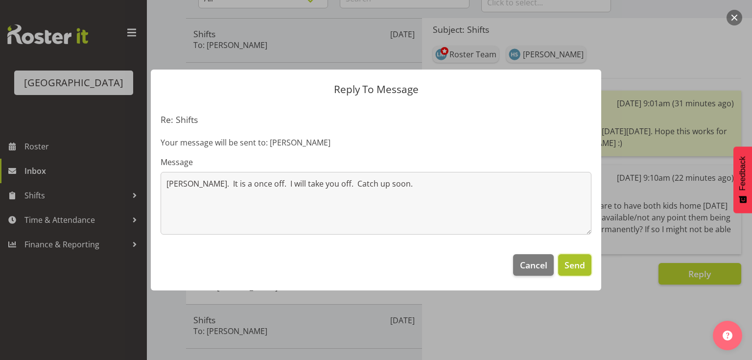
click at [575, 264] on span "Send" at bounding box center [575, 265] width 21 height 13
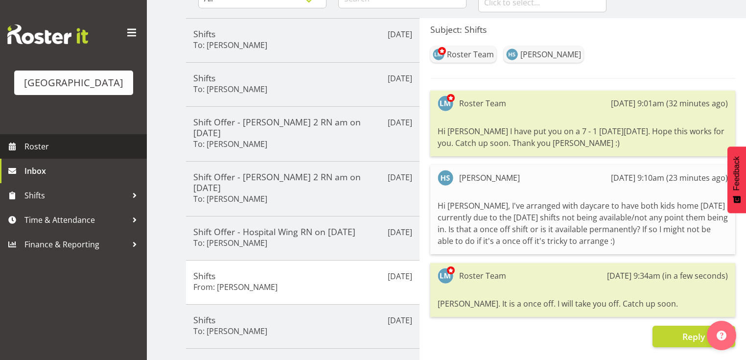
click at [49, 154] on span "Roster" at bounding box center [83, 146] width 118 height 15
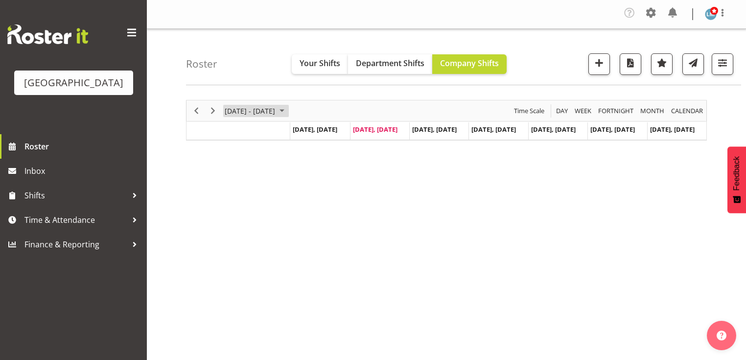
click at [288, 110] on span "September 08 - 14, 2025" at bounding box center [282, 111] width 12 height 12
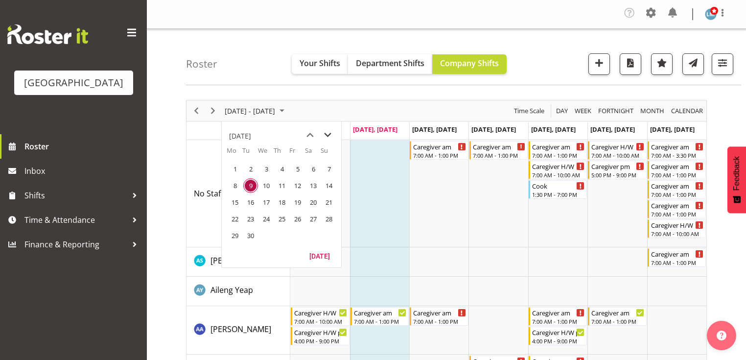
click at [325, 131] on span "next month" at bounding box center [327, 135] width 17 height 18
click at [233, 184] on span "6" at bounding box center [235, 185] width 15 height 15
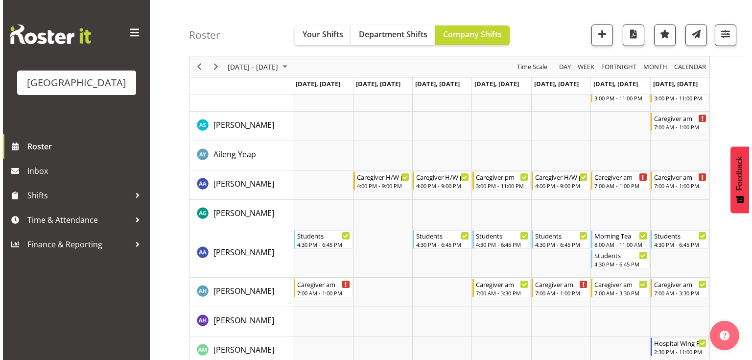
scroll to position [313, 0]
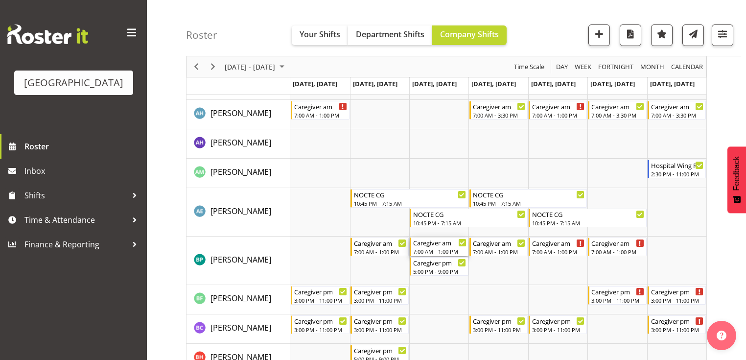
click at [431, 248] on div "7:00 AM - 1:00 PM" at bounding box center [439, 251] width 53 height 8
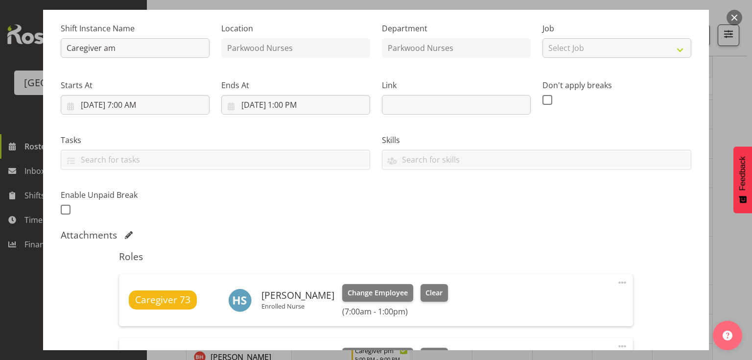
scroll to position [157, 0]
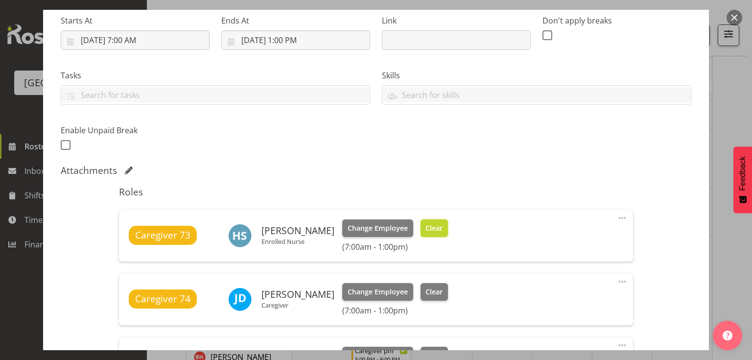
click at [441, 224] on span "Clear" at bounding box center [434, 228] width 17 height 11
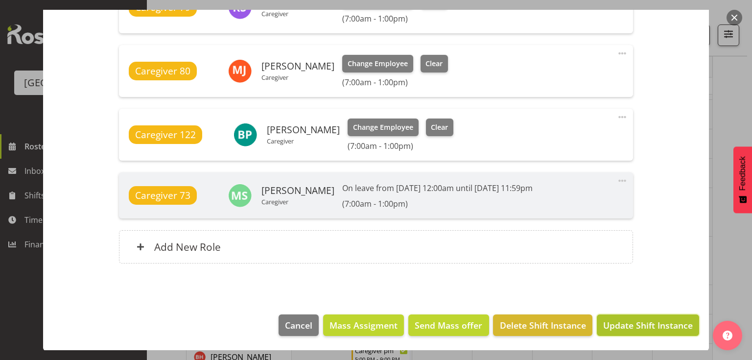
click at [635, 319] on span "Update Shift Instance" at bounding box center [648, 325] width 90 height 13
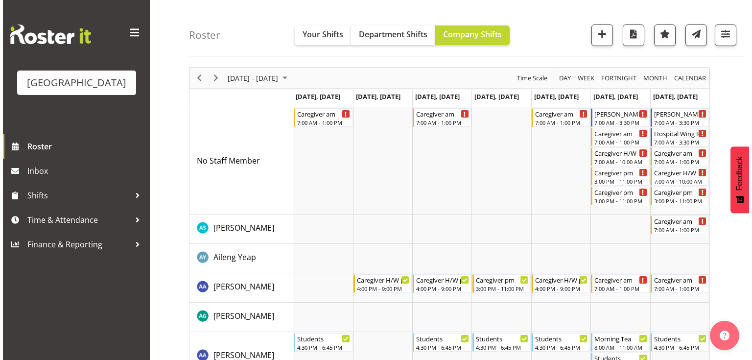
scroll to position [0, 0]
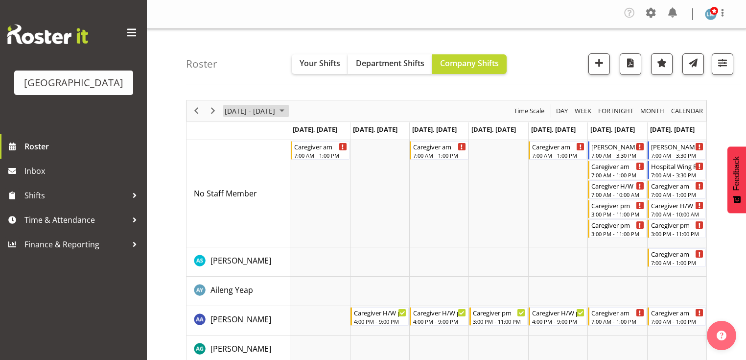
click at [288, 107] on span "October 06 - 12, 2025" at bounding box center [282, 111] width 12 height 12
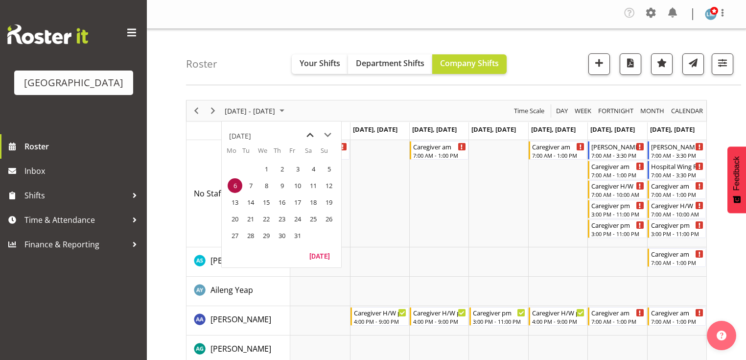
click at [305, 131] on span "previous month" at bounding box center [310, 135] width 17 height 18
click at [234, 183] on span "8" at bounding box center [235, 185] width 15 height 15
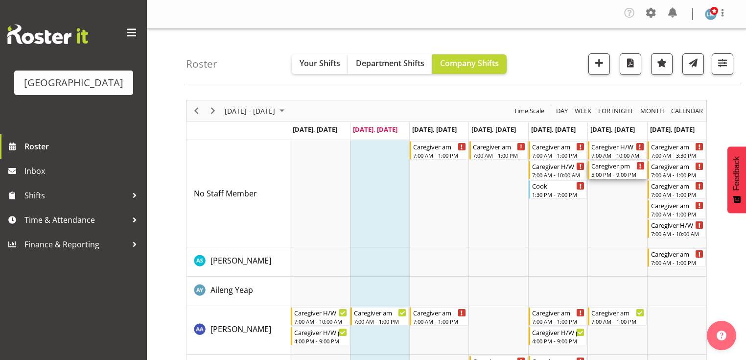
click at [613, 173] on div "5:00 PM - 9:00 PM" at bounding box center [618, 174] width 53 height 8
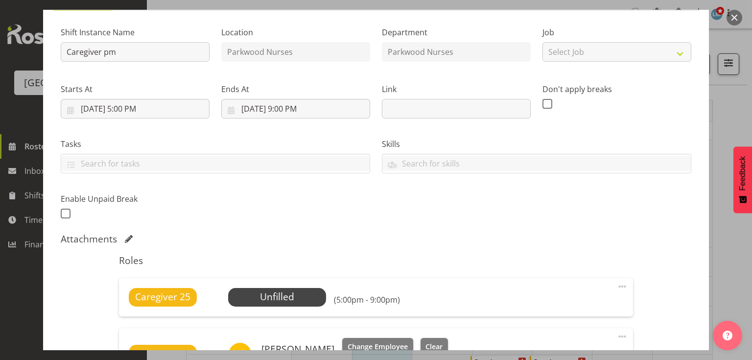
scroll to position [118, 0]
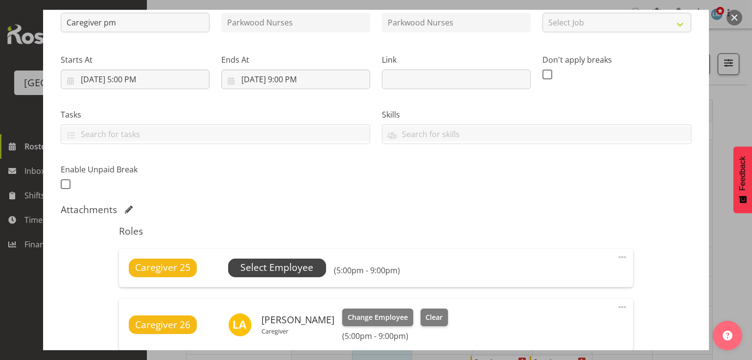
click at [272, 260] on span "Select Employee" at bounding box center [277, 268] width 98 height 19
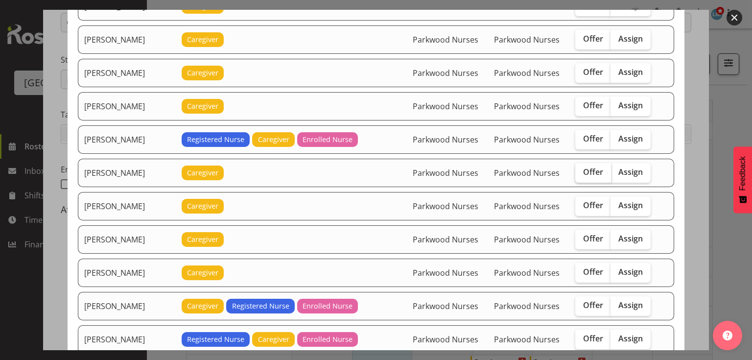
click at [583, 170] on span "Offer" at bounding box center [593, 172] width 20 height 10
click at [582, 170] on input "Offer" at bounding box center [578, 172] width 6 height 6
checkbox input "true"
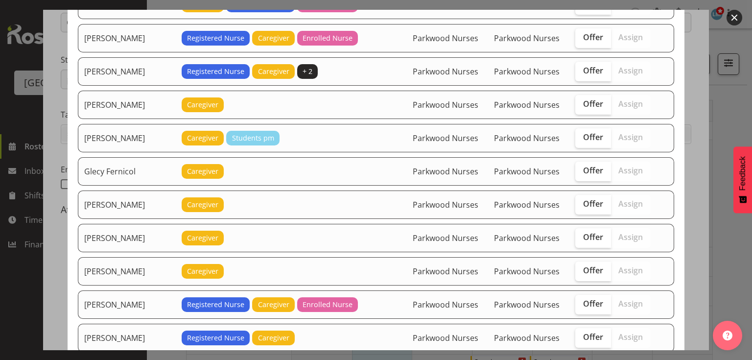
scroll to position [431, 0]
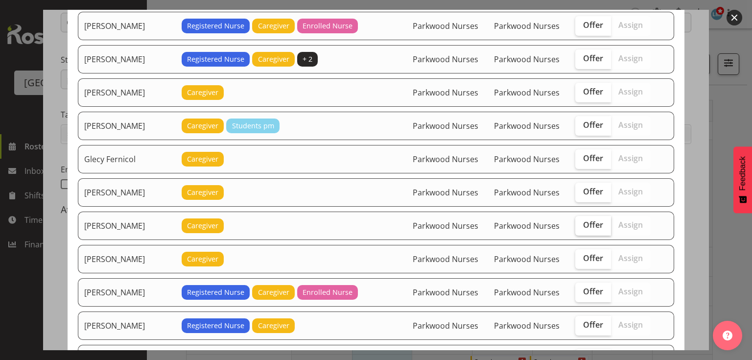
click at [584, 220] on span "Offer" at bounding box center [593, 225] width 20 height 10
click at [582, 222] on input "Offer" at bounding box center [578, 225] width 6 height 6
checkbox input "true"
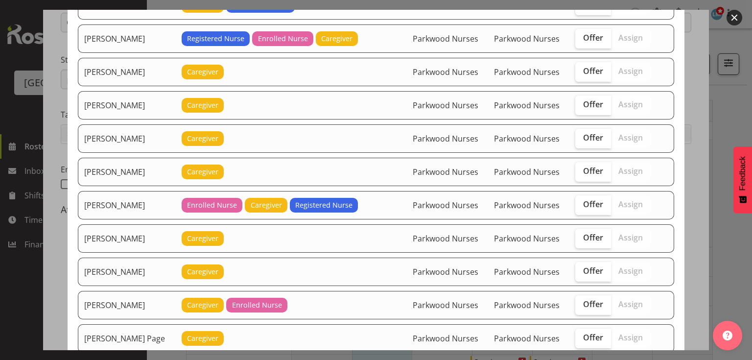
scroll to position [1018, 0]
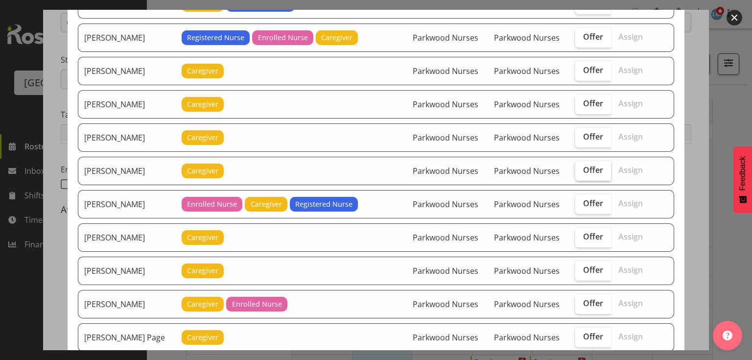
click at [591, 165] on span "Offer" at bounding box center [593, 170] width 20 height 10
click at [582, 167] on input "Offer" at bounding box center [578, 170] width 6 height 6
checkbox input "true"
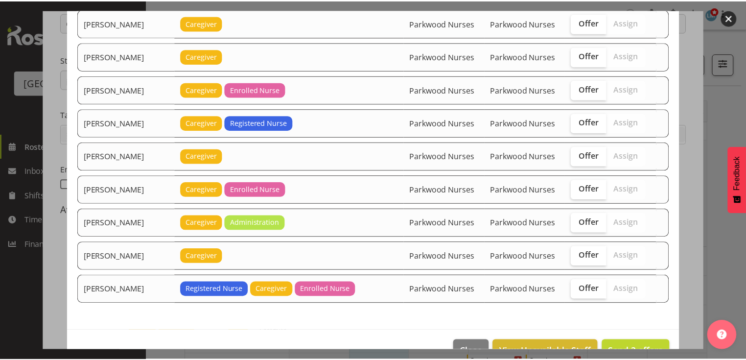
scroll to position [1505, 0]
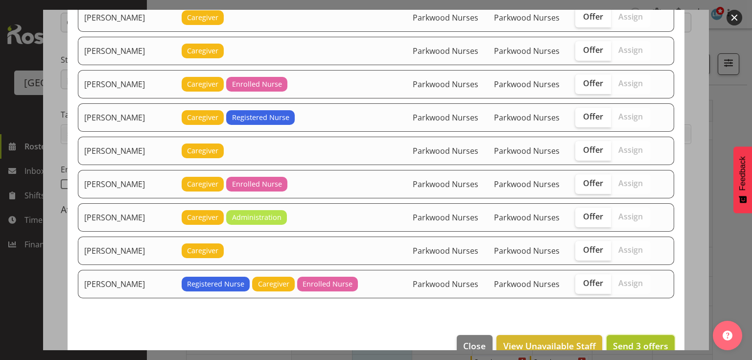
click at [631, 340] on span "Send 3 offers" at bounding box center [640, 346] width 55 height 12
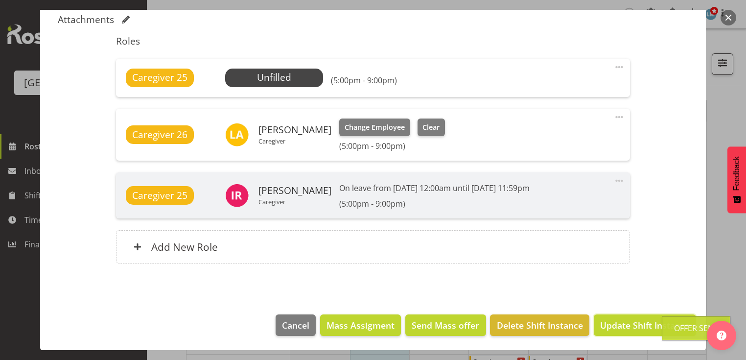
click at [631, 323] on span "Update Shift Instance" at bounding box center [645, 325] width 90 height 13
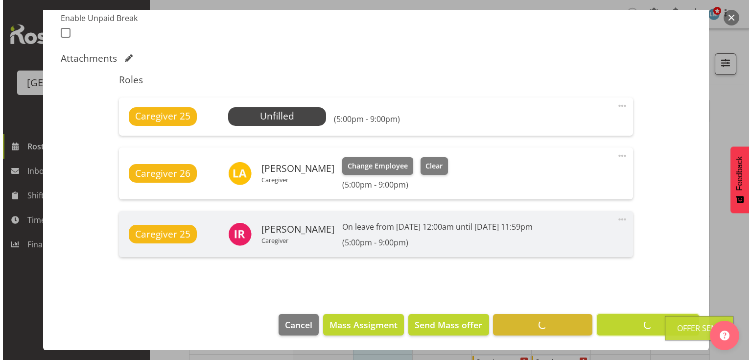
scroll to position [268, 0]
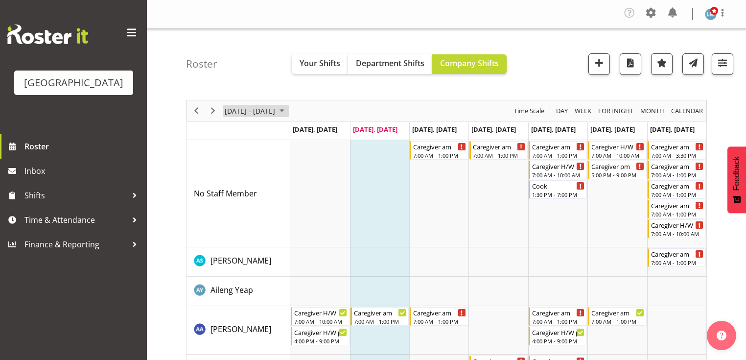
click at [288, 109] on span "September 08 - 14, 2025" at bounding box center [282, 111] width 12 height 12
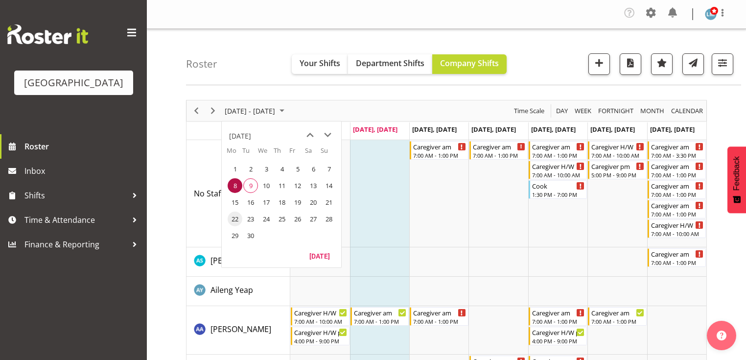
click at [233, 218] on span "22" at bounding box center [235, 219] width 15 height 15
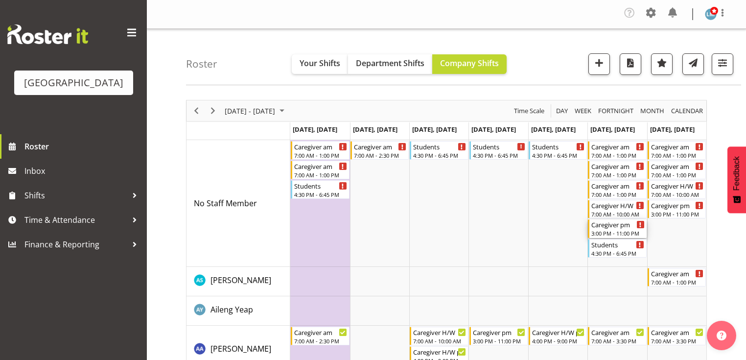
click at [607, 229] on div "3:00 PM - 11:00 PM" at bounding box center [618, 233] width 53 height 8
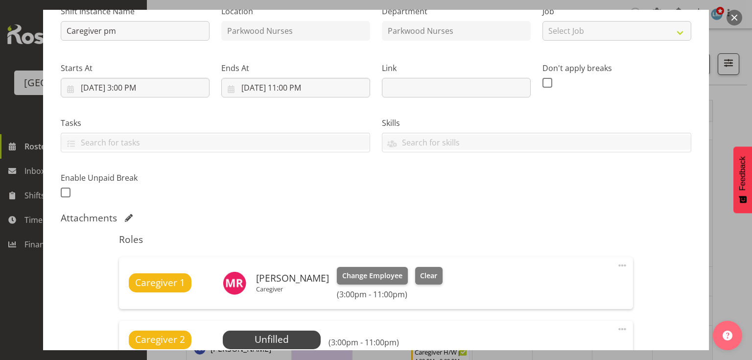
scroll to position [157, 0]
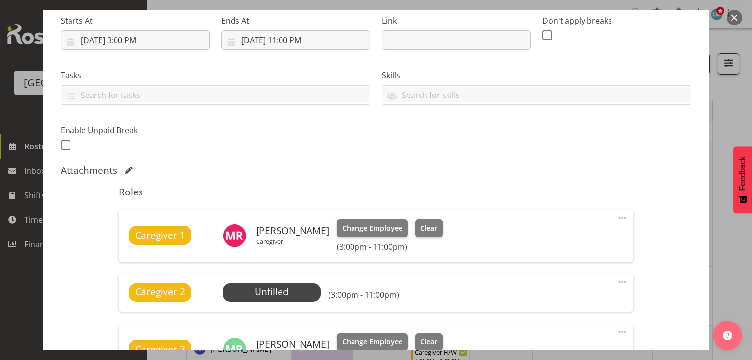
click at [734, 14] on button "button" at bounding box center [735, 18] width 16 height 16
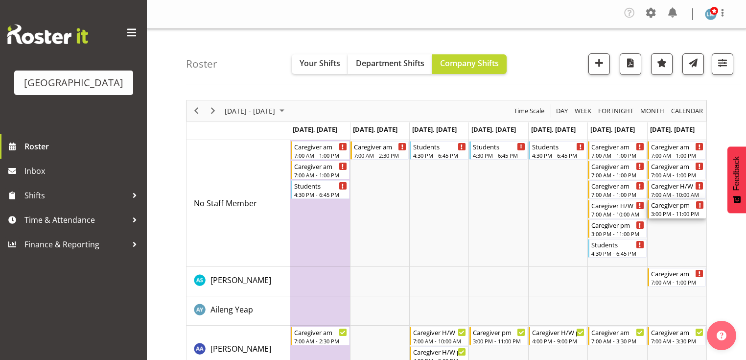
click at [666, 211] on div "3:00 PM - 11:00 PM" at bounding box center [677, 214] width 53 height 8
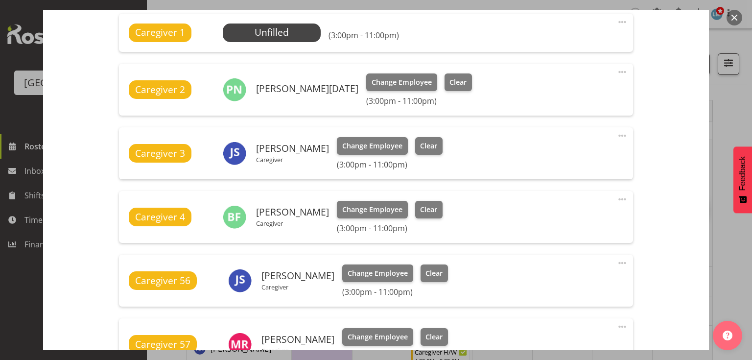
scroll to position [196, 0]
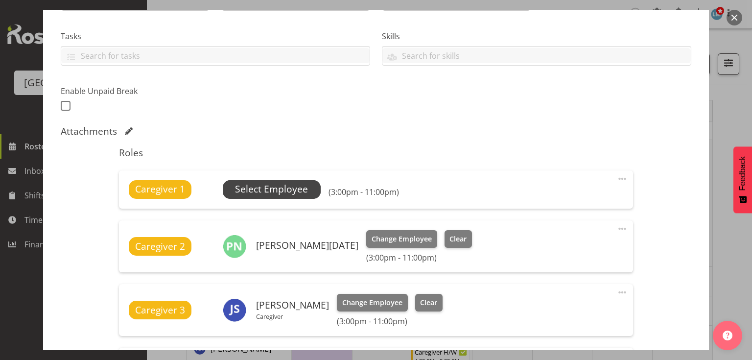
click at [271, 185] on span "Select Employee" at bounding box center [271, 189] width 73 height 14
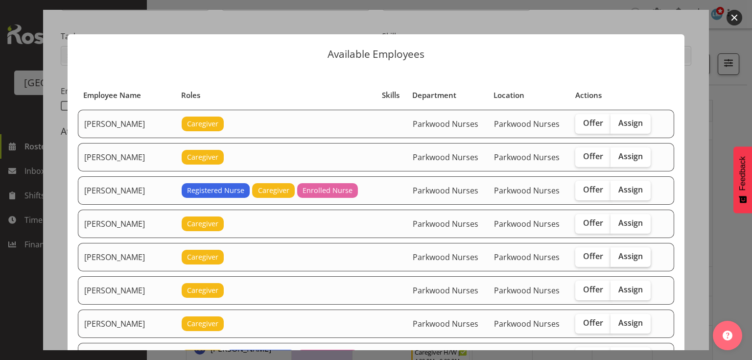
click at [619, 255] on span "Assign" at bounding box center [630, 256] width 24 height 10
click at [617, 255] on input "Assign" at bounding box center [614, 256] width 6 height 6
checkbox input "true"
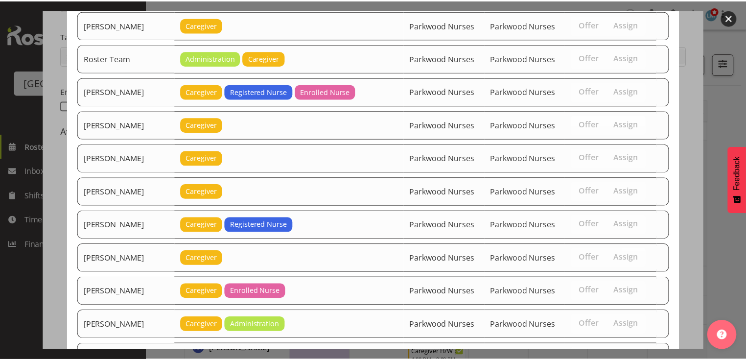
scroll to position [1373, 0]
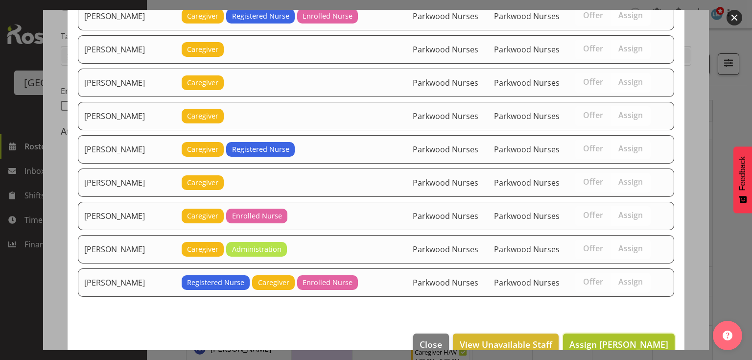
click at [611, 338] on span "Assign Bobby Catapang" at bounding box center [618, 344] width 99 height 12
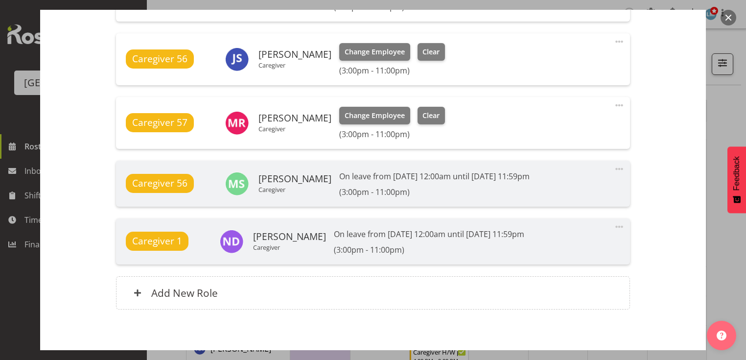
scroll to position [633, 0]
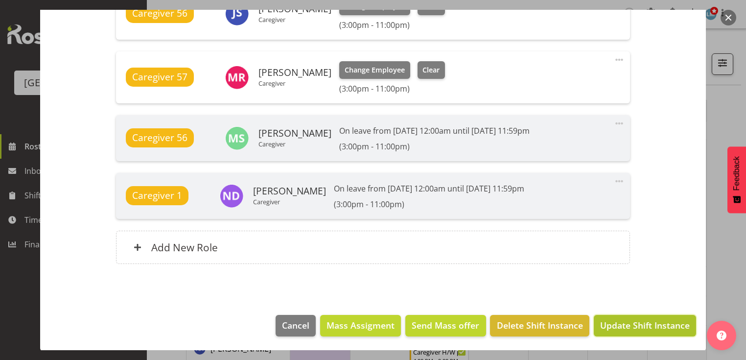
click at [609, 325] on span "Update Shift Instance" at bounding box center [645, 325] width 90 height 13
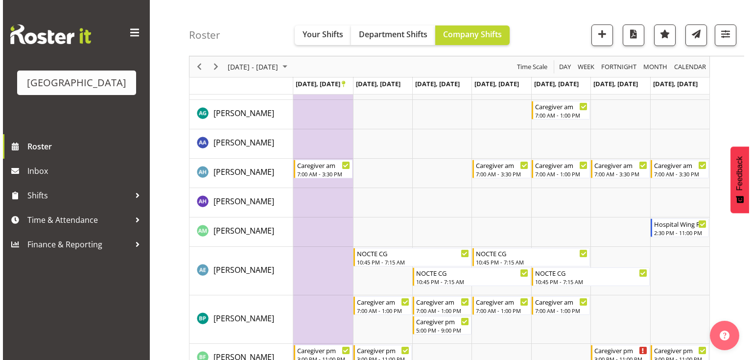
scroll to position [431, 0]
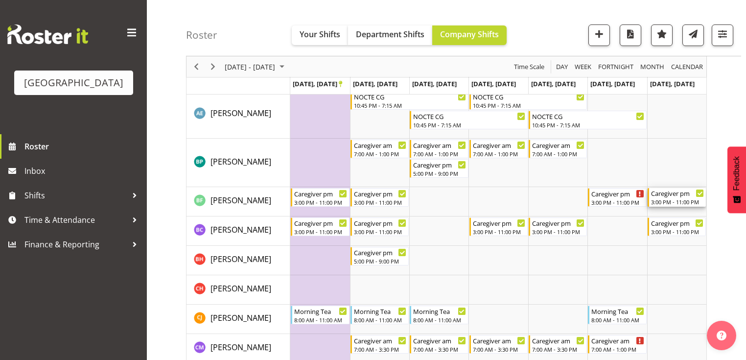
click at [674, 198] on div "Caregiver pm 3:00 PM - 11:00 PM" at bounding box center [677, 197] width 53 height 19
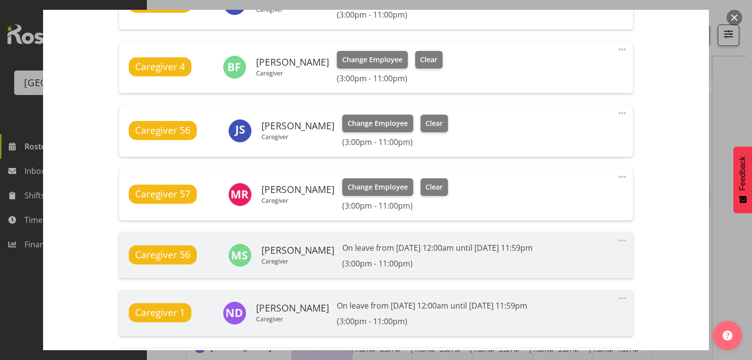
scroll to position [548, 0]
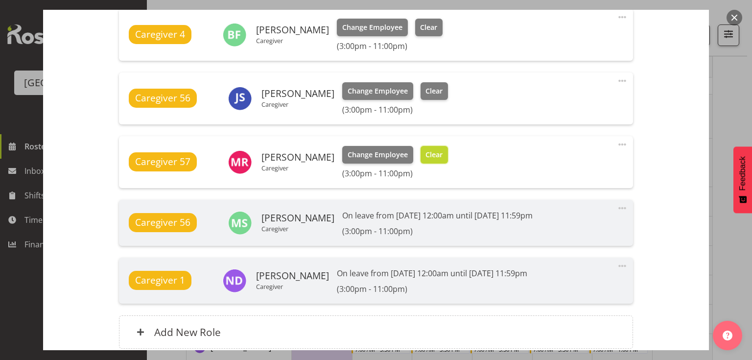
click at [426, 151] on span "Clear" at bounding box center [434, 154] width 17 height 11
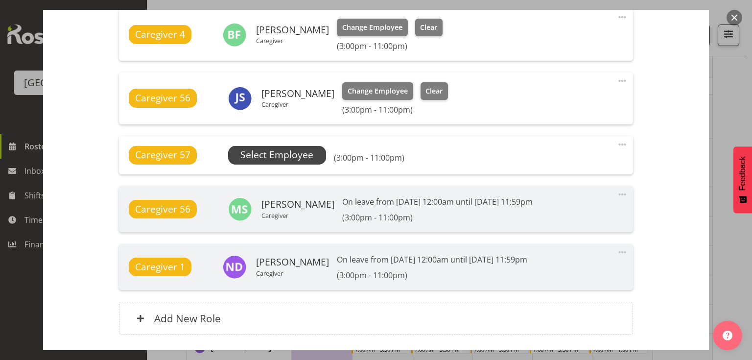
click at [275, 156] on span "Select Employee" at bounding box center [276, 155] width 73 height 14
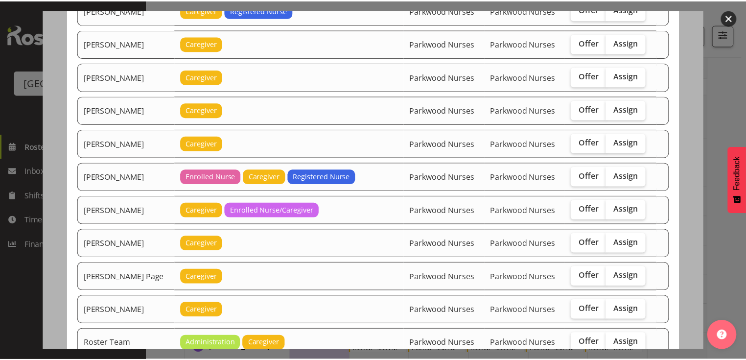
scroll to position [1058, 0]
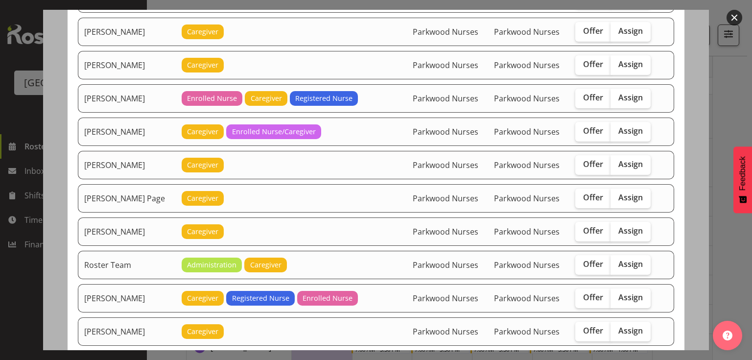
click at [733, 14] on button "button" at bounding box center [735, 18] width 16 height 16
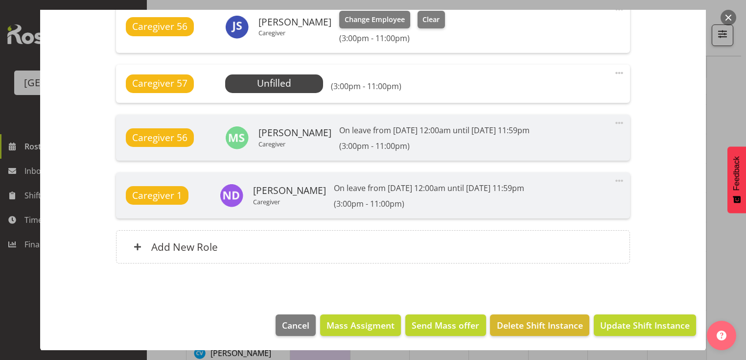
scroll to position [588, 0]
click at [629, 322] on span "Update Shift Instance" at bounding box center [645, 325] width 90 height 13
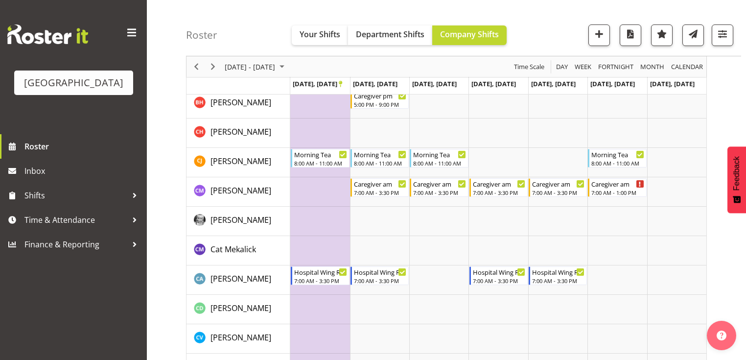
scroll to position [742, 0]
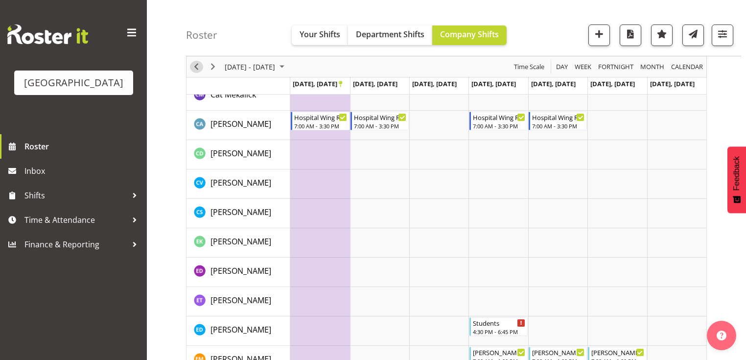
click at [198, 65] on span "Previous" at bounding box center [196, 67] width 12 height 12
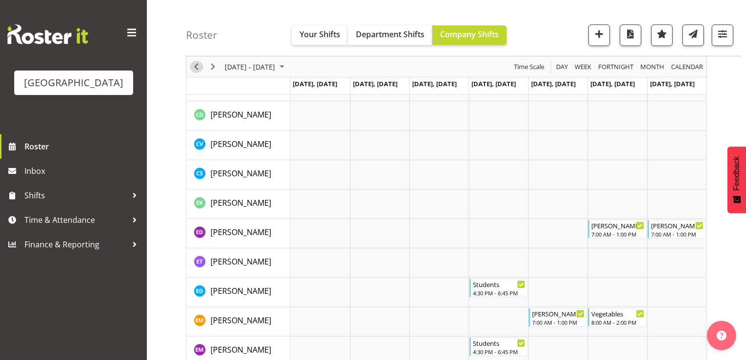
scroll to position [858, 0]
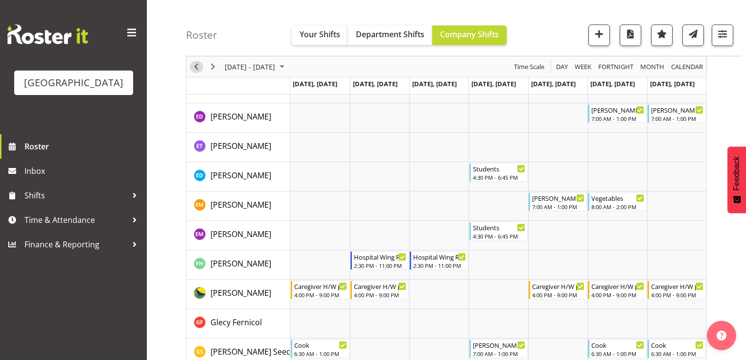
click at [198, 65] on span "Previous" at bounding box center [196, 67] width 12 height 12
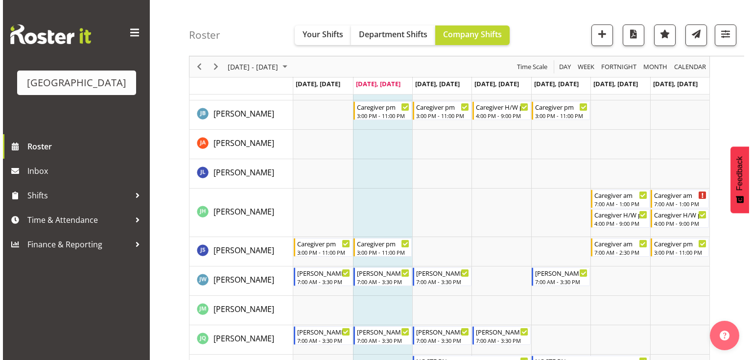
scroll to position [1445, 0]
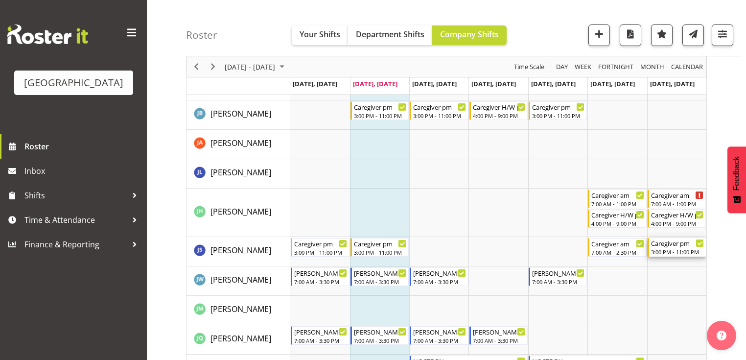
click at [669, 248] on div "3:00 PM - 11:00 PM" at bounding box center [677, 252] width 53 height 8
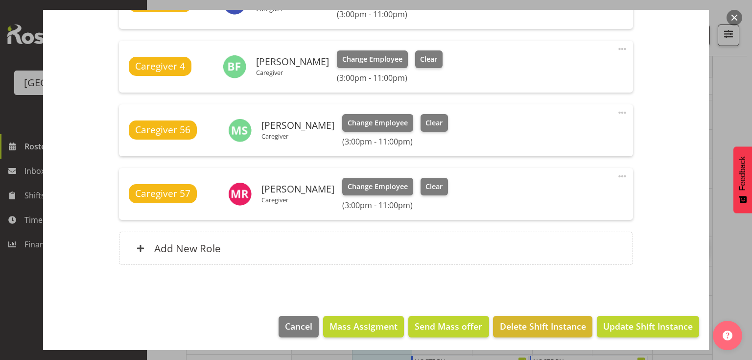
scroll to position [518, 0]
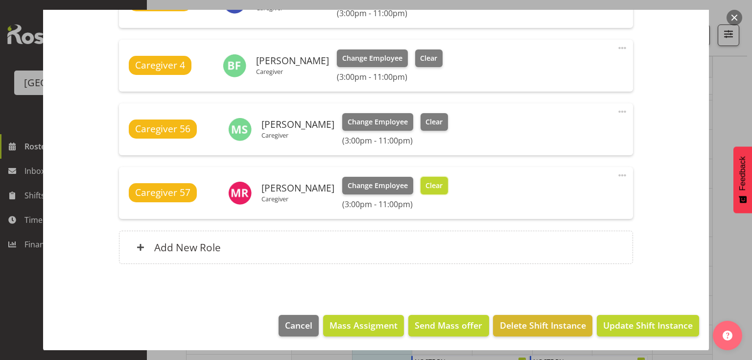
click at [426, 183] on span "Clear" at bounding box center [434, 185] width 17 height 11
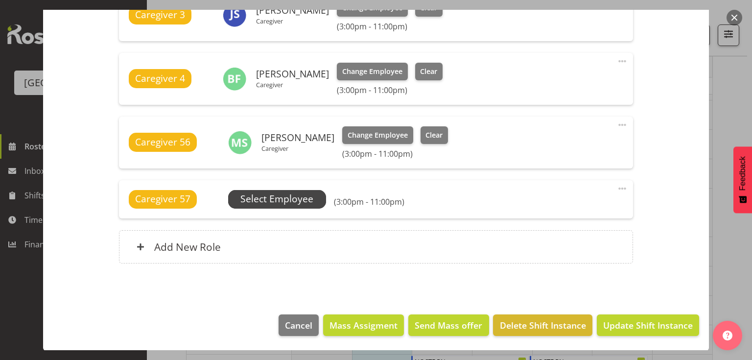
click at [253, 198] on span "Select Employee" at bounding box center [276, 199] width 73 height 14
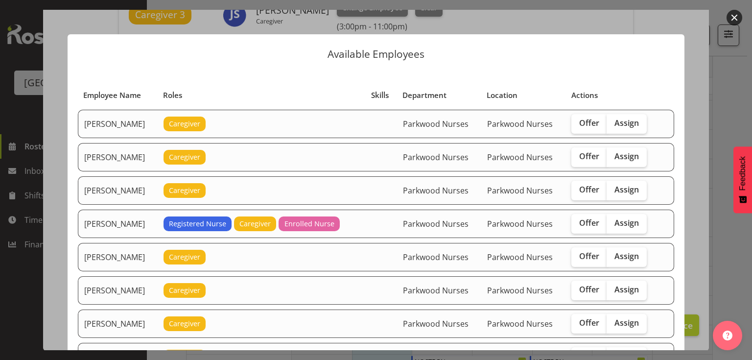
scroll to position [39, 0]
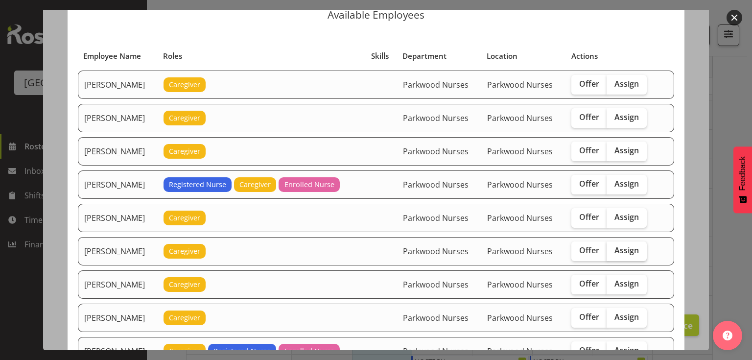
click at [629, 246] on span "Assign" at bounding box center [627, 250] width 24 height 10
click at [613, 247] on input "Assign" at bounding box center [610, 250] width 6 height 6
checkbox input "true"
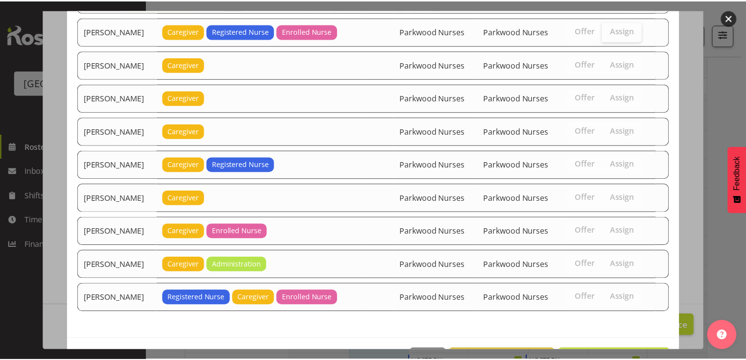
scroll to position [1242, 0]
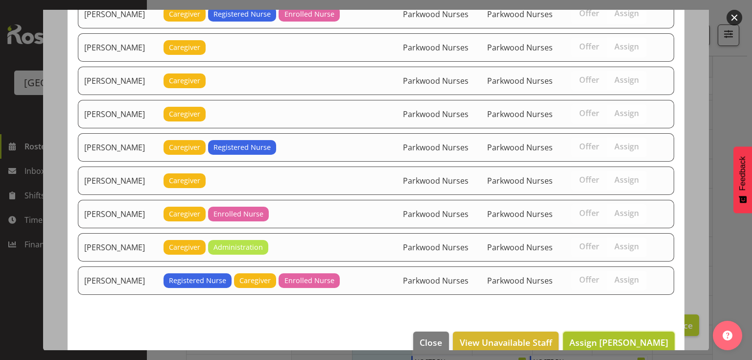
click at [615, 336] on span "Assign Bobby Catapang" at bounding box center [618, 342] width 99 height 12
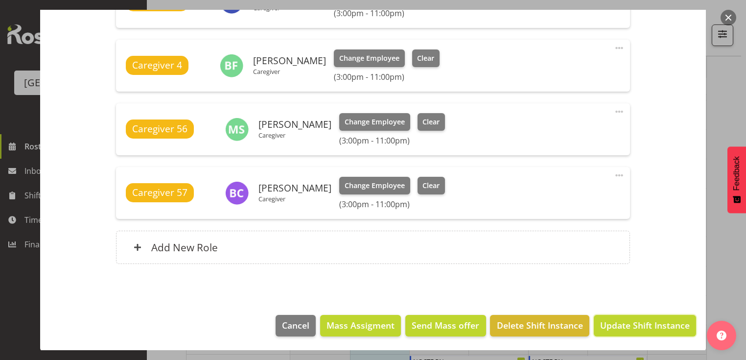
click at [615, 325] on span "Update Shift Instance" at bounding box center [645, 325] width 90 height 13
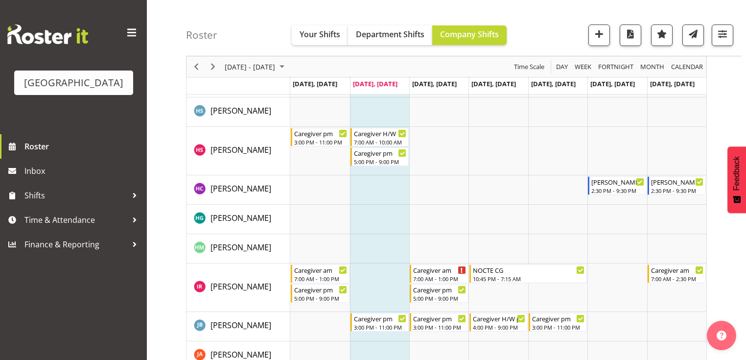
scroll to position [1445, 0]
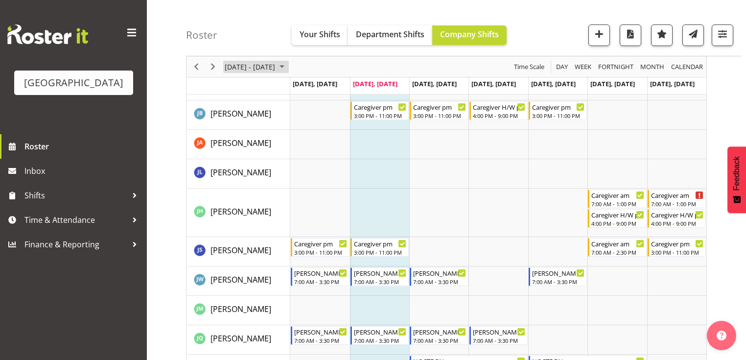
click at [288, 67] on span "September 08 - 14, 2025" at bounding box center [282, 67] width 12 height 12
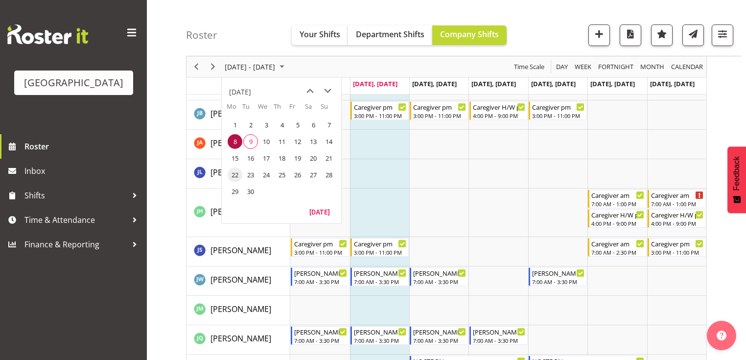
click at [233, 170] on span "22" at bounding box center [235, 174] width 15 height 15
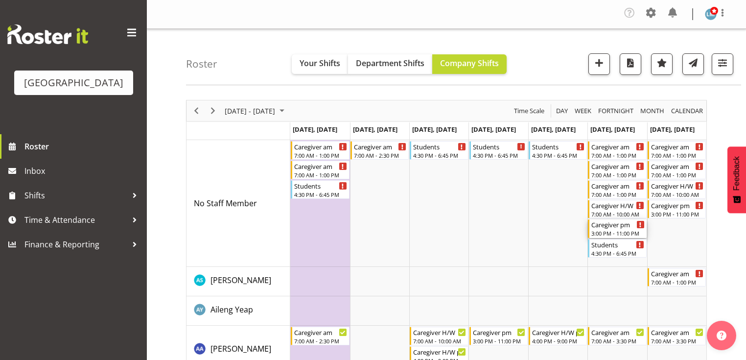
click at [597, 231] on div "3:00 PM - 11:00 PM" at bounding box center [618, 233] width 53 height 8
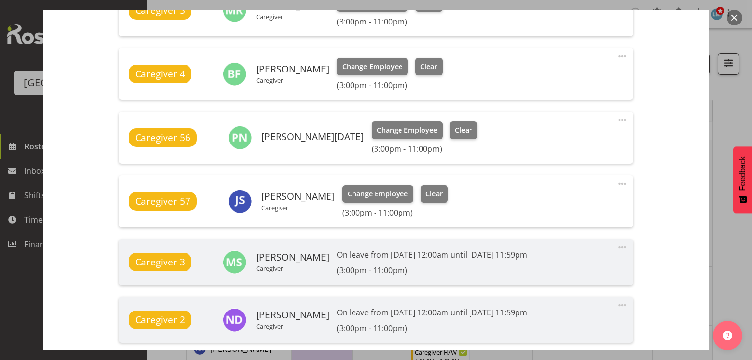
scroll to position [509, 0]
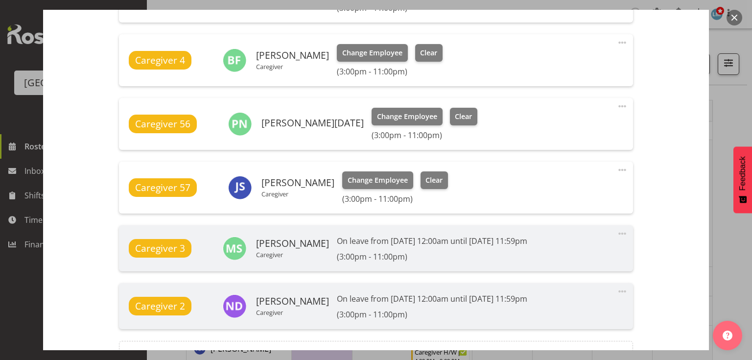
click at [729, 15] on button "button" at bounding box center [735, 18] width 16 height 16
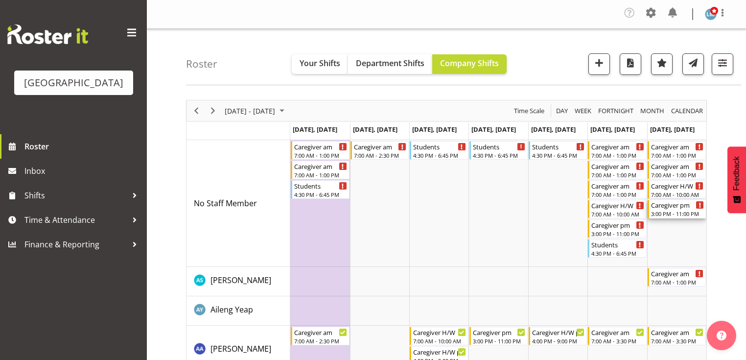
click at [658, 212] on div "3:00 PM - 11:00 PM" at bounding box center [677, 214] width 53 height 8
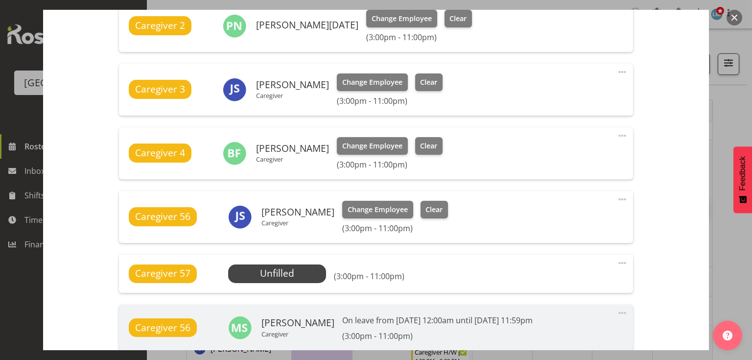
scroll to position [431, 0]
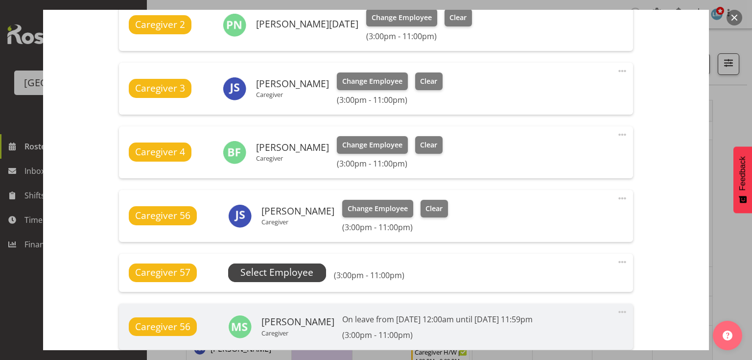
click at [280, 270] on span "Select Employee" at bounding box center [276, 272] width 73 height 14
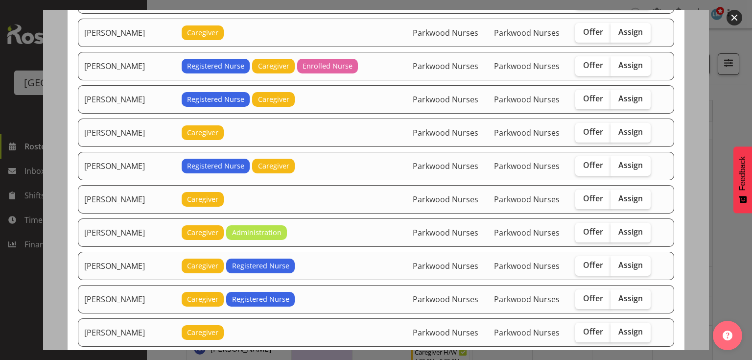
scroll to position [744, 0]
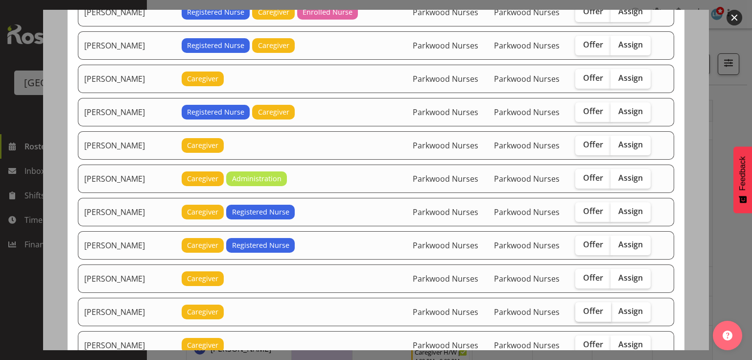
click at [584, 306] on span "Offer" at bounding box center [593, 311] width 20 height 10
click at [582, 308] on input "Offer" at bounding box center [578, 311] width 6 height 6
checkbox input "true"
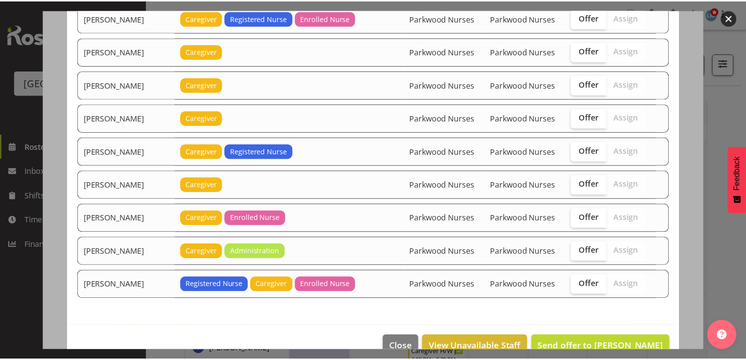
scroll to position [1373, 0]
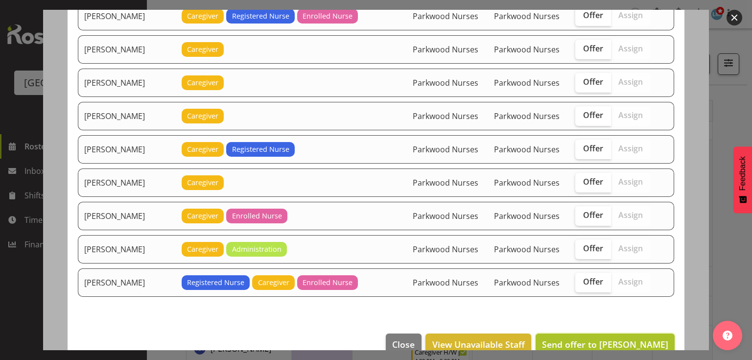
click at [605, 338] on span "Send offer to Mandy Robertson" at bounding box center [605, 344] width 126 height 12
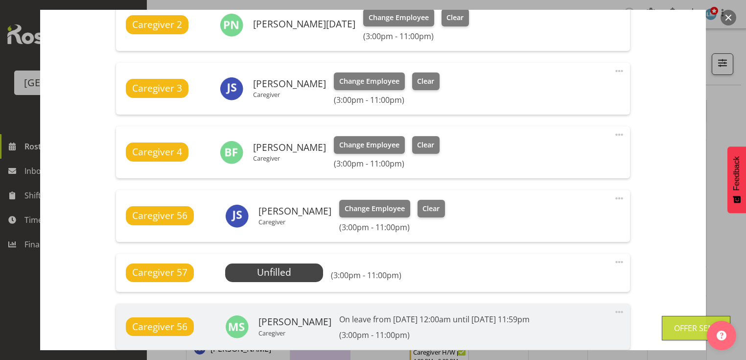
scroll to position [620, 0]
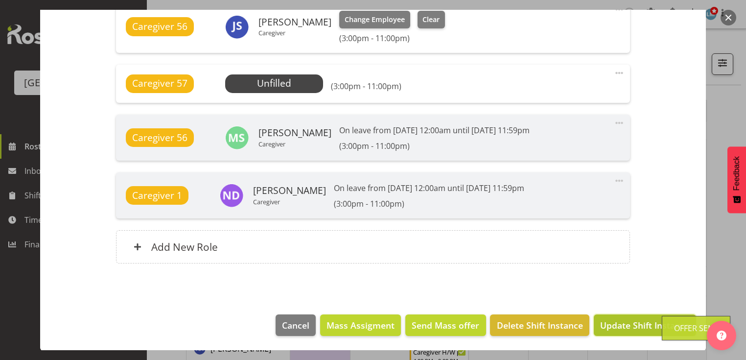
click at [637, 326] on span "Update Shift Instance" at bounding box center [645, 325] width 90 height 13
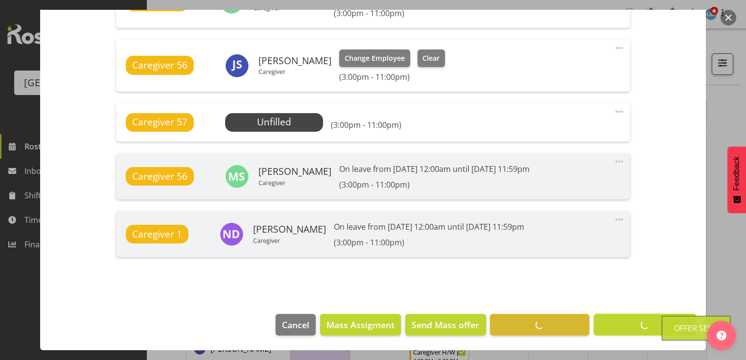
scroll to position [581, 0]
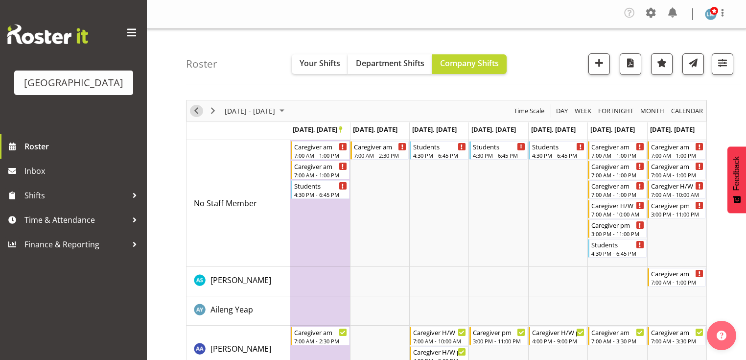
click at [195, 109] on span "Previous" at bounding box center [196, 111] width 12 height 12
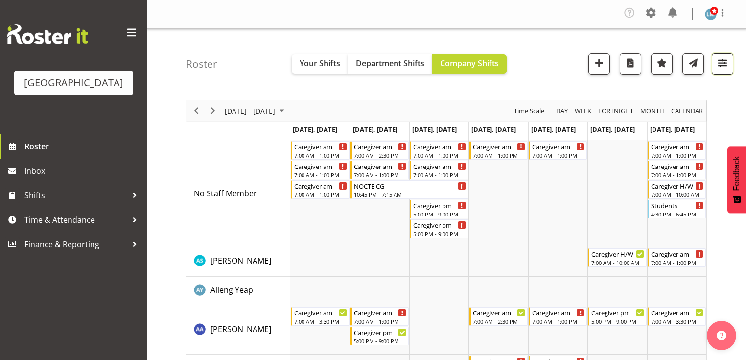
click at [721, 57] on span "button" at bounding box center [722, 62] width 13 height 13
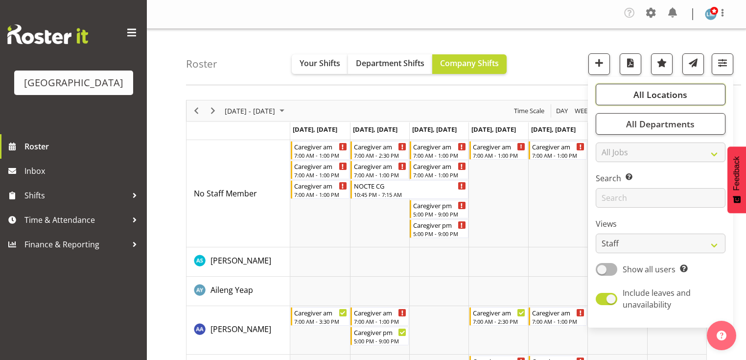
click at [662, 96] on span "All Locations" at bounding box center [661, 95] width 54 height 12
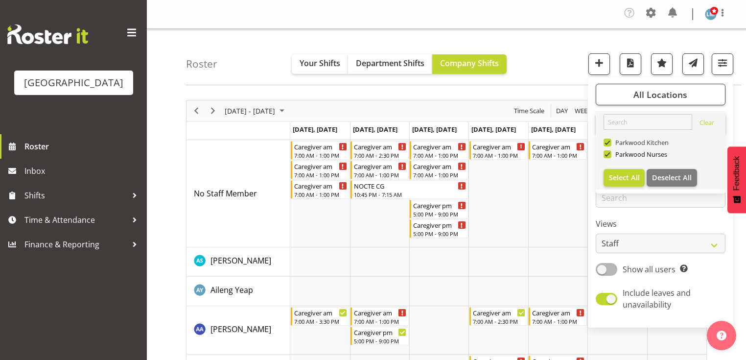
click at [607, 142] on span at bounding box center [608, 143] width 8 height 8
click at [607, 142] on input "Parkwood Kitchen" at bounding box center [607, 143] width 6 height 6
checkbox input "false"
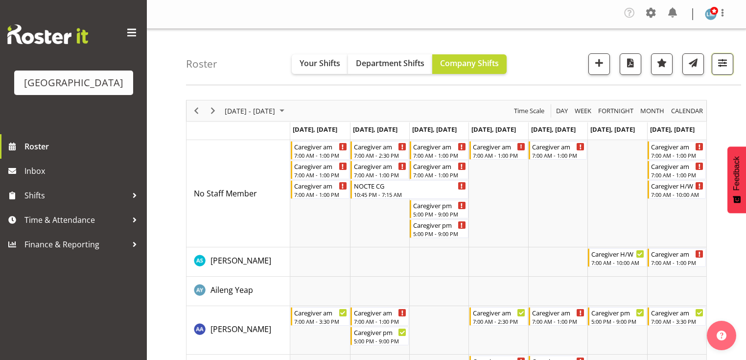
click at [721, 61] on span "button" at bounding box center [722, 62] width 13 height 13
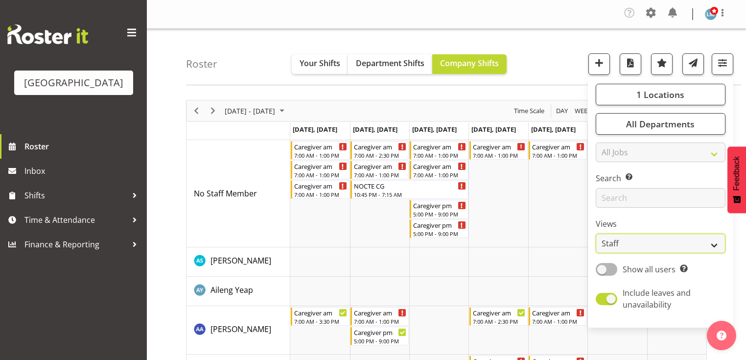
click at [717, 243] on select "Staff Role Shift - Horizontal Shift - Vertical Staff - Location" at bounding box center [661, 244] width 130 height 20
select select "shift"
click at [596, 234] on select "Staff Role Shift - Horizontal Shift - Vertical Staff - Location" at bounding box center [661, 244] width 130 height 20
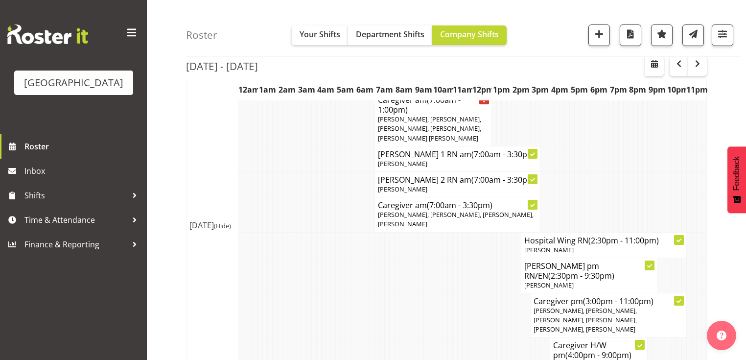
scroll to position [1332, 0]
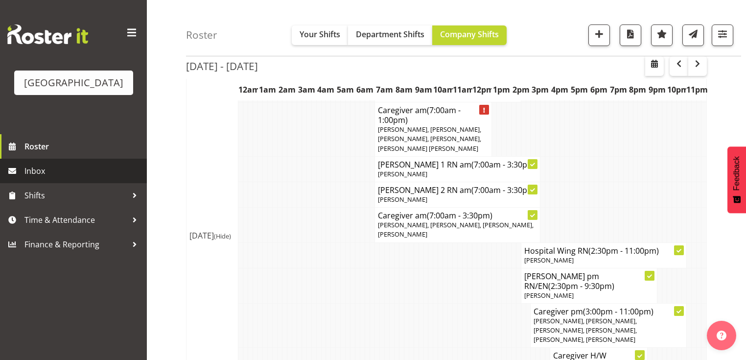
click at [43, 178] on span "Inbox" at bounding box center [83, 171] width 118 height 15
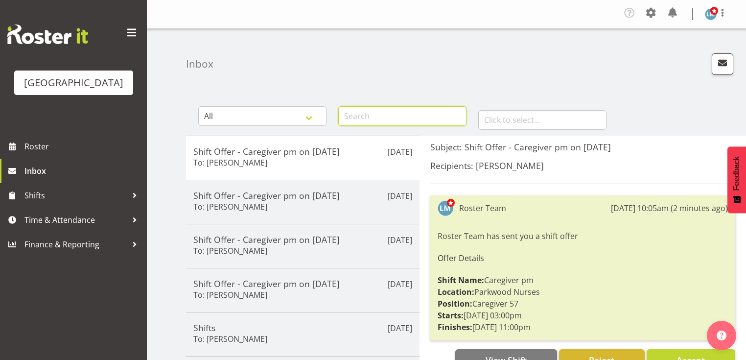
click at [379, 117] on input "text" at bounding box center [402, 116] width 128 height 20
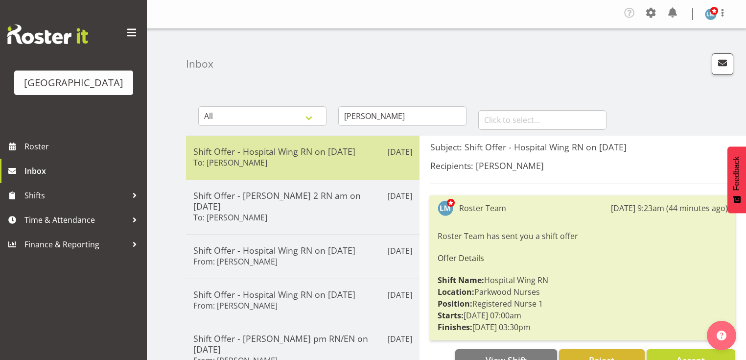
click at [308, 151] on h5 "Shift Offer - Hospital Wing RN on 12/10/25" at bounding box center [302, 151] width 219 height 11
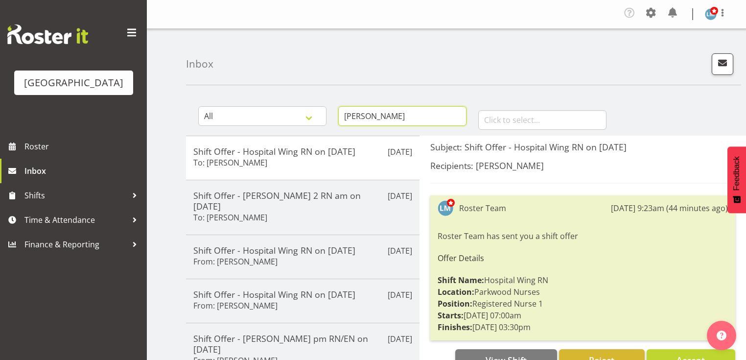
click at [392, 116] on input "miriam" at bounding box center [402, 116] width 128 height 20
type input "m"
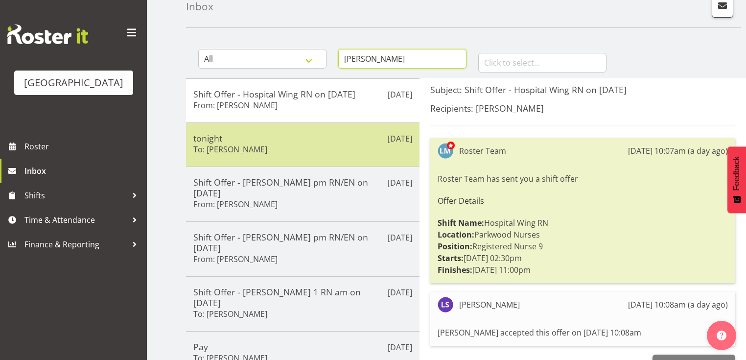
scroll to position [55, 0]
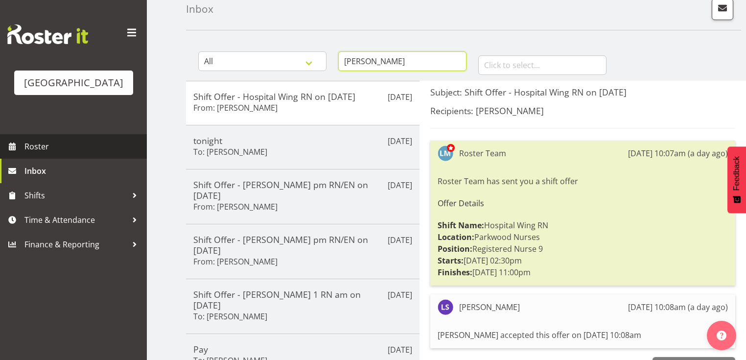
type input "liz shearman"
click at [35, 154] on span "Roster" at bounding box center [83, 146] width 118 height 15
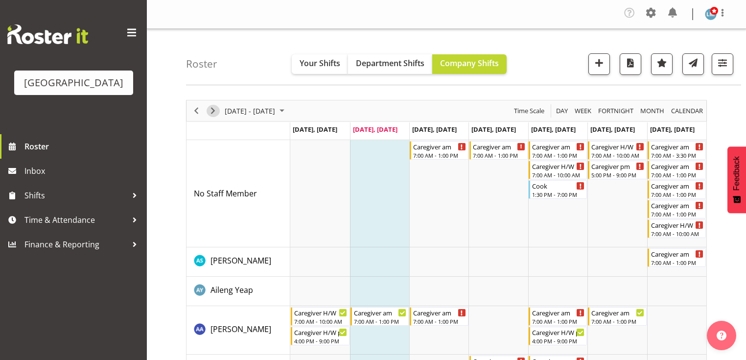
click at [212, 111] on span "Next" at bounding box center [213, 111] width 12 height 12
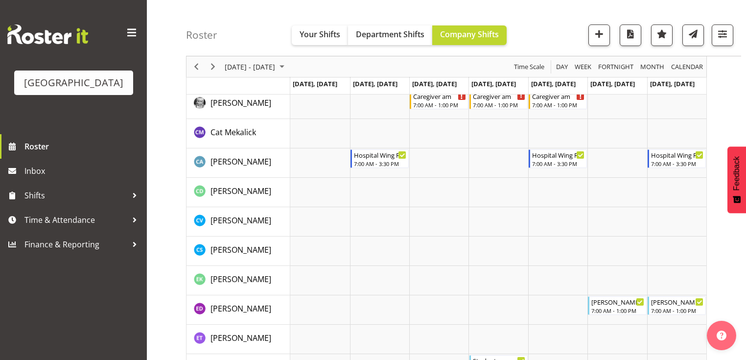
scroll to position [823, 0]
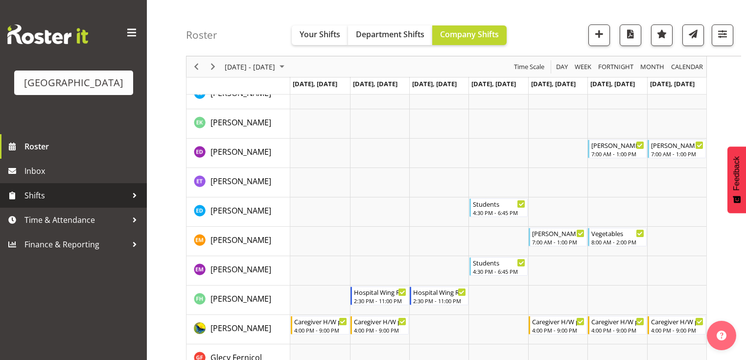
click at [133, 203] on div at bounding box center [134, 195] width 15 height 15
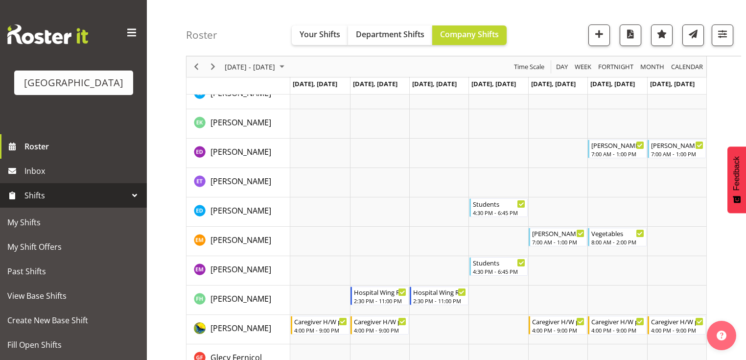
scroll to position [39, 0]
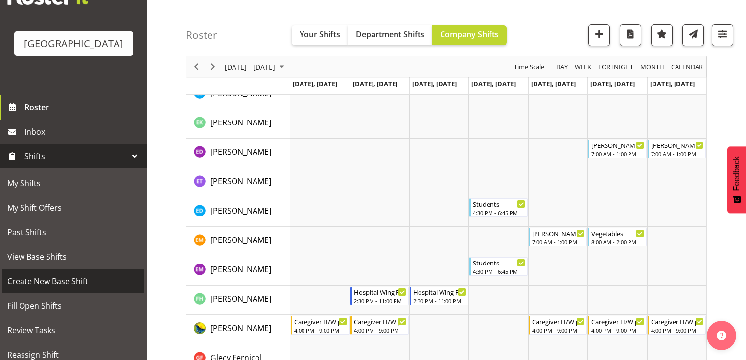
click at [59, 288] on span "Create New Base Shift" at bounding box center [73, 281] width 132 height 15
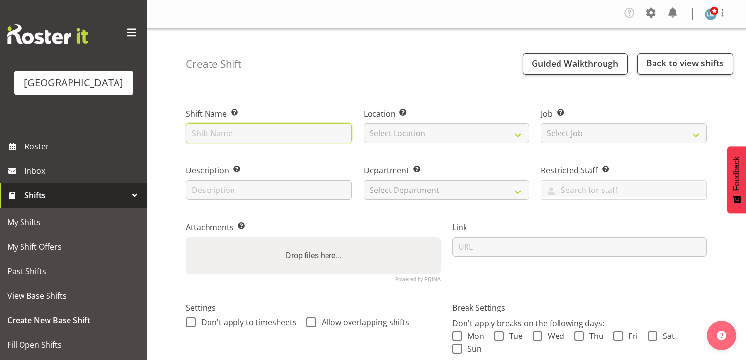
click at [228, 130] on input "text" at bounding box center [269, 133] width 166 height 20
type input "R"
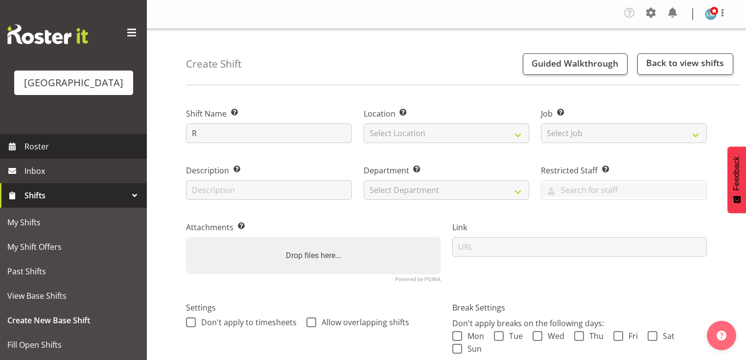
click at [26, 154] on span "Roster" at bounding box center [83, 146] width 118 height 15
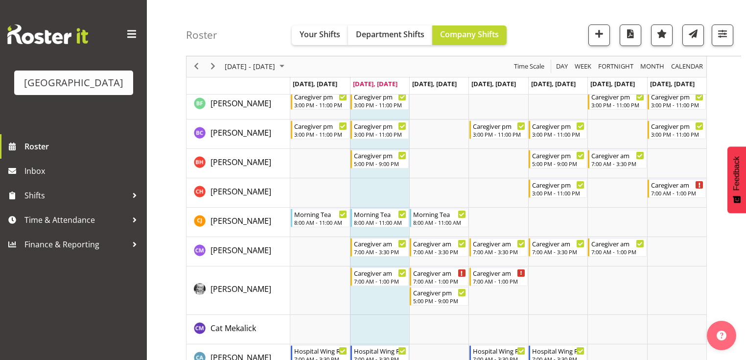
scroll to position [548, 0]
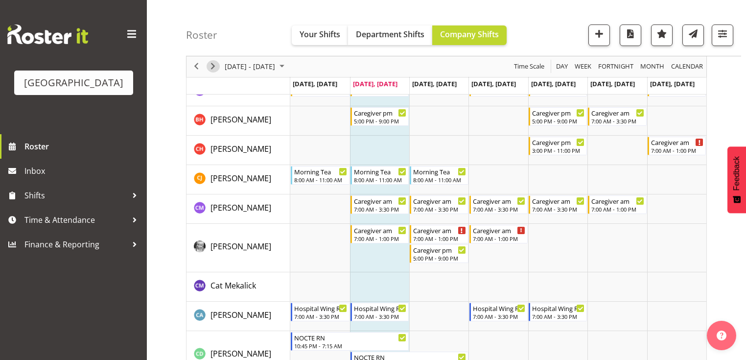
click at [213, 66] on span "Next" at bounding box center [213, 67] width 12 height 12
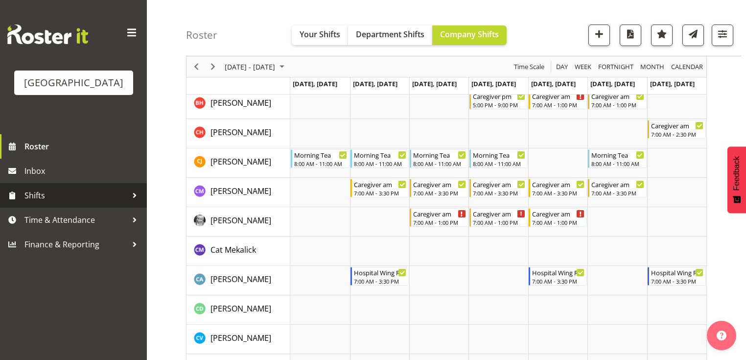
click at [136, 203] on div at bounding box center [134, 195] width 15 height 15
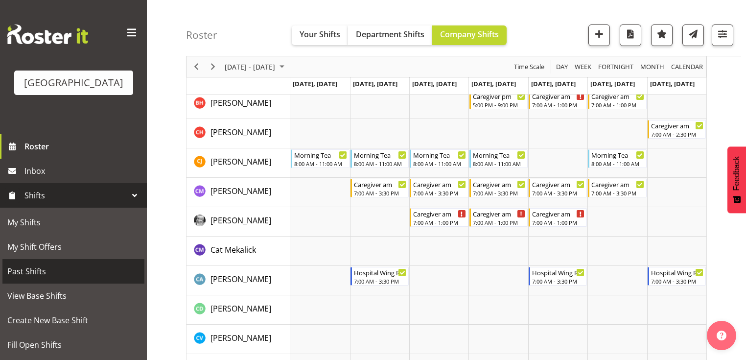
scroll to position [39, 0]
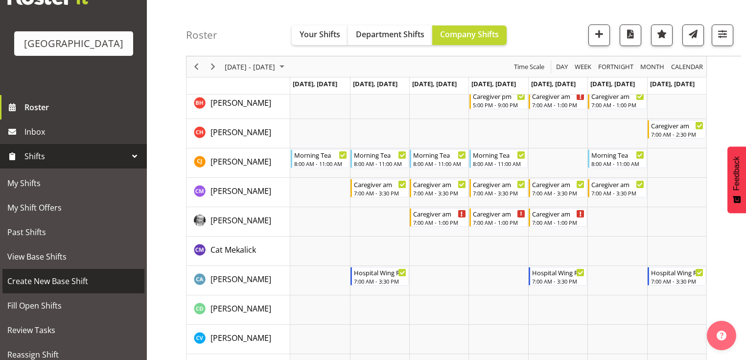
click at [88, 288] on span "Create New Base Shift" at bounding box center [73, 281] width 132 height 15
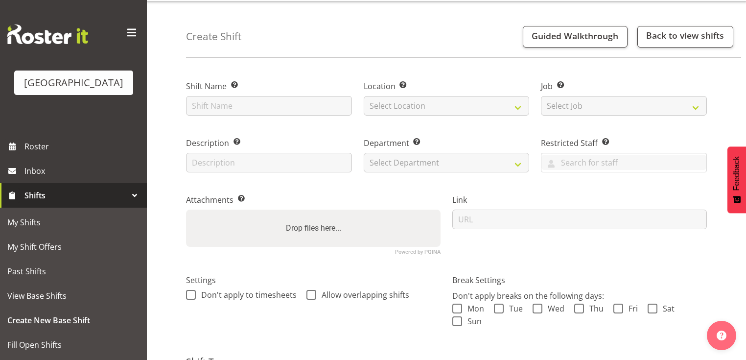
scroll to position [78, 0]
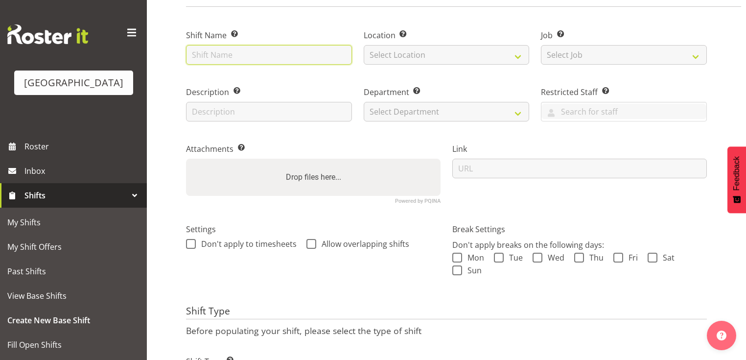
click at [227, 56] on input "text" at bounding box center [269, 55] width 166 height 20
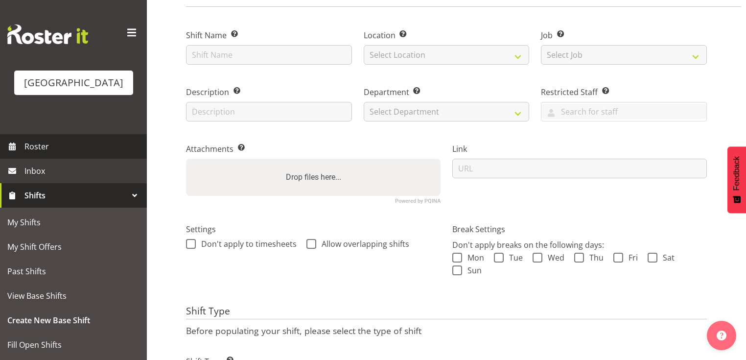
click at [45, 154] on span "Roster" at bounding box center [83, 146] width 118 height 15
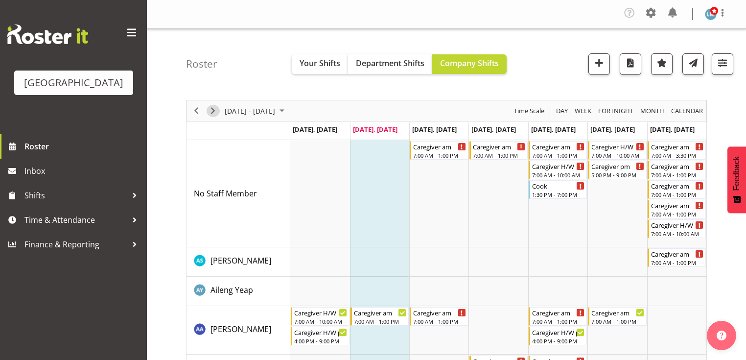
click at [213, 107] on span "Next" at bounding box center [213, 111] width 12 height 12
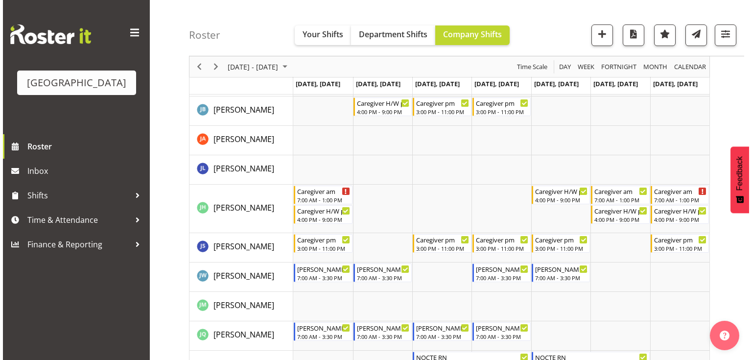
scroll to position [1410, 0]
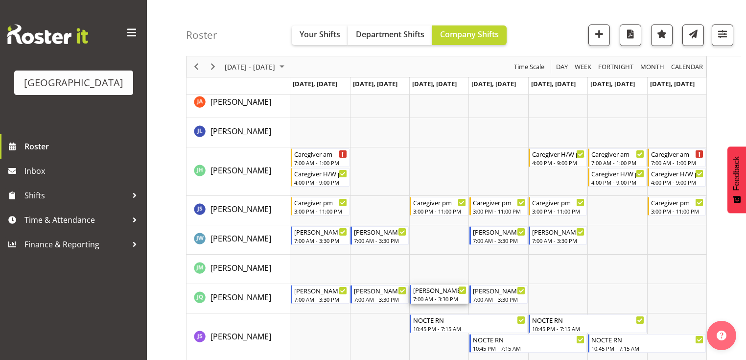
click at [429, 294] on div "[PERSON_NAME] 1 RN am" at bounding box center [439, 290] width 53 height 10
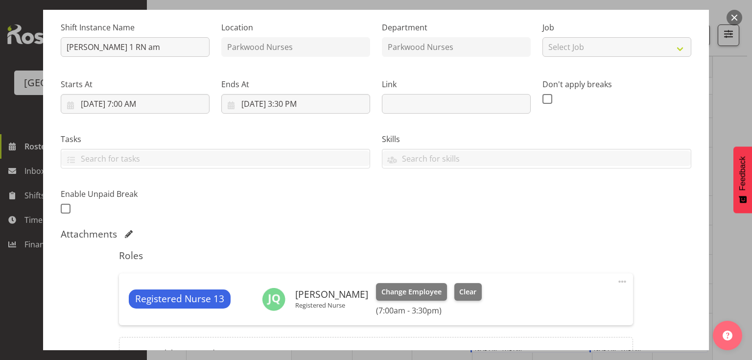
scroll to position [157, 0]
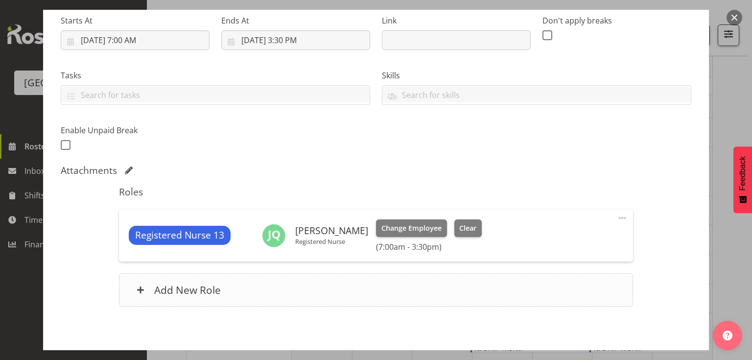
click at [141, 286] on span at bounding box center [141, 290] width 8 height 8
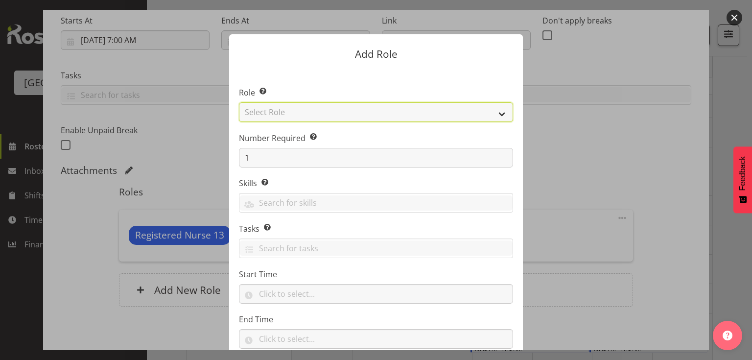
click at [498, 114] on select "Select Role Administration Baker Caregiver Cook am Cook pm Dishwasher Enrolled …" at bounding box center [376, 112] width 274 height 20
select select "160"
click at [239, 102] on select "Select Role Administration Baker Caregiver Cook am Cook pm Dishwasher Enrolled …" at bounding box center [376, 112] width 274 height 20
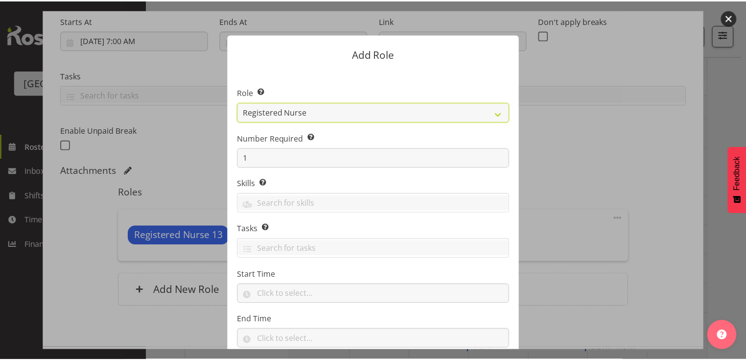
scroll to position [64, 0]
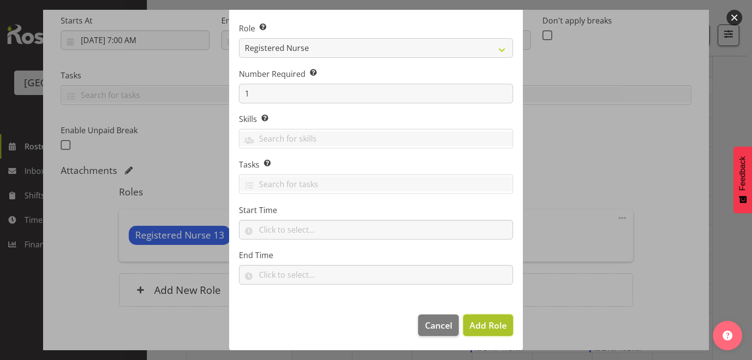
click at [477, 323] on span "Add Role" at bounding box center [488, 325] width 37 height 12
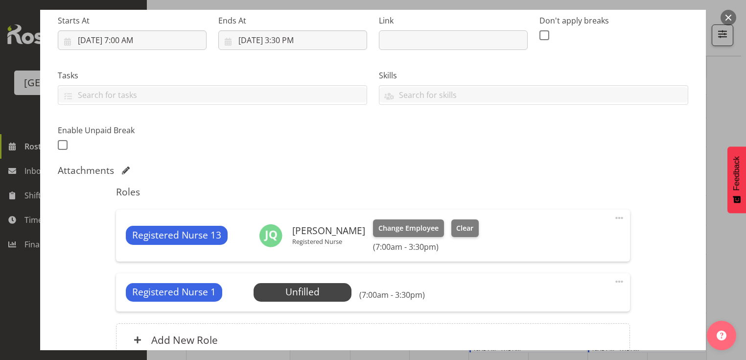
scroll to position [250, 0]
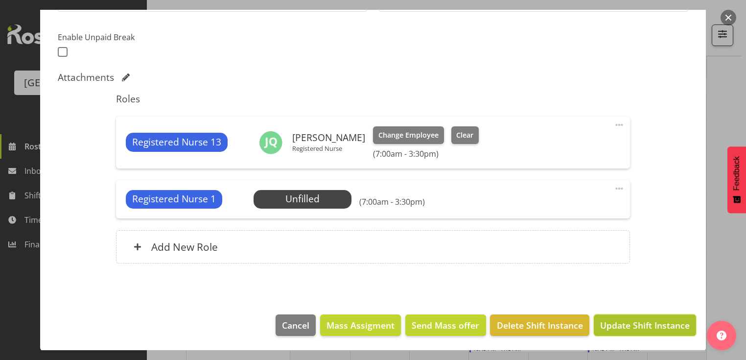
click at [609, 320] on span "Update Shift Instance" at bounding box center [645, 325] width 90 height 13
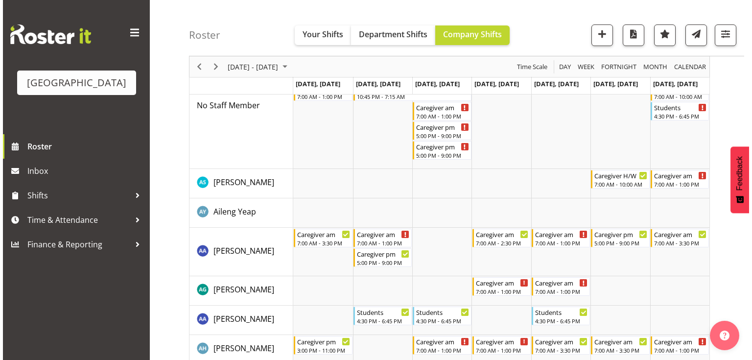
scroll to position [0, 0]
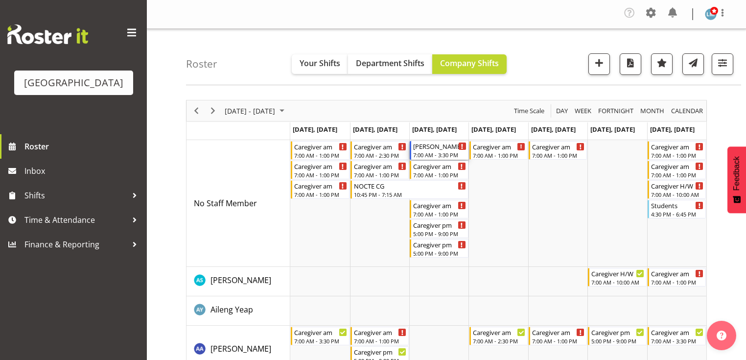
click at [430, 150] on div "Ressie 1 RN am" at bounding box center [439, 146] width 53 height 10
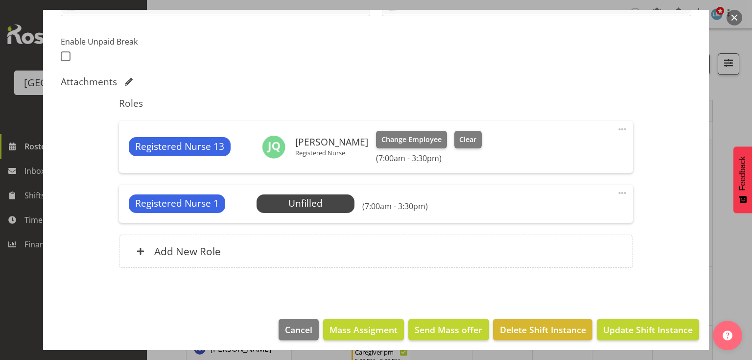
scroll to position [250, 0]
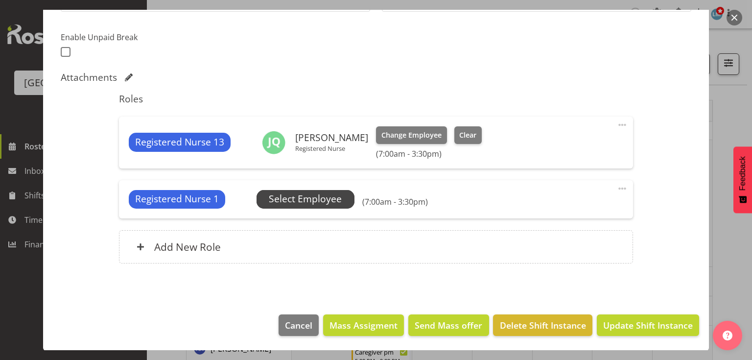
click at [296, 201] on span "Select Employee" at bounding box center [305, 199] width 73 height 14
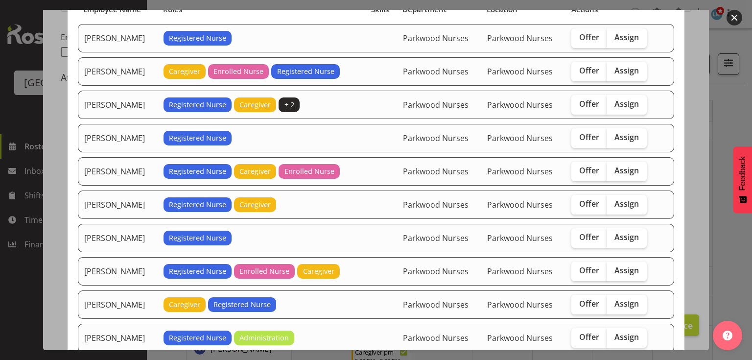
scroll to position [157, 0]
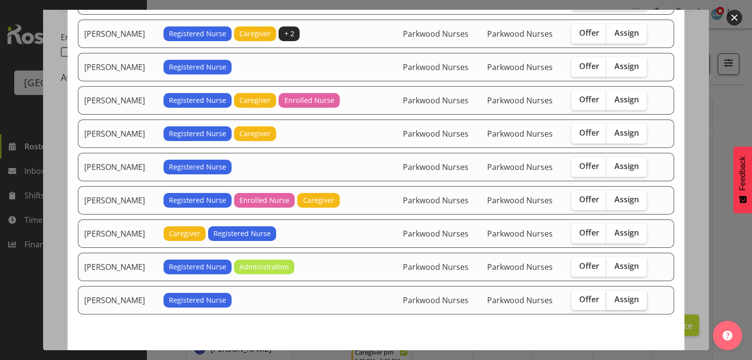
click at [623, 295] on span "Assign" at bounding box center [627, 299] width 24 height 10
click at [613, 296] on input "Assign" at bounding box center [610, 299] width 6 height 6
checkbox input "true"
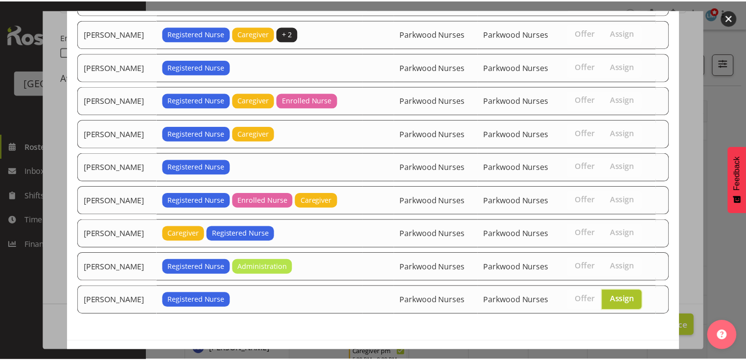
scroll to position [189, 0]
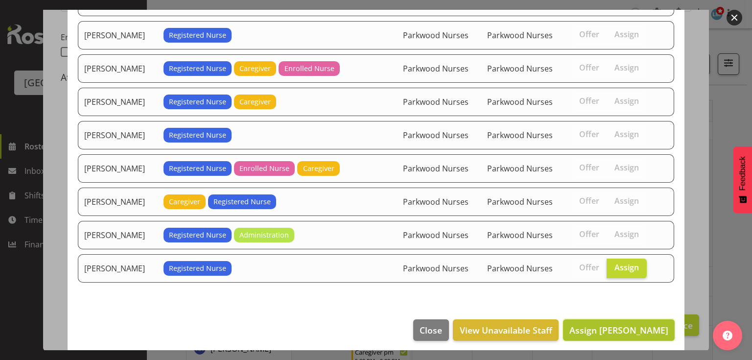
click at [620, 324] on span "Assign Miriam Jones" at bounding box center [618, 330] width 99 height 12
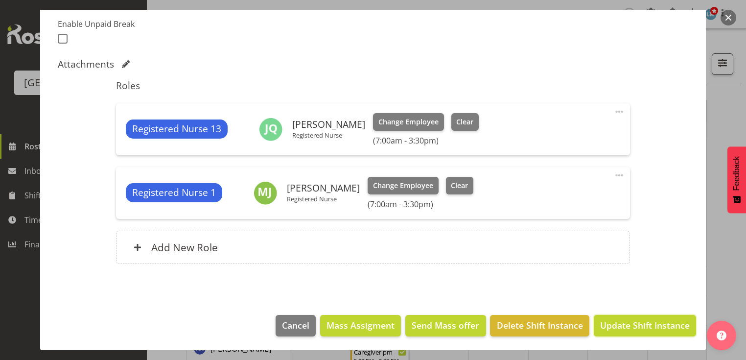
click at [620, 322] on span "Update Shift Instance" at bounding box center [645, 325] width 90 height 13
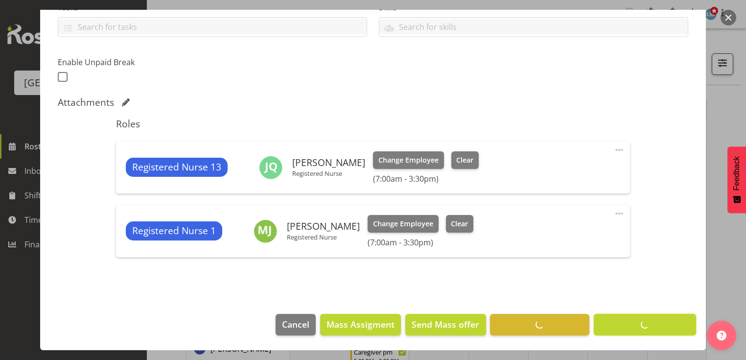
scroll to position [224, 0]
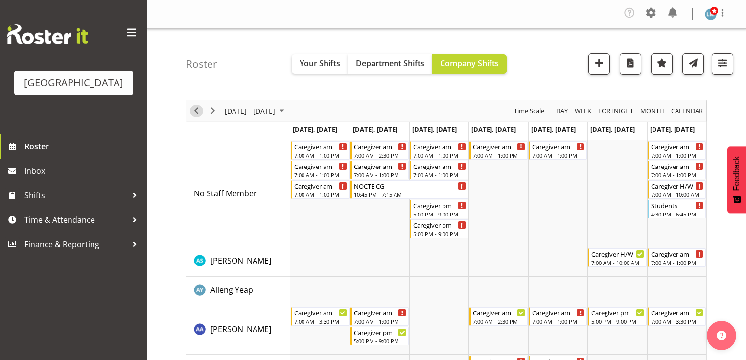
click at [195, 109] on span "Previous" at bounding box center [196, 111] width 12 height 12
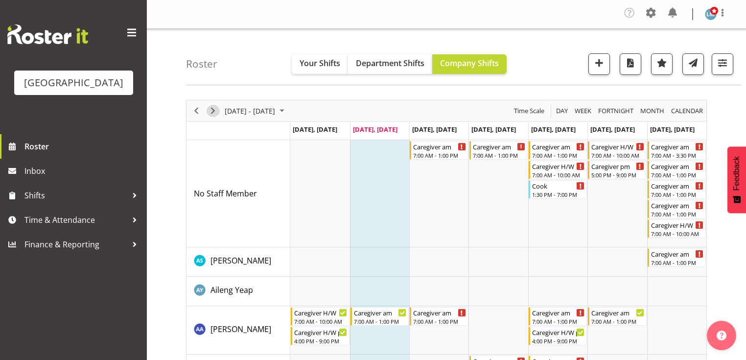
click at [210, 109] on span "Next" at bounding box center [213, 111] width 12 height 12
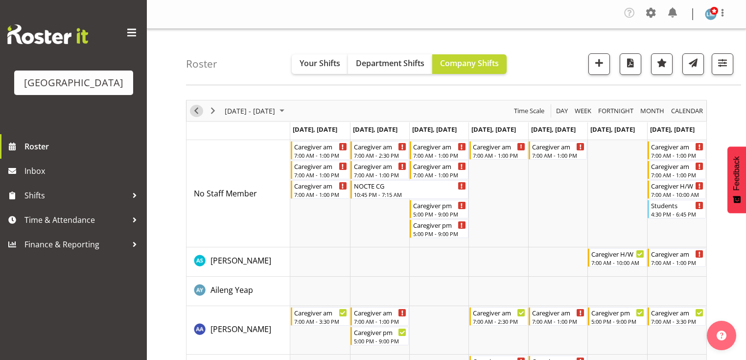
click at [196, 112] on span "Previous" at bounding box center [196, 111] width 12 height 12
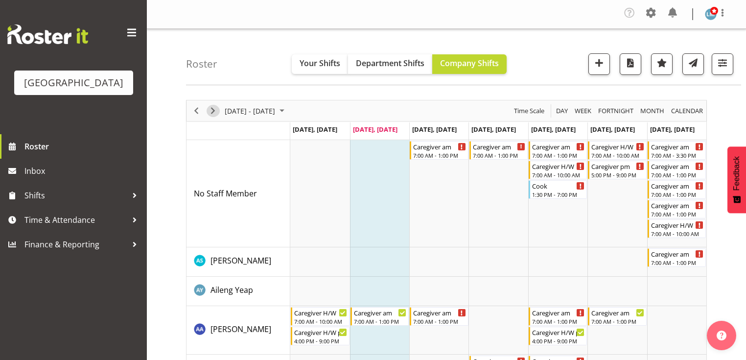
click at [214, 111] on span "Next" at bounding box center [213, 111] width 12 height 12
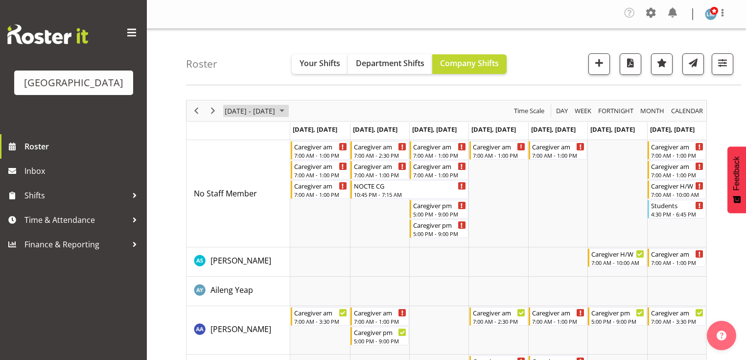
click at [288, 111] on span "September 15 - 21, 2025" at bounding box center [282, 111] width 12 height 12
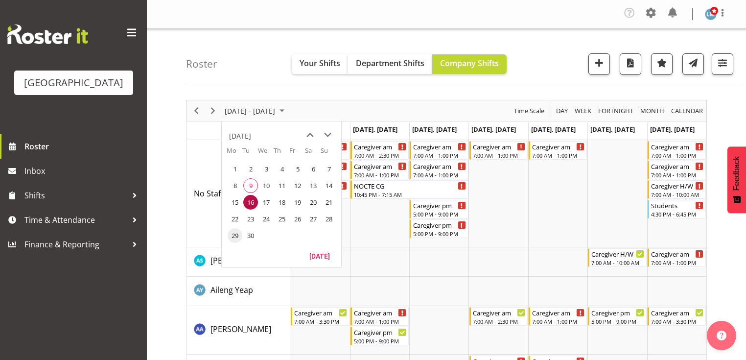
click at [233, 233] on span "29" at bounding box center [235, 235] width 15 height 15
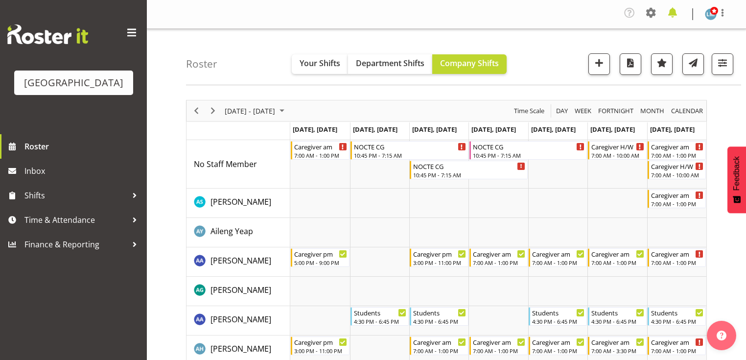
click at [674, 10] on span at bounding box center [673, 13] width 16 height 16
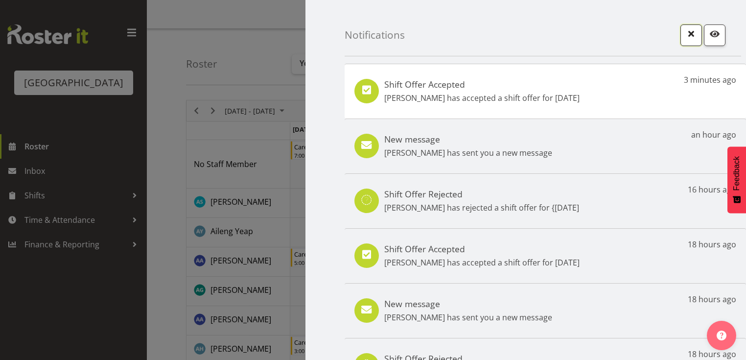
click at [686, 31] on span "button" at bounding box center [691, 33] width 13 height 13
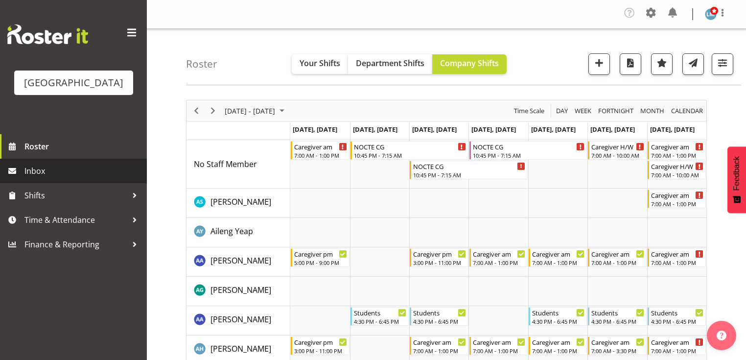
click at [43, 178] on span "Inbox" at bounding box center [83, 171] width 118 height 15
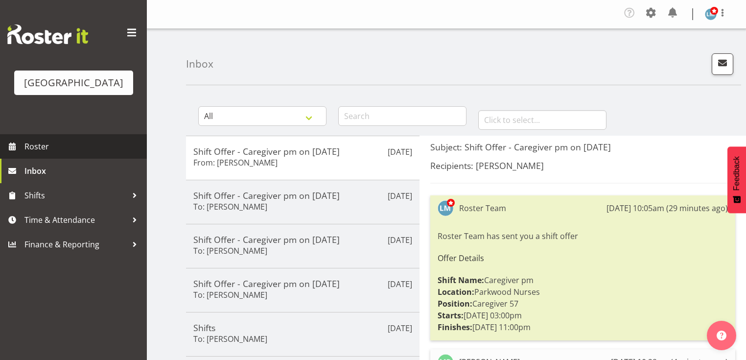
click at [39, 154] on span "Roster" at bounding box center [83, 146] width 118 height 15
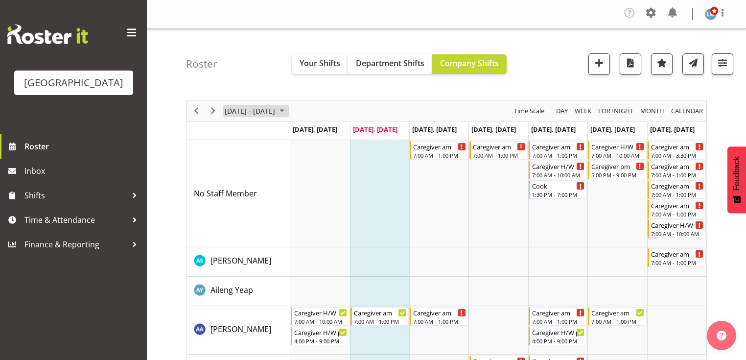
click at [288, 108] on span "September 08 - 14, 2025" at bounding box center [282, 111] width 12 height 12
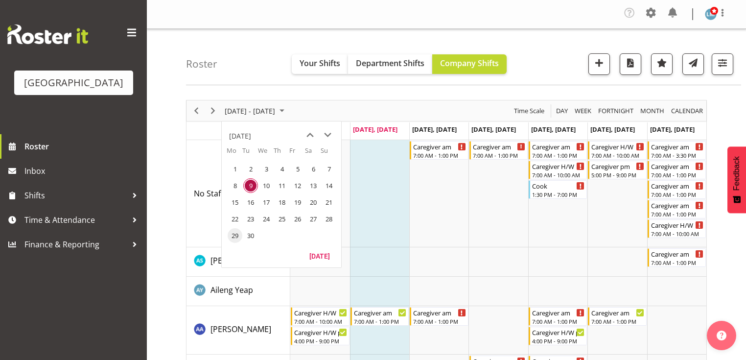
click at [234, 233] on span "29" at bounding box center [235, 235] width 15 height 15
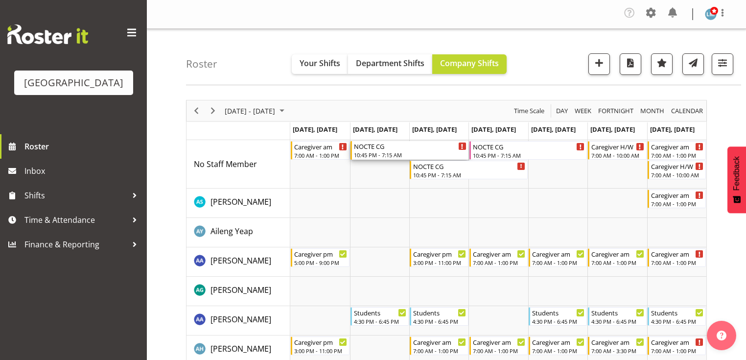
click at [367, 147] on div "NOCTE CG" at bounding box center [410, 146] width 113 height 10
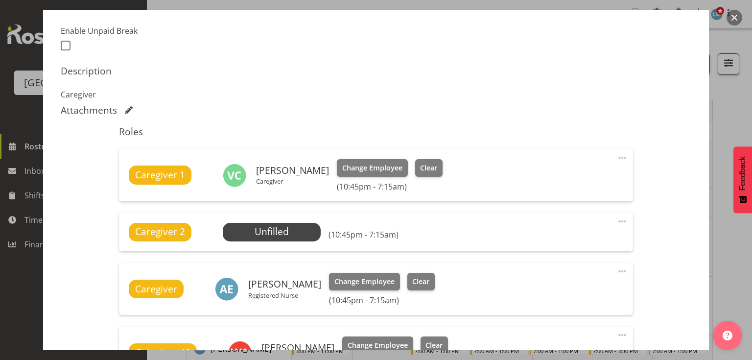
scroll to position [313, 0]
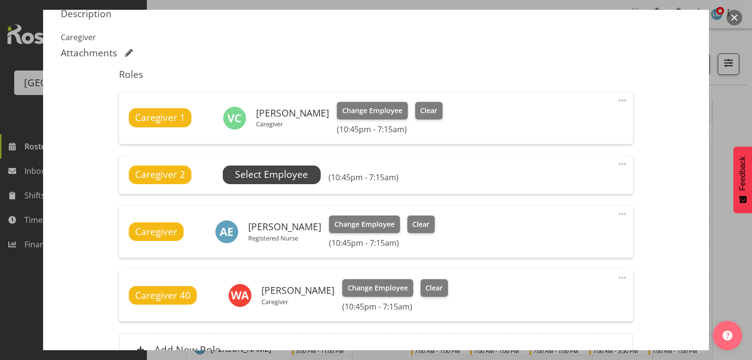
click at [274, 169] on span "Select Employee" at bounding box center [271, 174] width 73 height 14
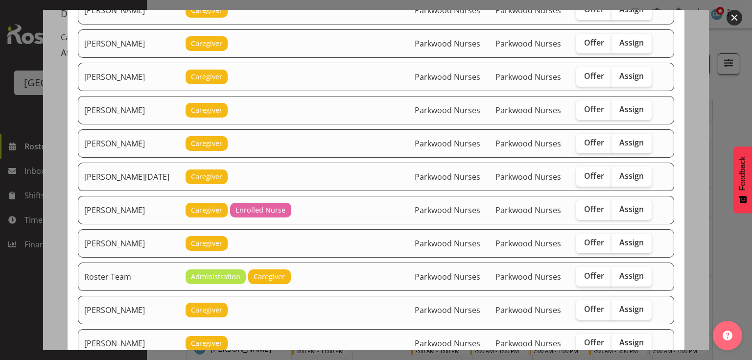
scroll to position [901, 0]
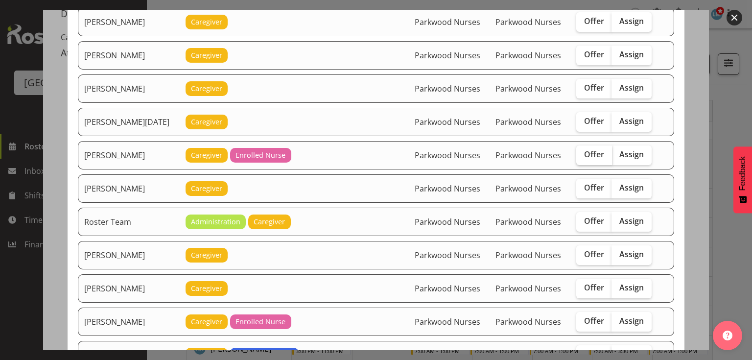
click at [589, 145] on label "Offer" at bounding box center [594, 155] width 36 height 20
click at [583, 151] on input "Offer" at bounding box center [579, 154] width 6 height 6
checkbox input "true"
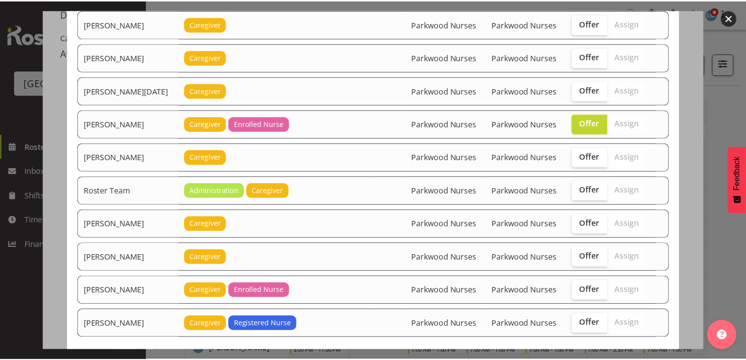
scroll to position [978, 0]
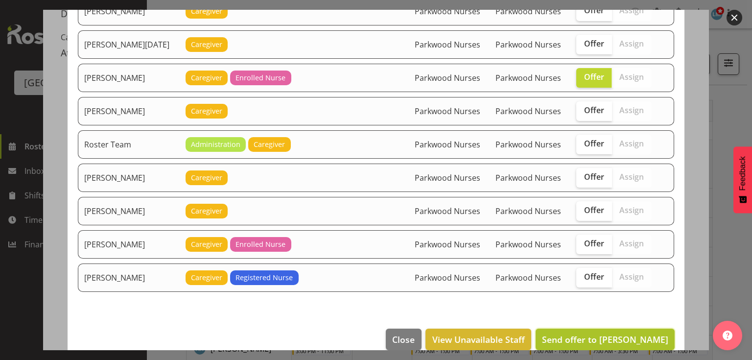
click at [611, 333] on span "Send offer to Rina Armitage" at bounding box center [605, 339] width 126 height 12
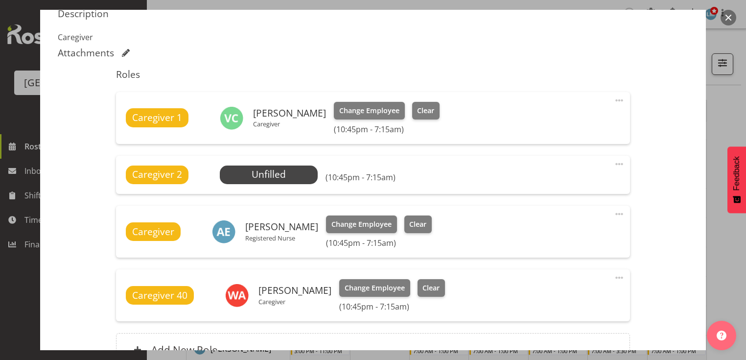
scroll to position [416, 0]
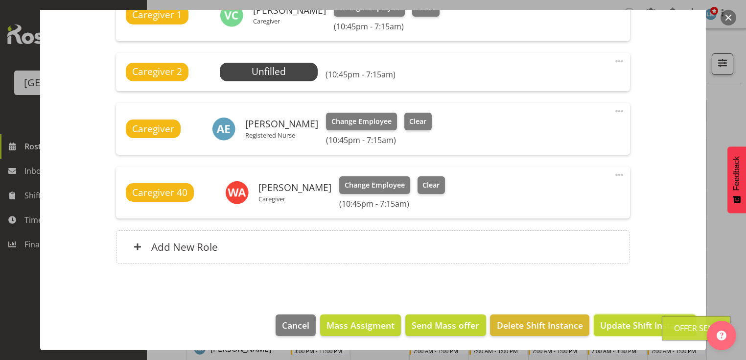
click at [611, 322] on span "Update Shift Instance" at bounding box center [645, 325] width 90 height 13
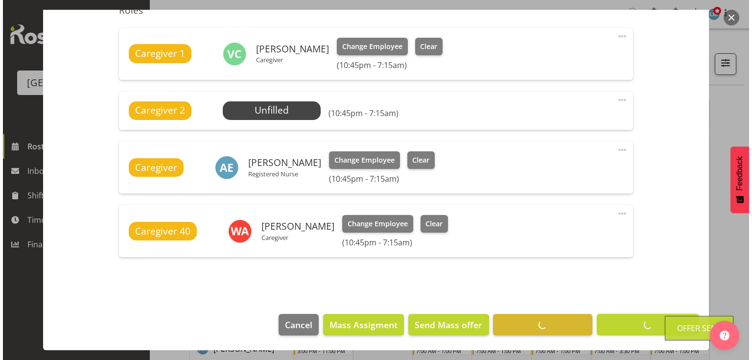
scroll to position [377, 0]
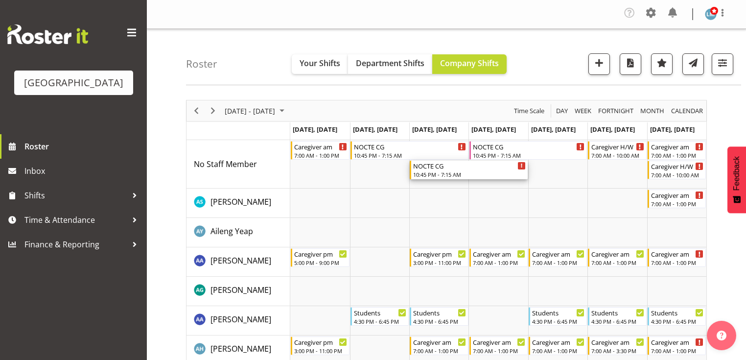
click at [431, 171] on div "10:45 PM - 7:15 AM" at bounding box center [469, 174] width 113 height 8
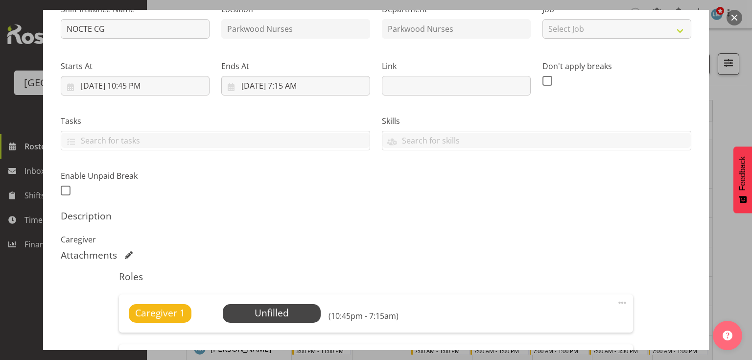
scroll to position [157, 0]
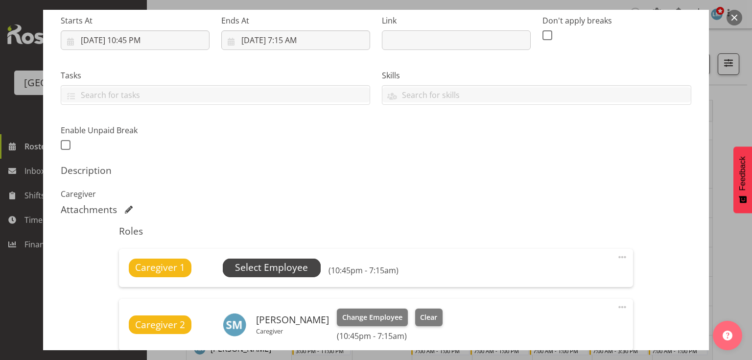
click at [257, 267] on span "Select Employee" at bounding box center [271, 267] width 73 height 14
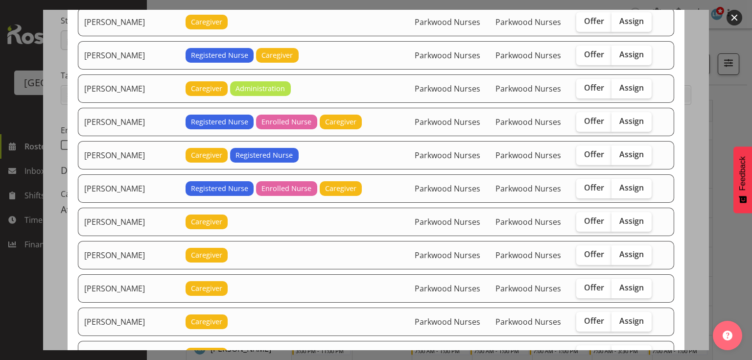
scroll to position [705, 0]
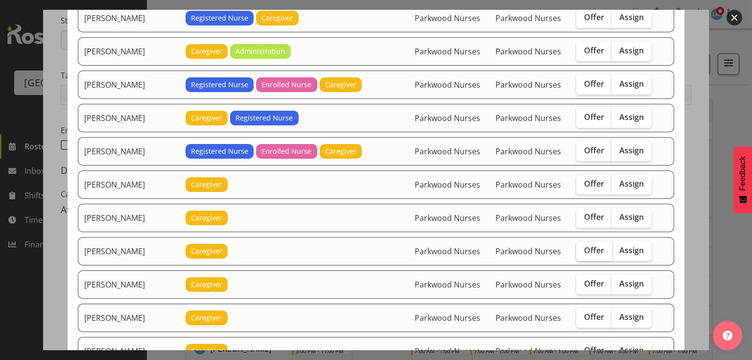
click at [592, 245] on span "Offer" at bounding box center [594, 250] width 20 height 10
click at [583, 247] on input "Offer" at bounding box center [579, 250] width 6 height 6
checkbox input "true"
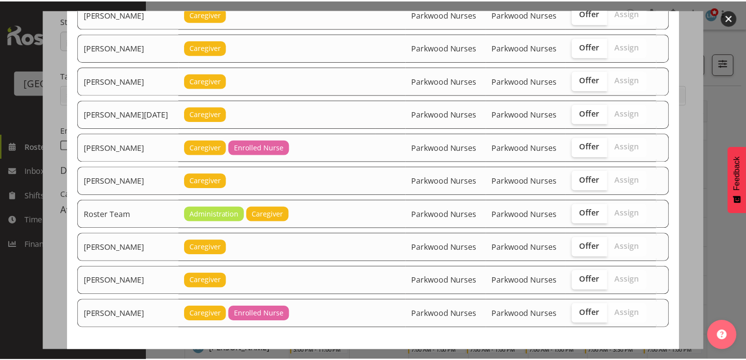
scroll to position [1011, 0]
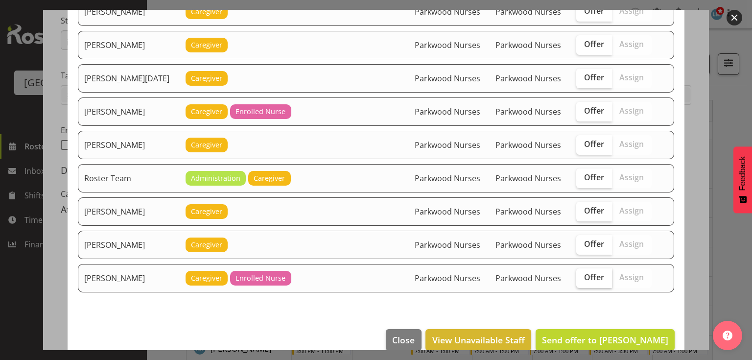
click at [585, 272] on span "Offer" at bounding box center [594, 277] width 20 height 10
click at [583, 274] on input "Offer" at bounding box center [579, 277] width 6 height 6
checkbox input "true"
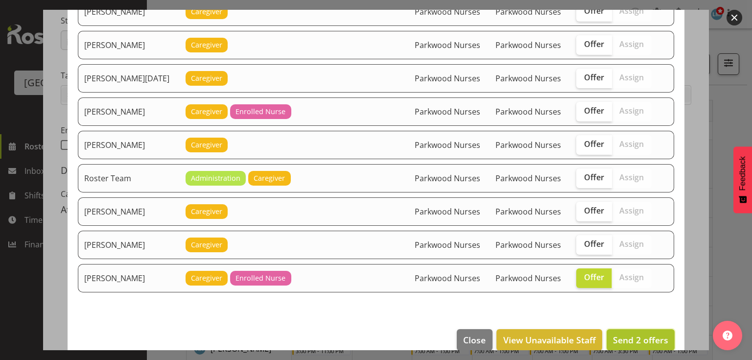
click at [629, 334] on span "Send 2 offers" at bounding box center [640, 340] width 55 height 12
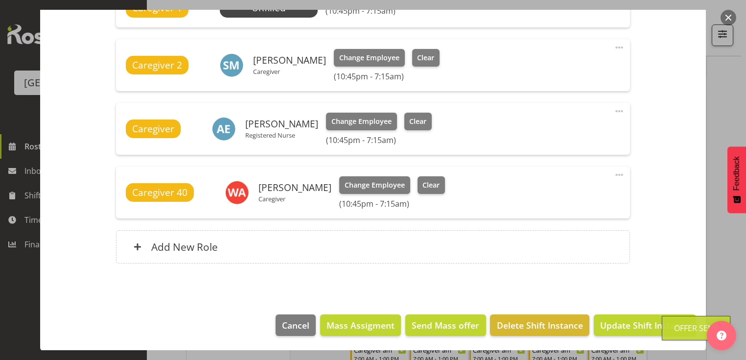
scroll to position [157, 0]
click at [629, 323] on span "Update Shift Instance" at bounding box center [645, 325] width 90 height 13
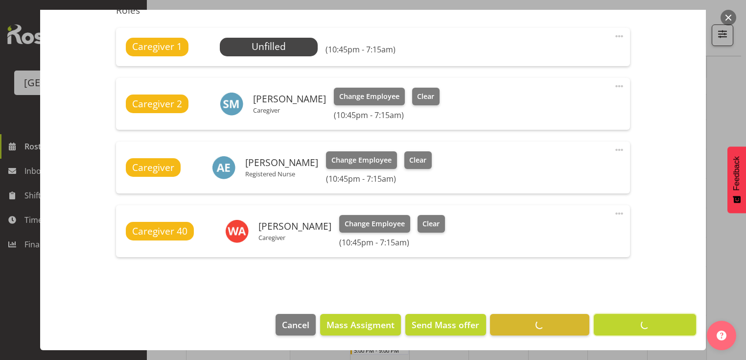
scroll to position [377, 0]
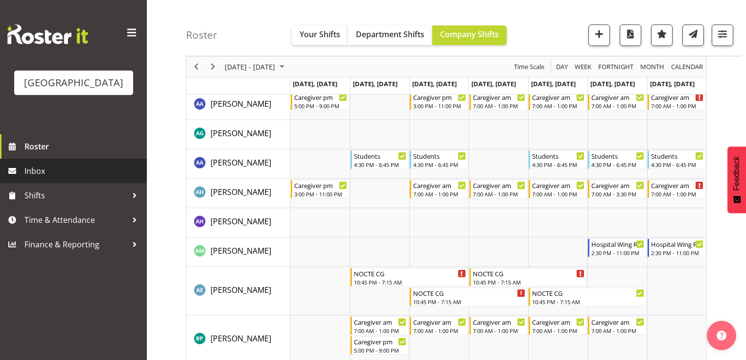
click at [37, 178] on span "Inbox" at bounding box center [83, 171] width 118 height 15
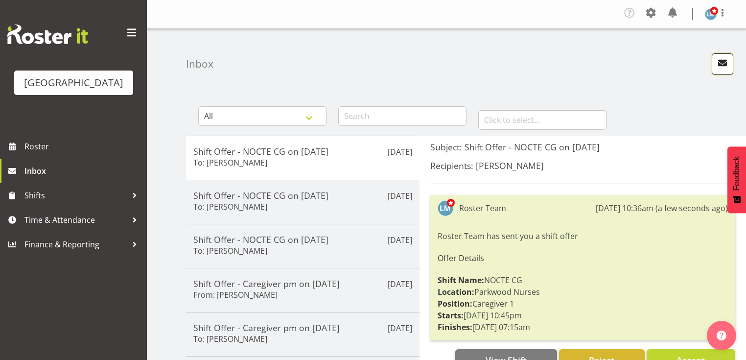
click at [720, 62] on span "button" at bounding box center [722, 62] width 13 height 13
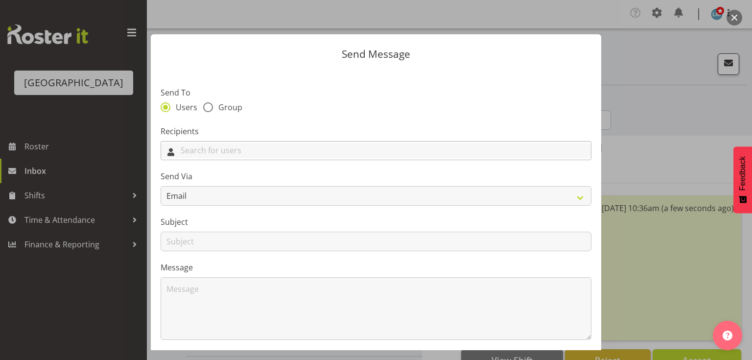
click at [357, 147] on input "text" at bounding box center [376, 150] width 430 height 15
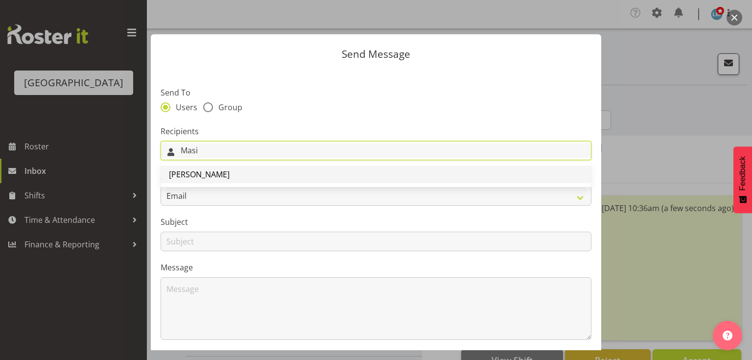
type input "Masi"
click at [200, 172] on span "[PERSON_NAME]" at bounding box center [199, 174] width 61 height 11
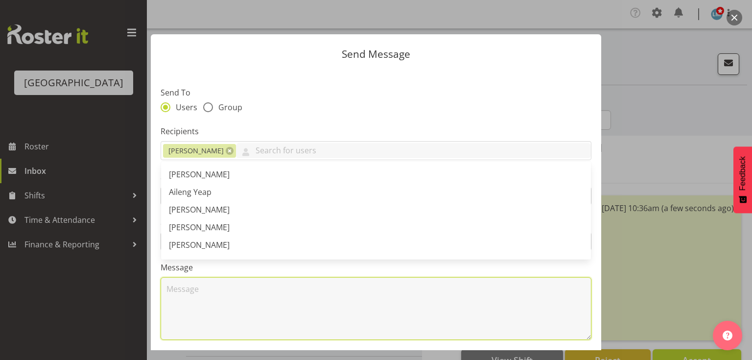
click at [243, 313] on textarea at bounding box center [376, 308] width 431 height 63
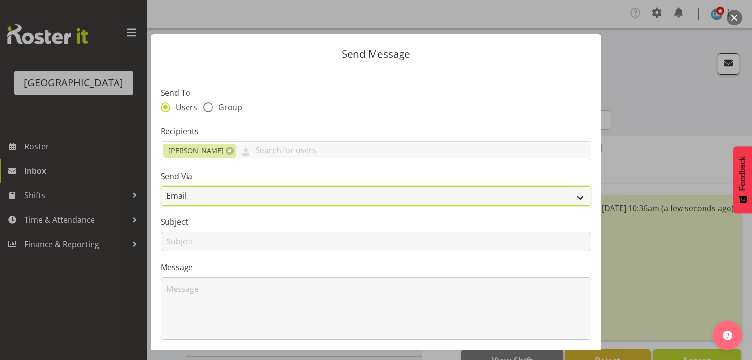
drag, startPoint x: 574, startPoint y: 195, endPoint x: 541, endPoint y: 203, distance: 34.7
click at [574, 195] on select "Email SMS" at bounding box center [376, 196] width 431 height 20
select select "sms"
click at [161, 186] on select "Email SMS" at bounding box center [376, 196] width 431 height 20
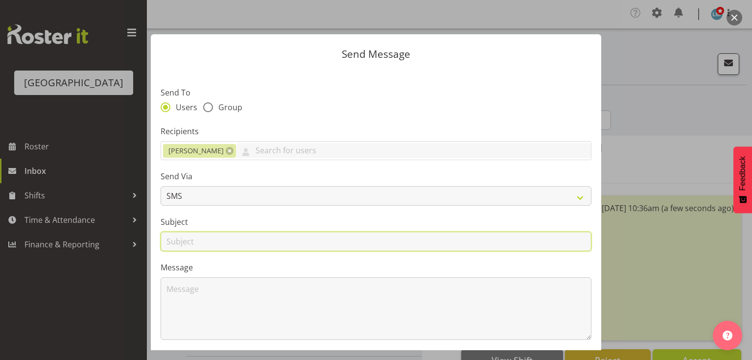
click at [181, 239] on input "text" at bounding box center [376, 242] width 431 height 20
type input "Leave"
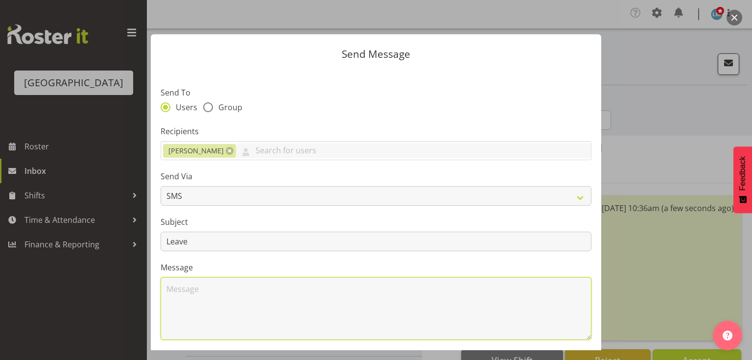
click at [210, 296] on textarea at bounding box center [376, 308] width 431 height 63
click at [206, 289] on textarea "Your" at bounding box center [376, 308] width 431 height 63
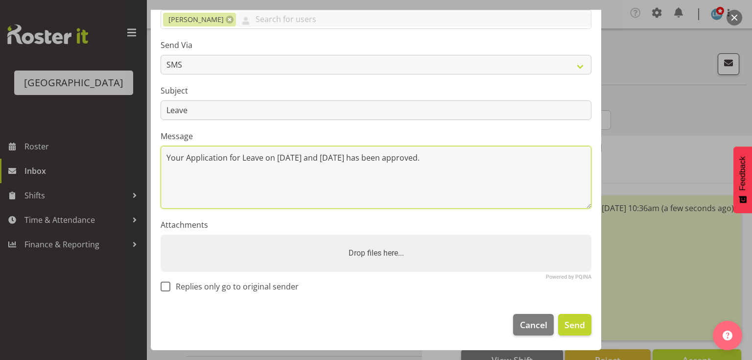
scroll to position [131, 0]
type textarea "Your Application for Leave on [DATE] and [DATE] has been approved."
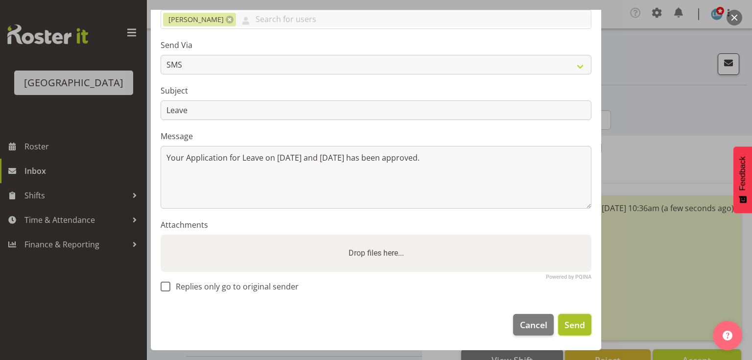
click at [571, 321] on span "Send" at bounding box center [575, 324] width 21 height 13
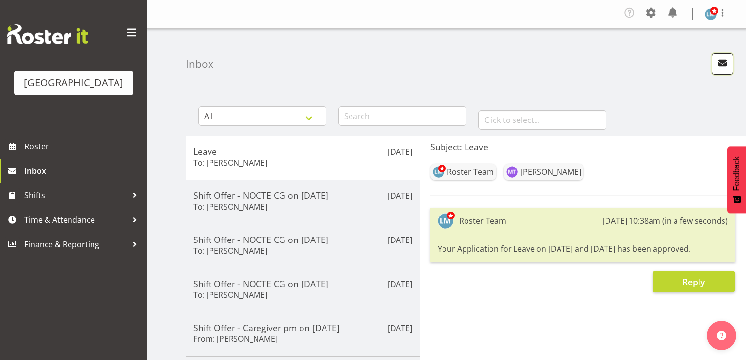
click at [723, 62] on span "button" at bounding box center [722, 62] width 13 height 13
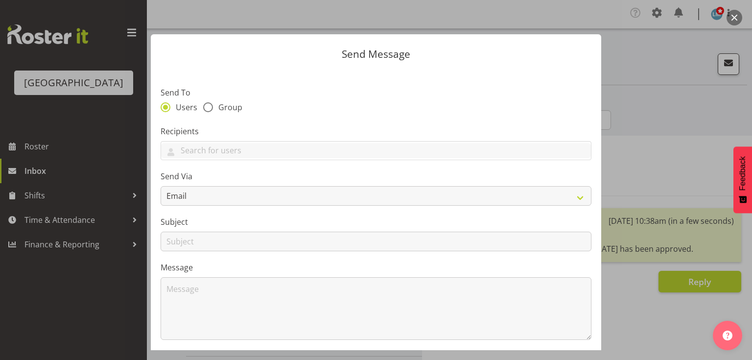
click at [385, 139] on div "Recipients" at bounding box center [376, 142] width 431 height 35
click at [384, 148] on input "text" at bounding box center [376, 150] width 430 height 15
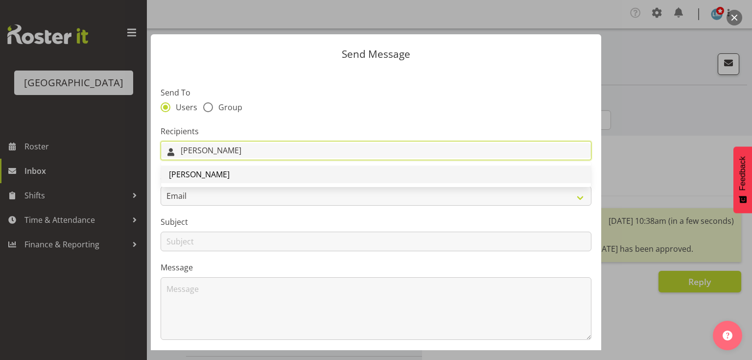
type input "[PERSON_NAME]"
click at [227, 171] on span "[PERSON_NAME]" at bounding box center [199, 174] width 61 height 11
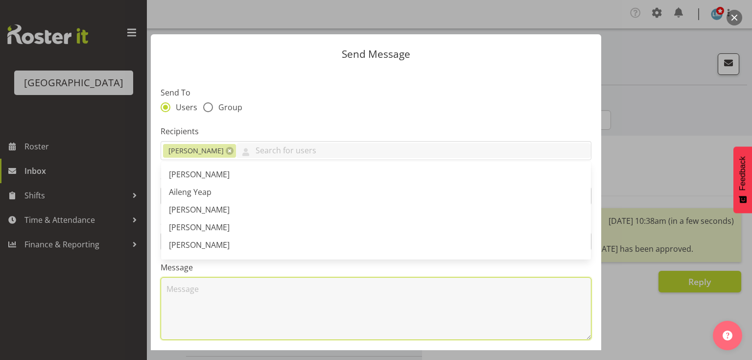
click at [202, 309] on textarea at bounding box center [376, 308] width 431 height 63
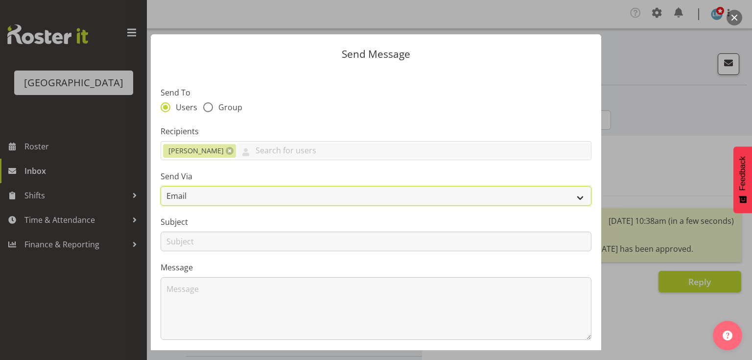
click at [573, 197] on select "Email SMS" at bounding box center [376, 196] width 431 height 20
select select "sms"
click at [161, 186] on select "Email SMS" at bounding box center [376, 196] width 431 height 20
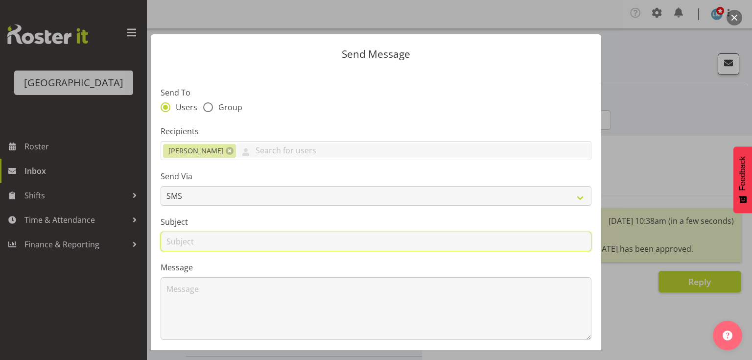
click at [174, 242] on input "text" at bounding box center [376, 242] width 431 height 20
type input "Leave"
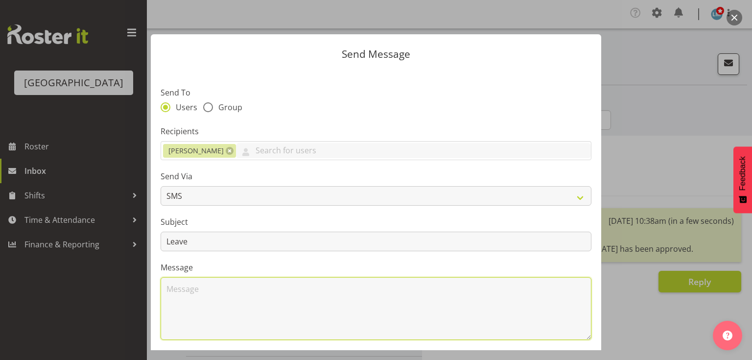
click at [198, 306] on textarea at bounding box center [376, 308] width 431 height 63
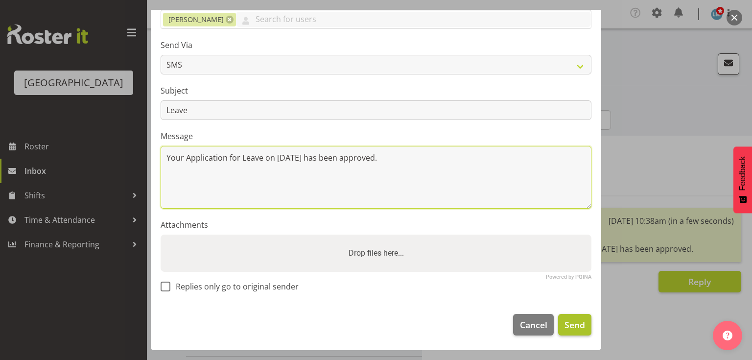
type textarea "Your Application for Leave on [DATE] has been approved."
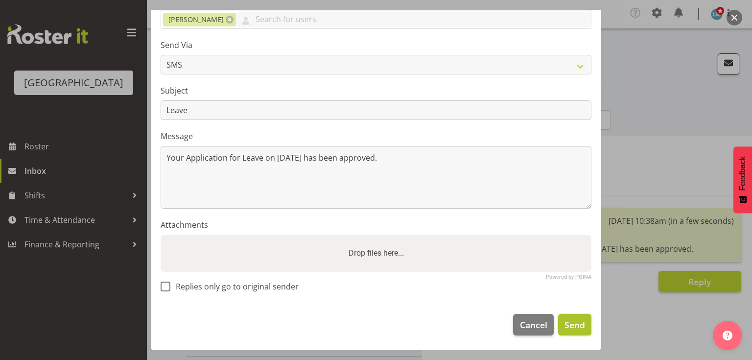
click at [574, 323] on span "Send" at bounding box center [575, 324] width 21 height 13
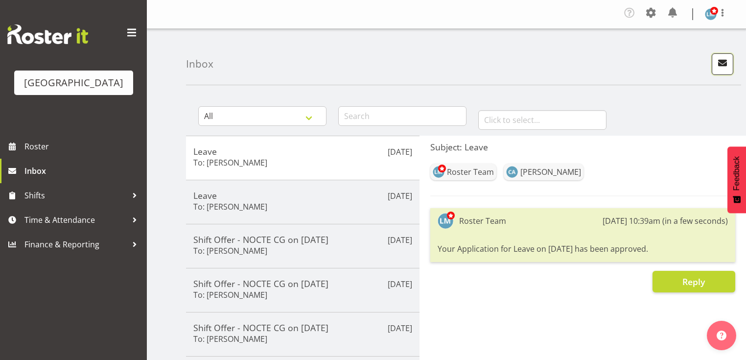
click at [723, 67] on span "button" at bounding box center [722, 62] width 13 height 13
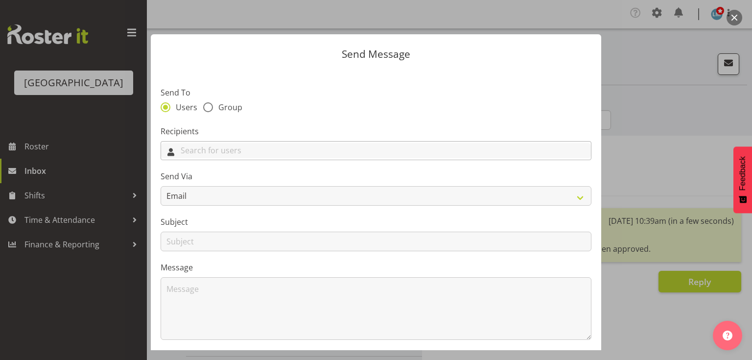
click at [337, 149] on input "text" at bounding box center [376, 150] width 430 height 15
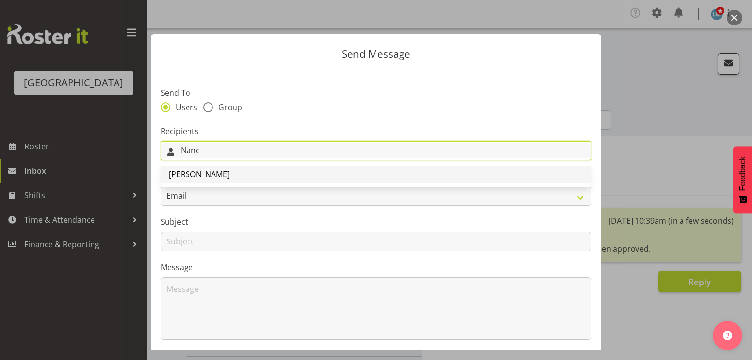
type input "Nanc"
click at [201, 174] on span "[PERSON_NAME]" at bounding box center [199, 174] width 61 height 11
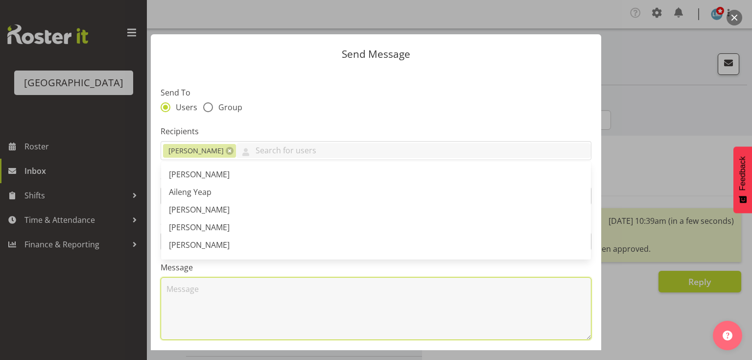
click at [221, 327] on textarea at bounding box center [376, 308] width 431 height 63
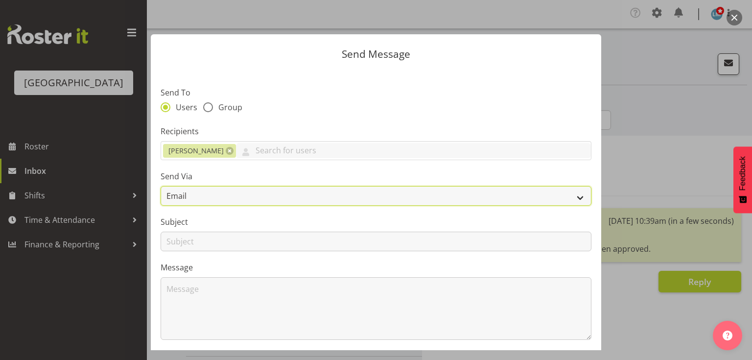
click at [572, 197] on select "Email SMS" at bounding box center [376, 196] width 431 height 20
select select "sms"
click at [161, 186] on select "Email SMS" at bounding box center [376, 196] width 431 height 20
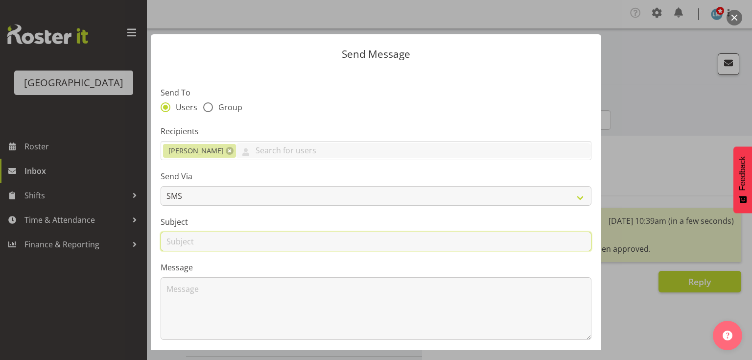
click at [183, 240] on input "text" at bounding box center [376, 242] width 431 height 20
type input "Leave"
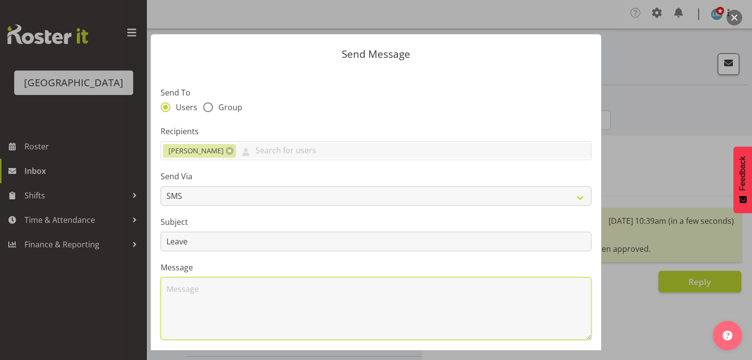
click at [194, 297] on textarea at bounding box center [376, 308] width 431 height 63
type textarea "y"
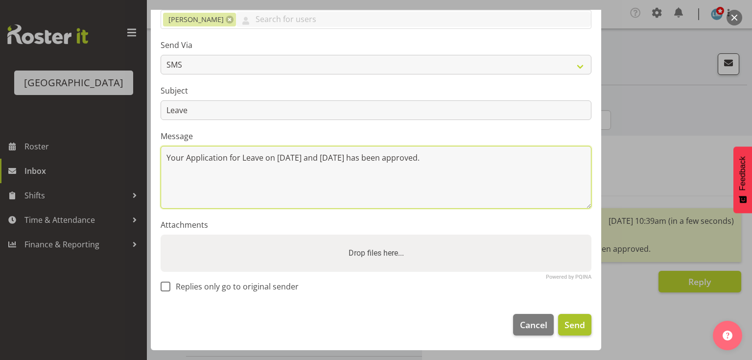
type textarea "Your Application for Leave on 27 and 28 September has been approved."
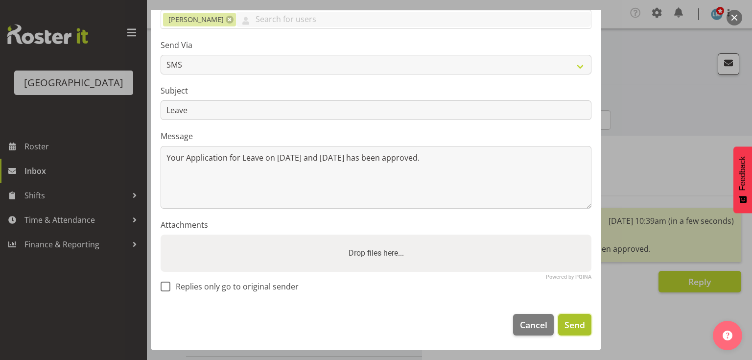
click at [565, 327] on span "Send" at bounding box center [575, 324] width 21 height 13
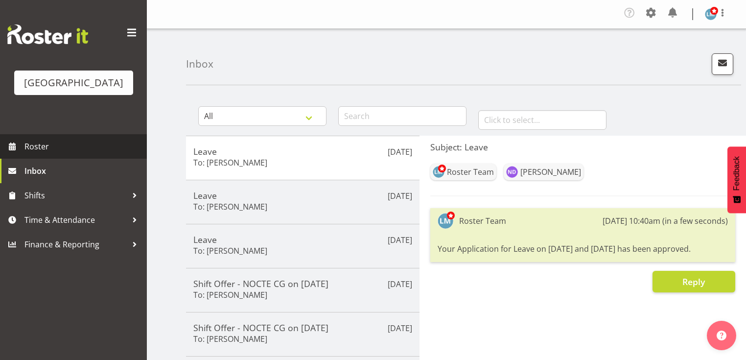
click at [34, 154] on span "Roster" at bounding box center [83, 146] width 118 height 15
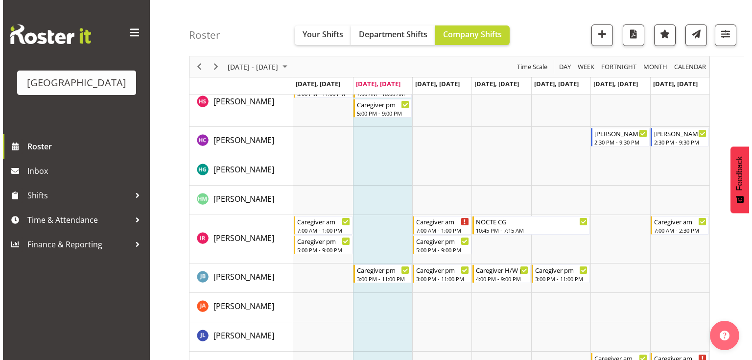
scroll to position [1214, 0]
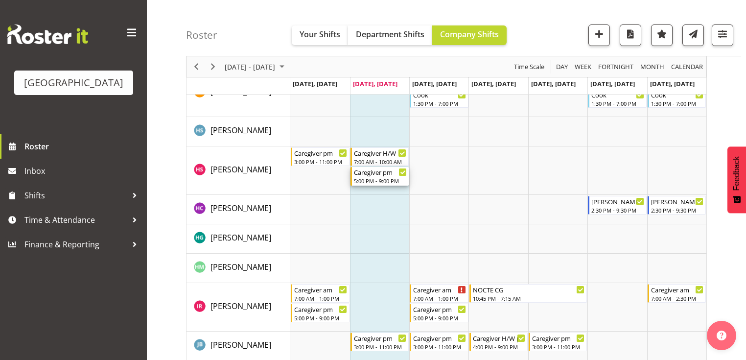
click at [371, 180] on div "5:00 PM - 9:00 PM" at bounding box center [380, 181] width 53 height 8
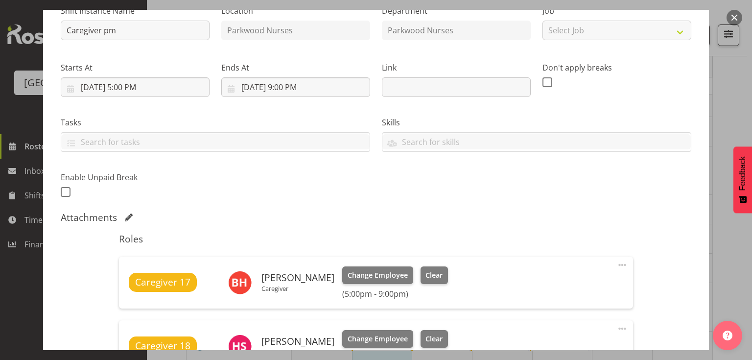
scroll to position [157, 0]
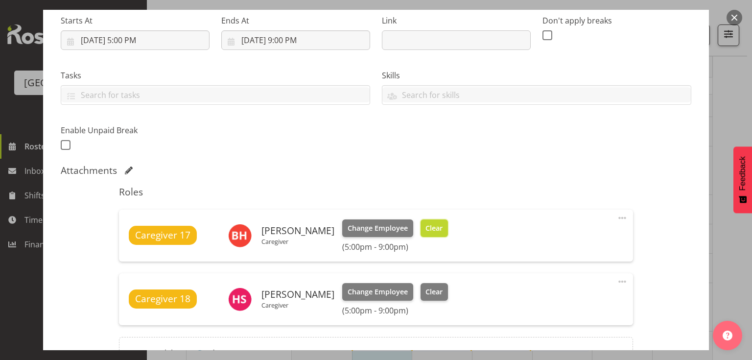
click at [426, 223] on span "Clear" at bounding box center [434, 228] width 17 height 11
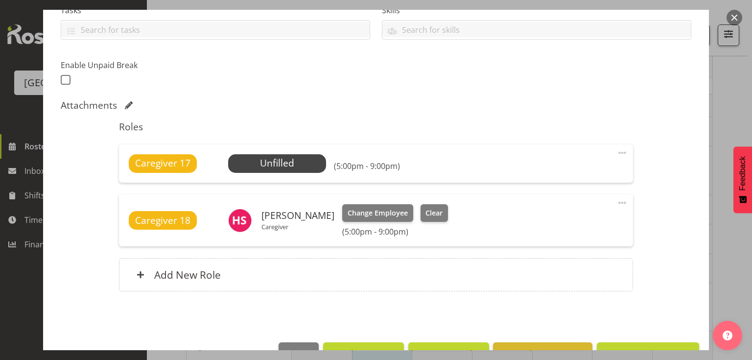
scroll to position [250, 0]
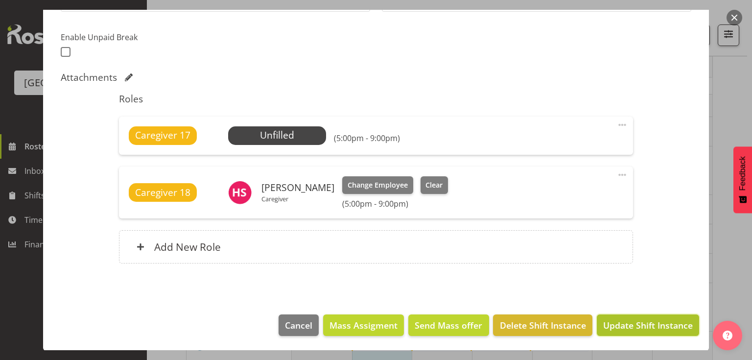
click at [641, 322] on span "Update Shift Instance" at bounding box center [648, 325] width 90 height 13
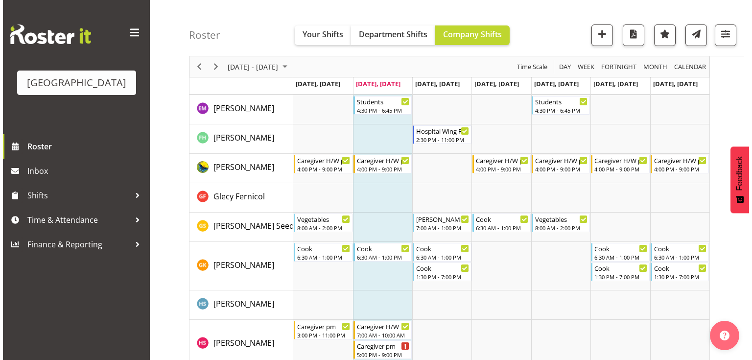
scroll to position [1214, 0]
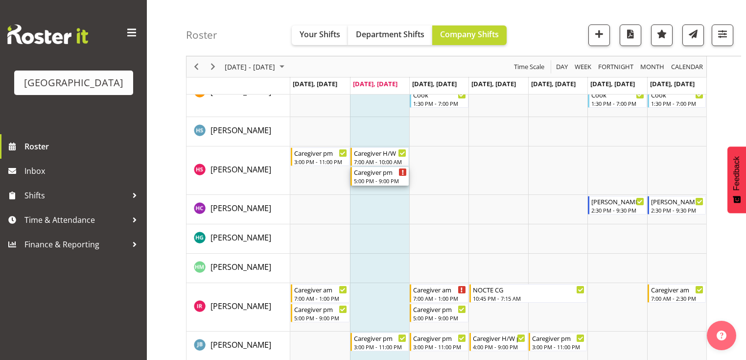
click at [365, 178] on div "5:00 PM - 9:00 PM" at bounding box center [380, 181] width 53 height 8
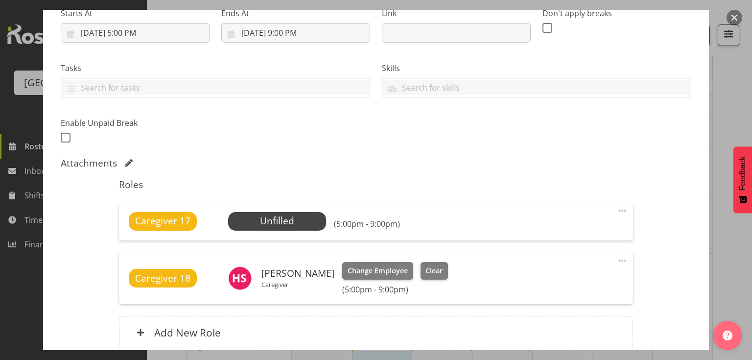
scroll to position [250, 0]
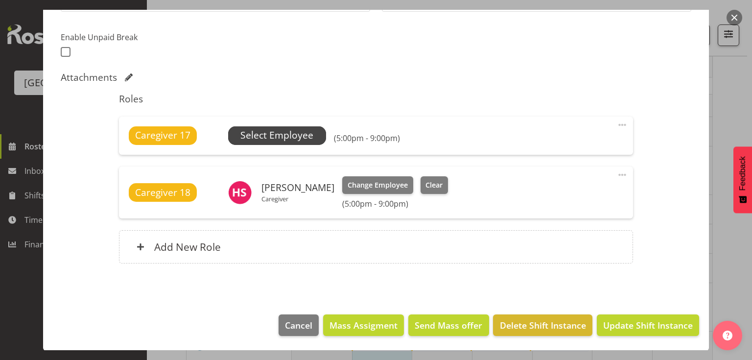
click at [274, 132] on span "Select Employee" at bounding box center [276, 135] width 73 height 14
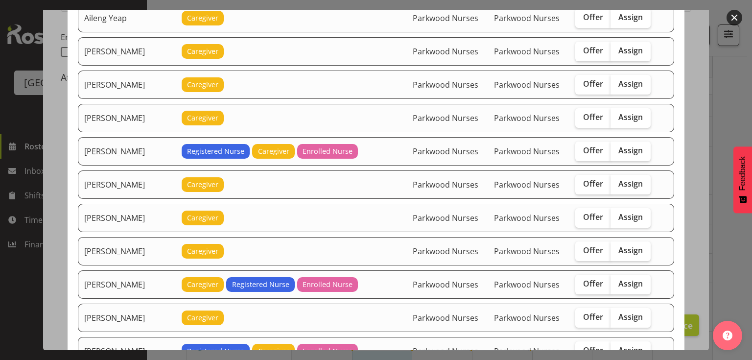
scroll to position [157, 0]
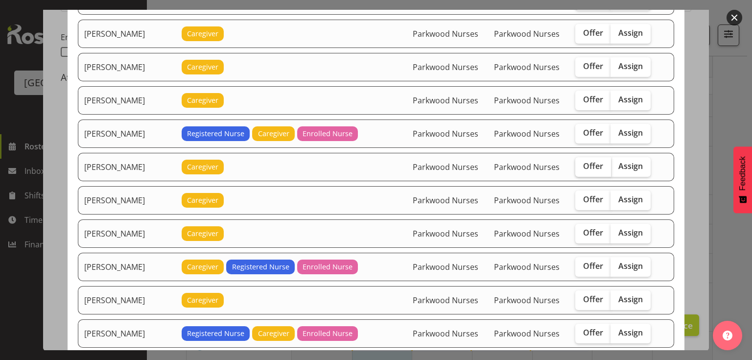
click at [584, 166] on span "Offer" at bounding box center [593, 166] width 20 height 10
click at [582, 166] on input "Offer" at bounding box center [578, 166] width 6 height 6
checkbox input "true"
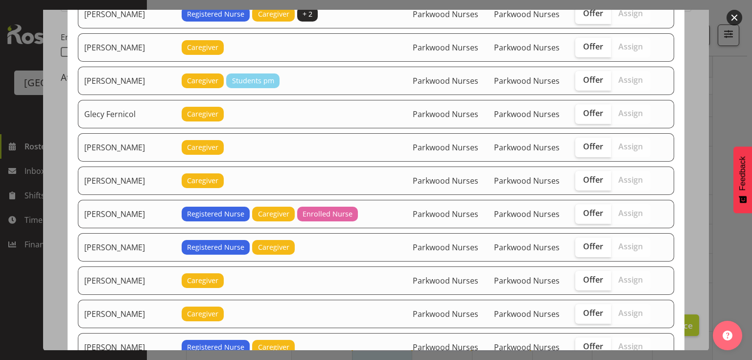
scroll to position [548, 0]
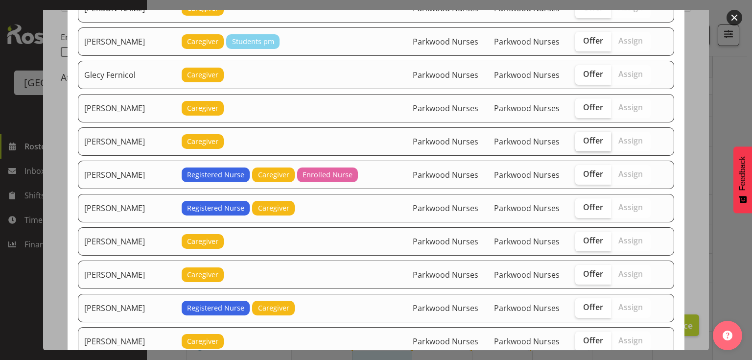
click at [588, 136] on span "Offer" at bounding box center [593, 141] width 20 height 10
click at [582, 138] on input "Offer" at bounding box center [578, 141] width 6 height 6
checkbox input "true"
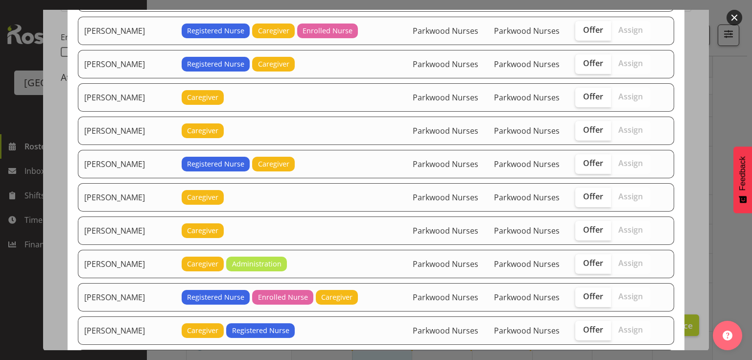
scroll to position [705, 0]
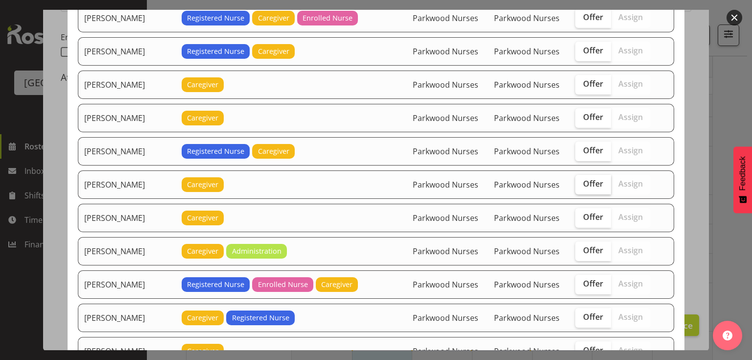
click at [590, 179] on span "Offer" at bounding box center [593, 184] width 20 height 10
click at [582, 181] on input "Offer" at bounding box center [578, 184] width 6 height 6
checkbox input "true"
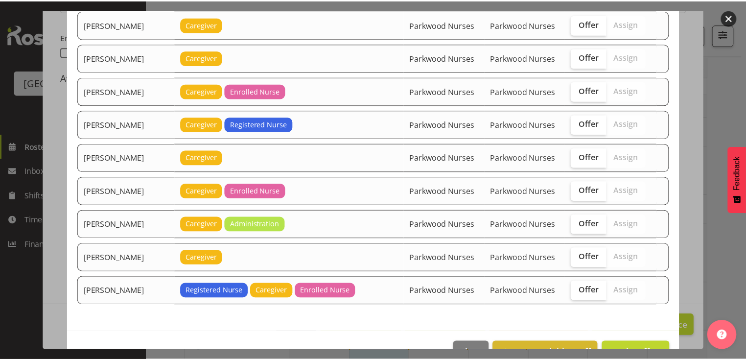
scroll to position [1505, 0]
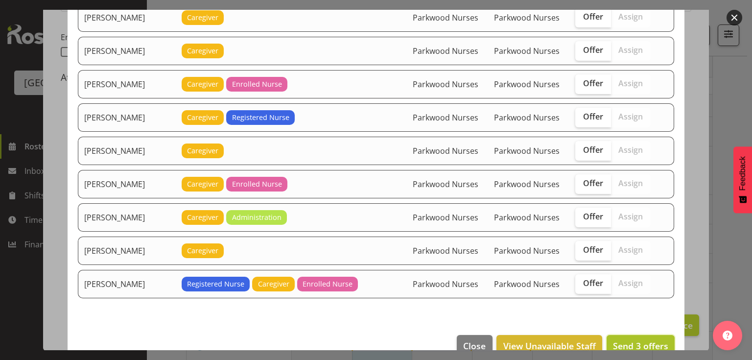
click at [633, 340] on span "Send 3 offers" at bounding box center [640, 346] width 55 height 12
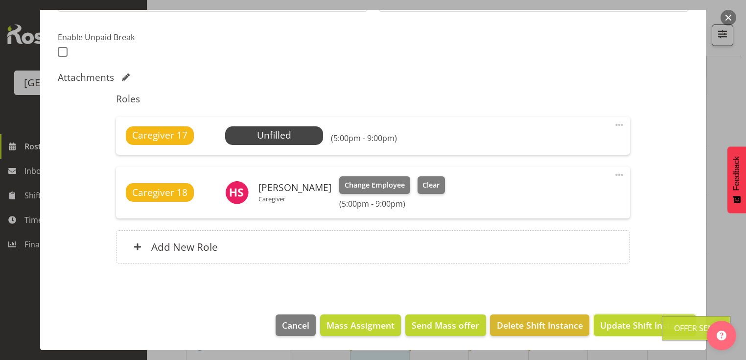
click at [633, 321] on span "Update Shift Instance" at bounding box center [645, 325] width 90 height 13
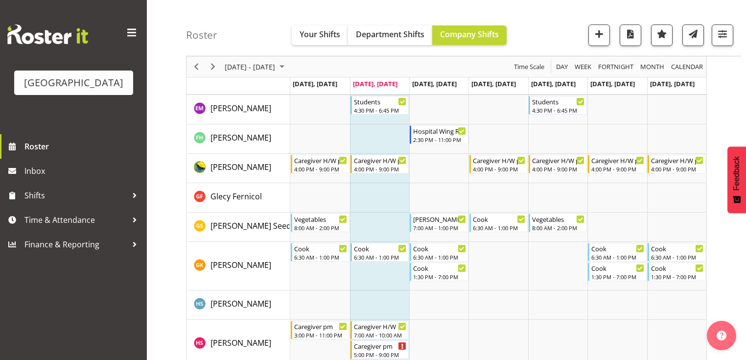
scroll to position [1214, 0]
